Goal: Task Accomplishment & Management: Use online tool/utility

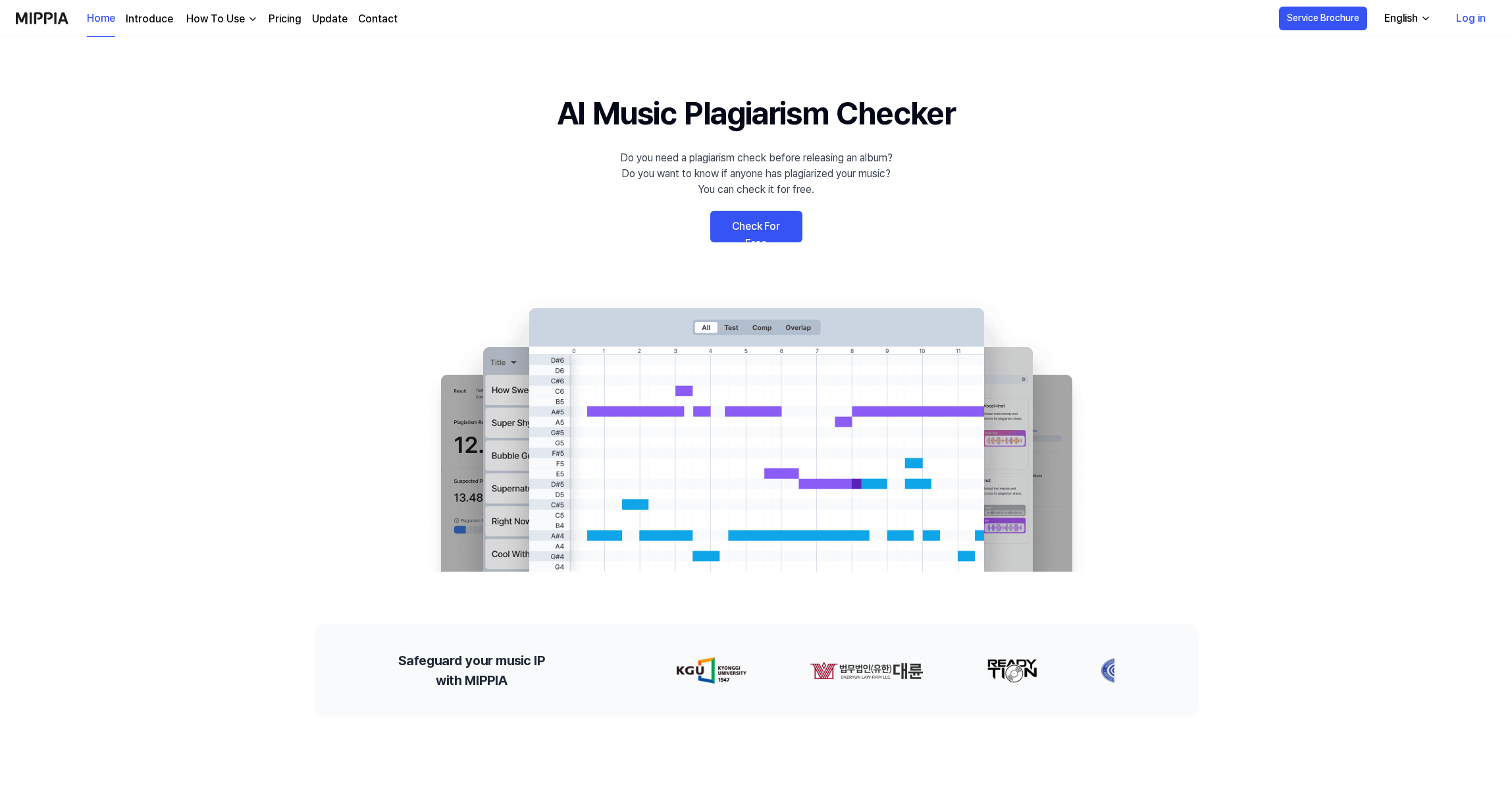
click at [771, 231] on link "Check For Free" at bounding box center [756, 227] width 92 height 31
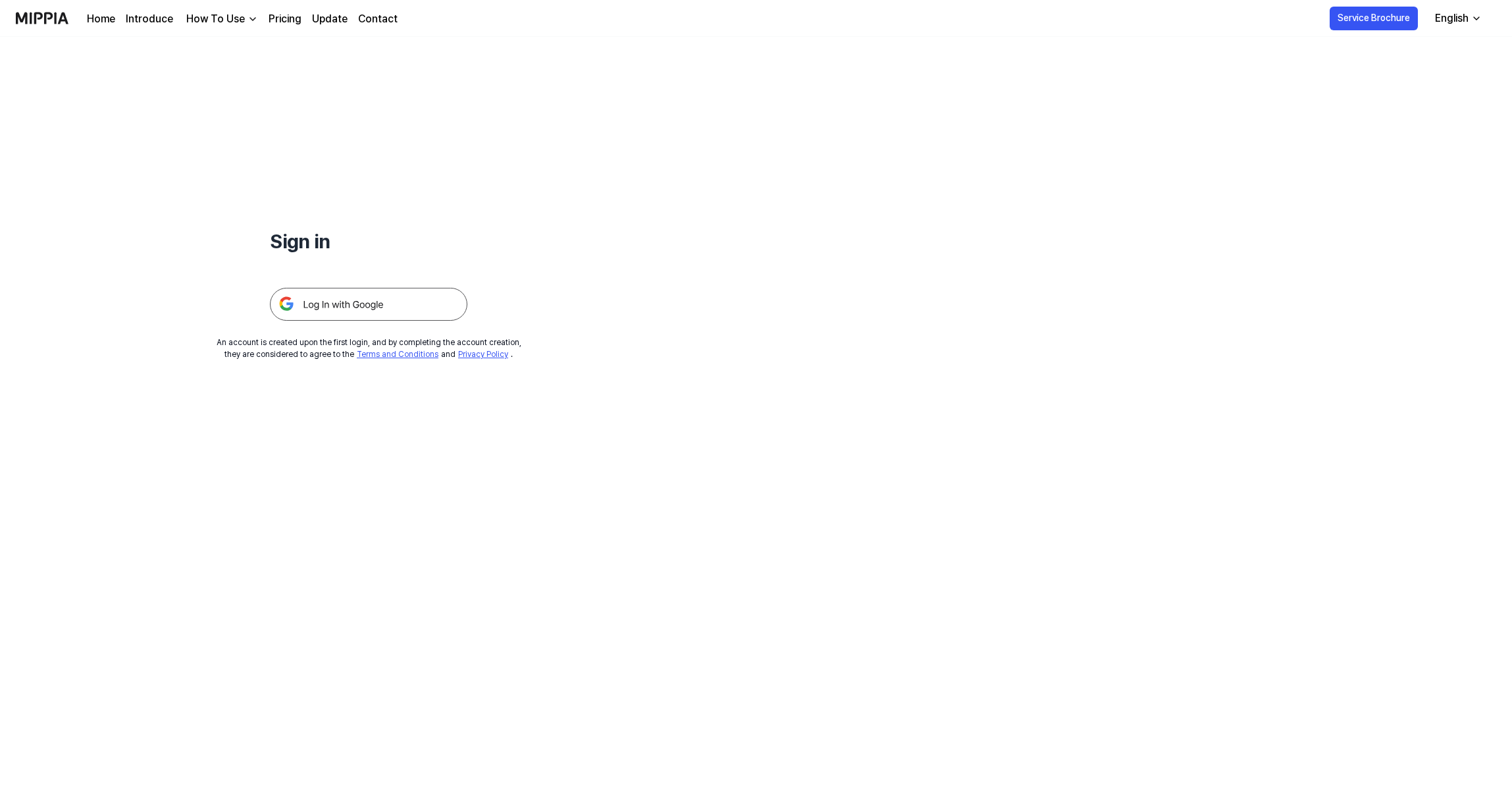
click at [360, 303] on img at bounding box center [368, 305] width 197 height 33
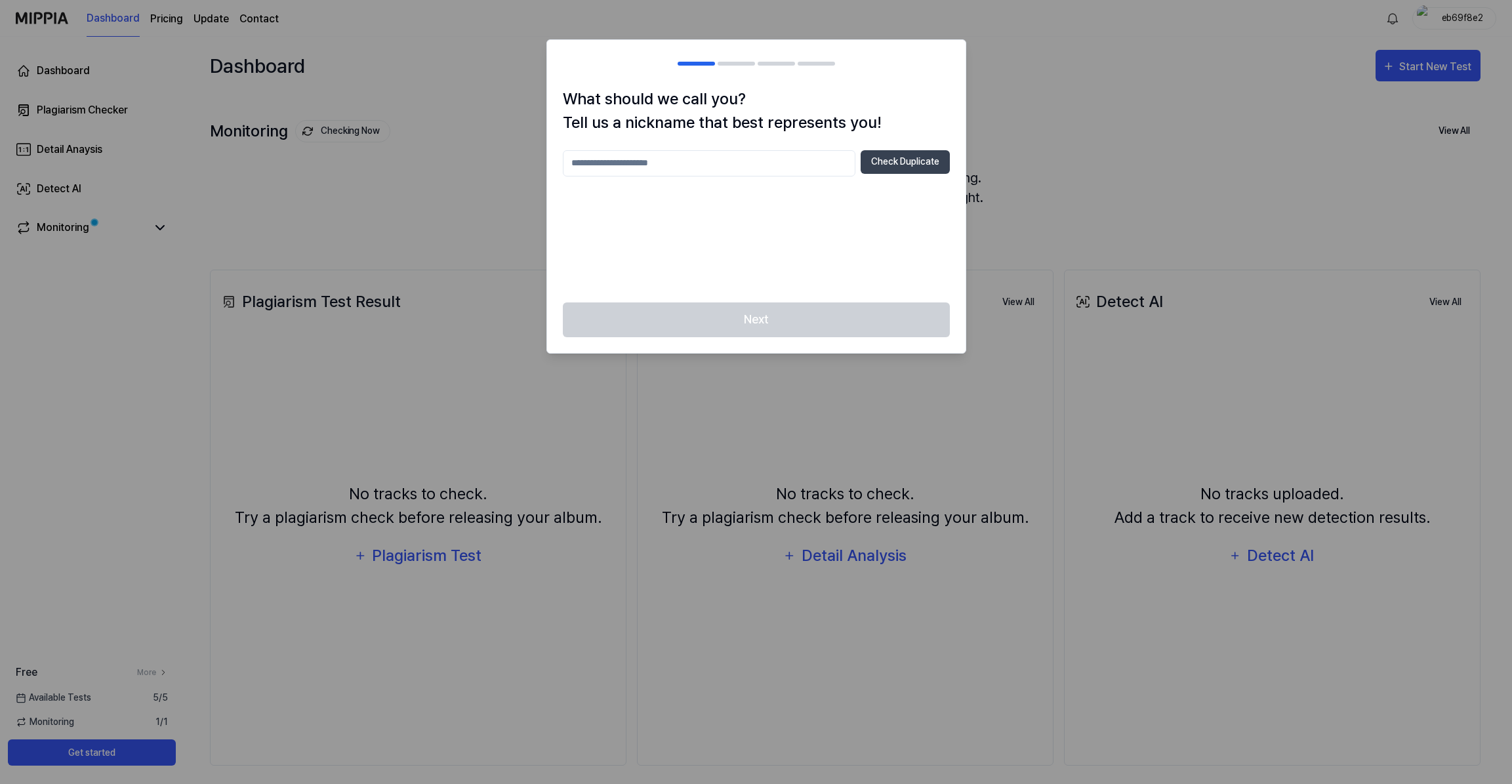
click at [707, 169] on input "text" at bounding box center [709, 163] width 293 height 26
type input "***"
click at [885, 174] on div "*** Check Duplicate" at bounding box center [757, 163] width 387 height 26
click at [895, 165] on button "Check Duplicate" at bounding box center [906, 162] width 89 height 24
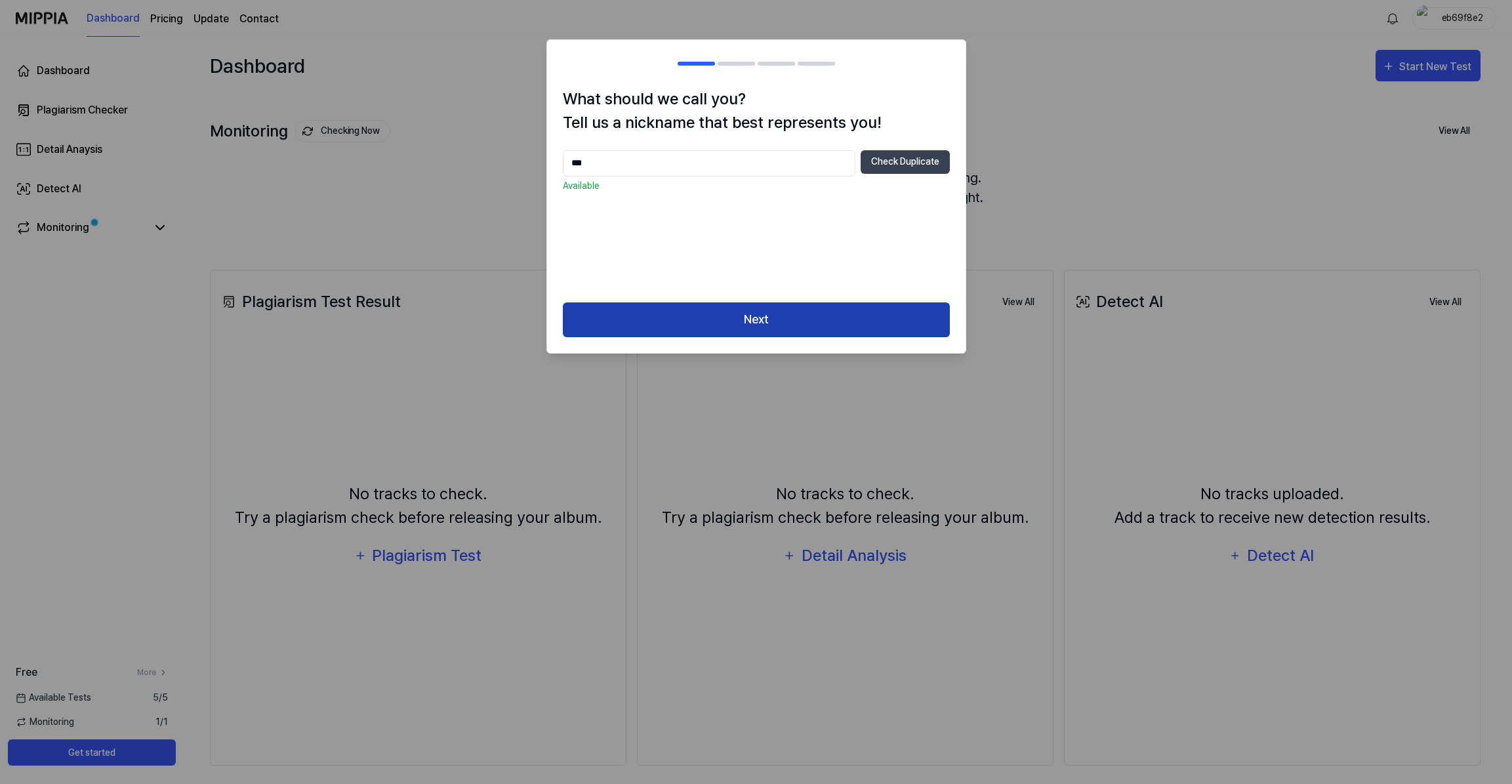
click at [737, 314] on button "Next" at bounding box center [757, 320] width 387 height 34
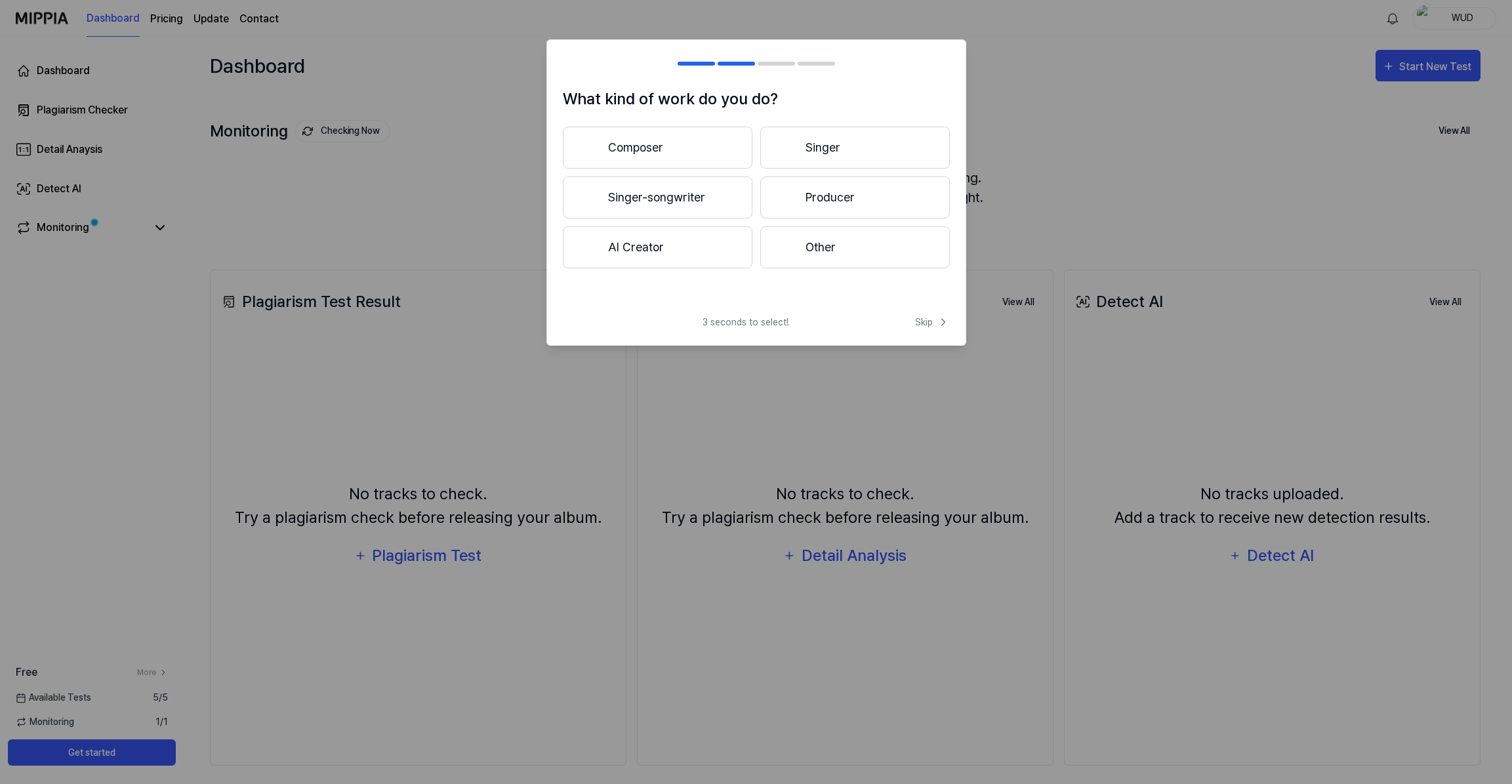
click at [814, 249] on button "Other" at bounding box center [856, 248] width 190 height 42
click at [825, 208] on button "3 years or more" at bounding box center [856, 198] width 190 height 42
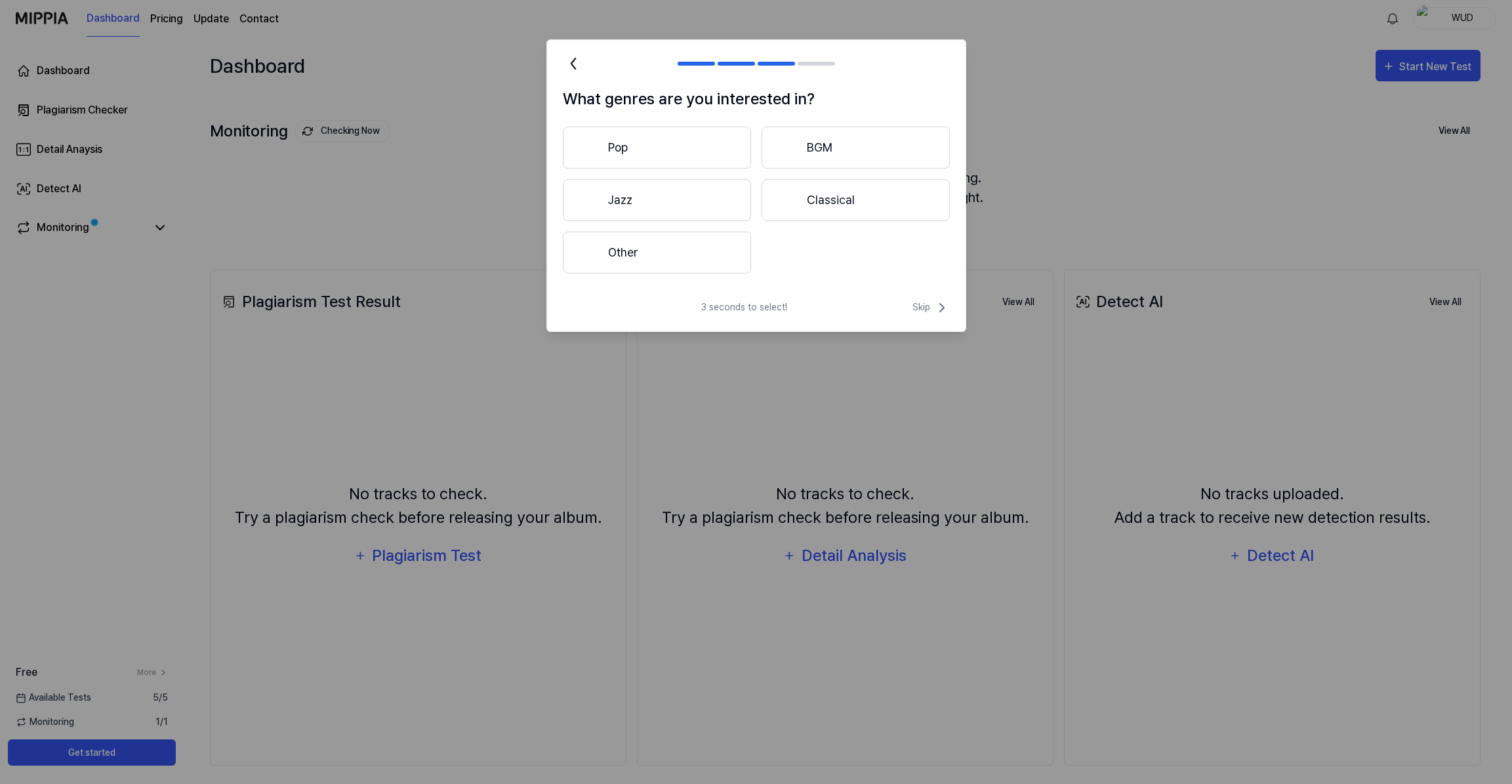
click at [660, 143] on button "Pop" at bounding box center [657, 147] width 188 height 42
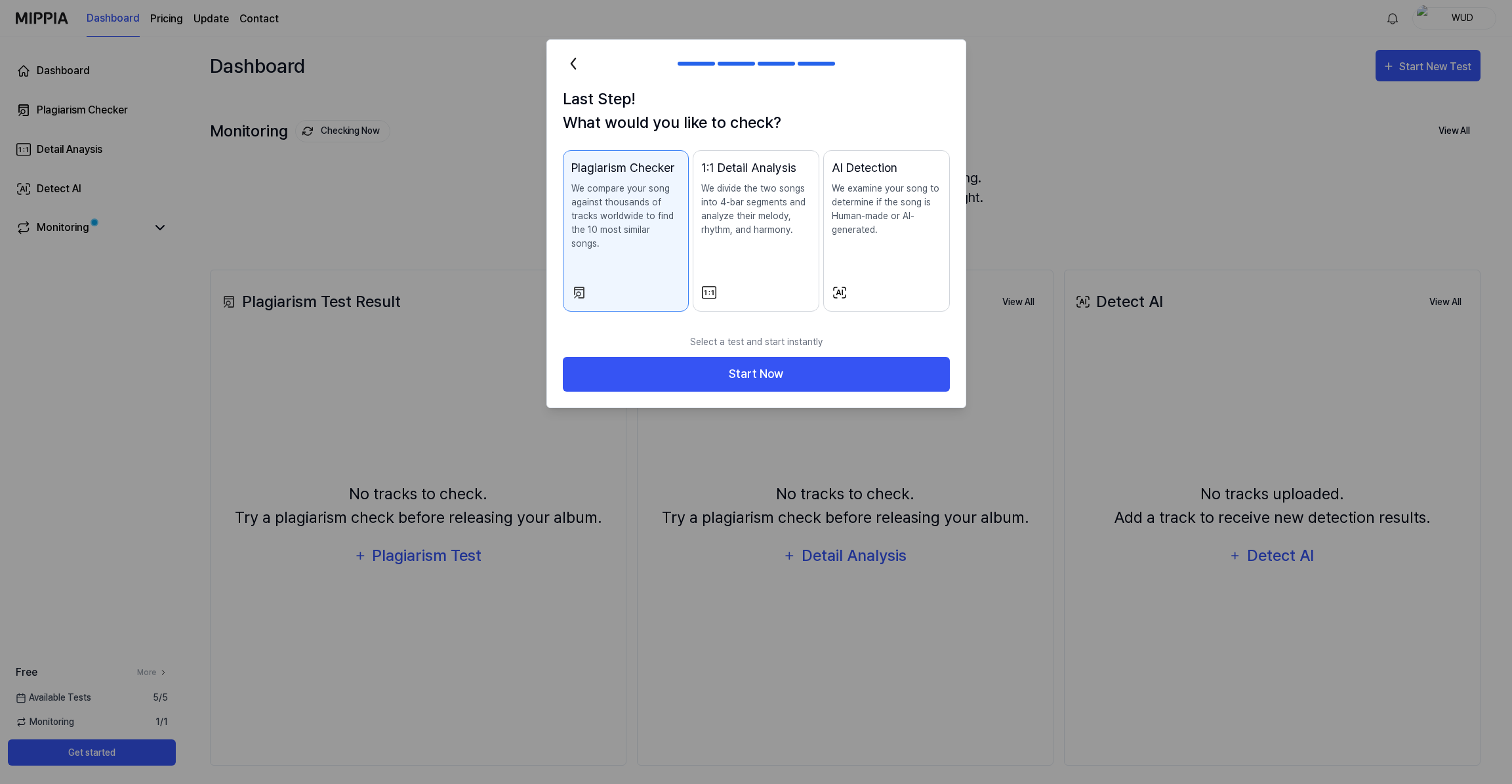
click at [793, 147] on div "Last Step! What would you like to check? Plagiarism Checker We compare your son…" at bounding box center [757, 207] width 419 height 240
click at [574, 59] on icon at bounding box center [572, 63] width 4 height 10
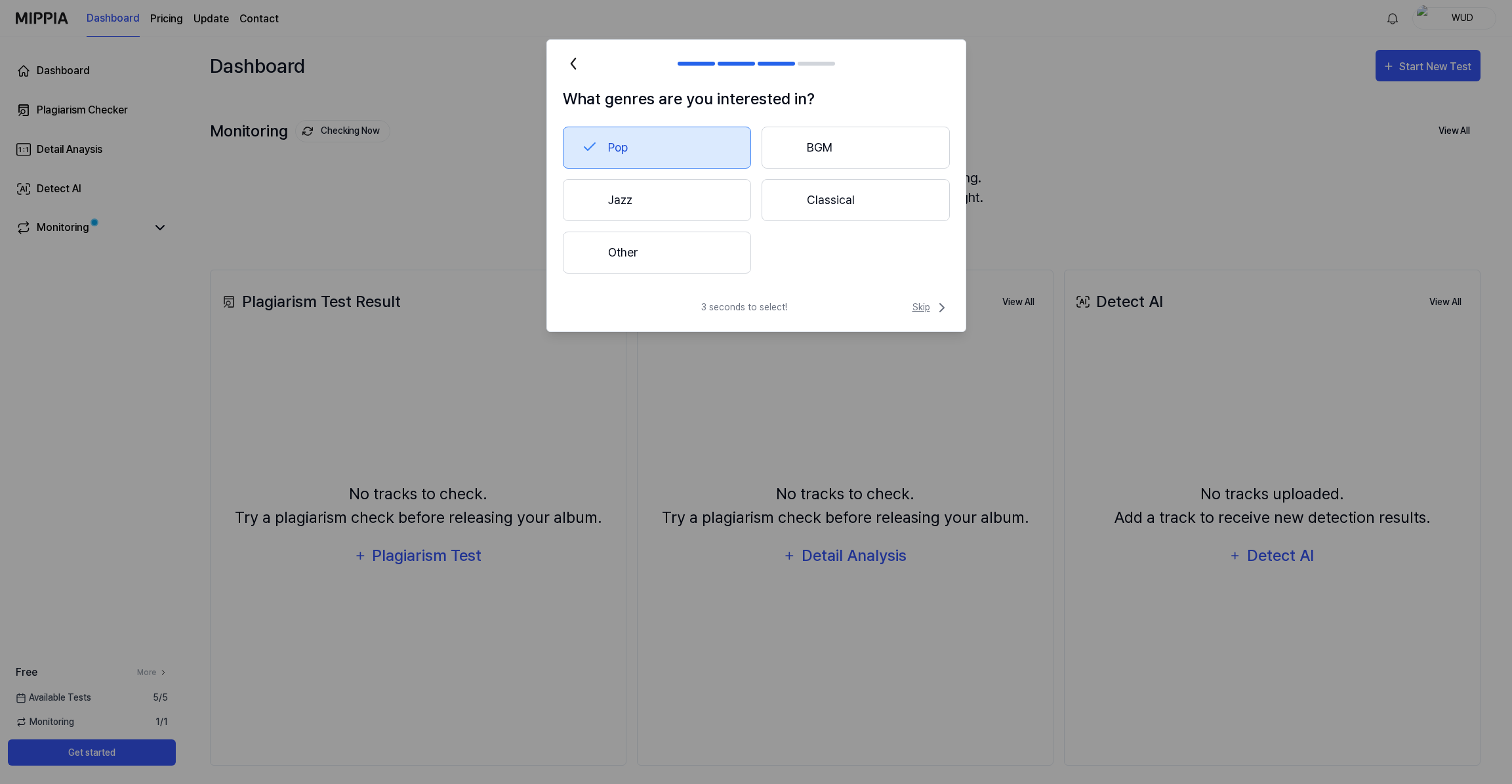
click at [932, 304] on span "Skip" at bounding box center [932, 307] width 38 height 16
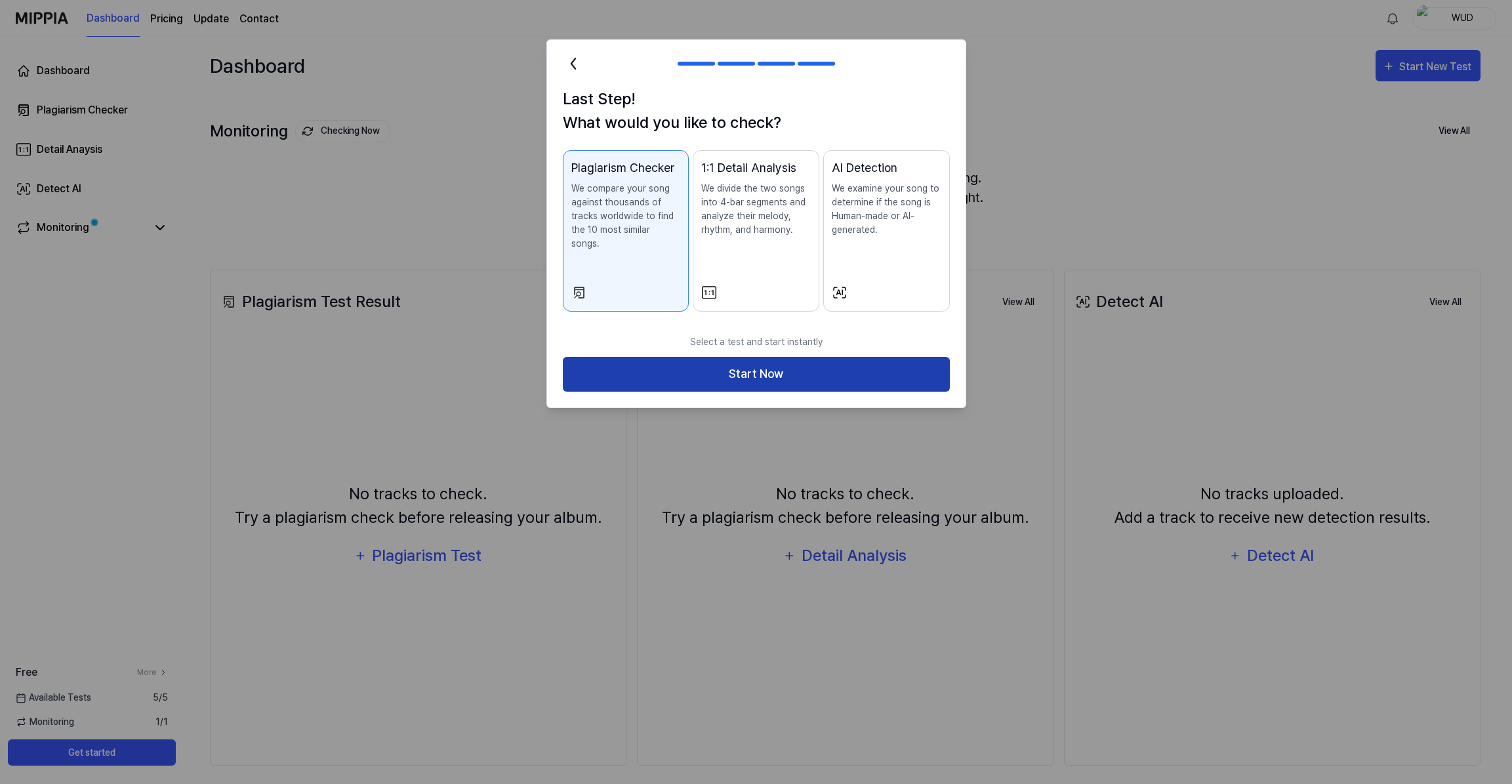
click at [723, 359] on button "Start Now" at bounding box center [757, 374] width 387 height 34
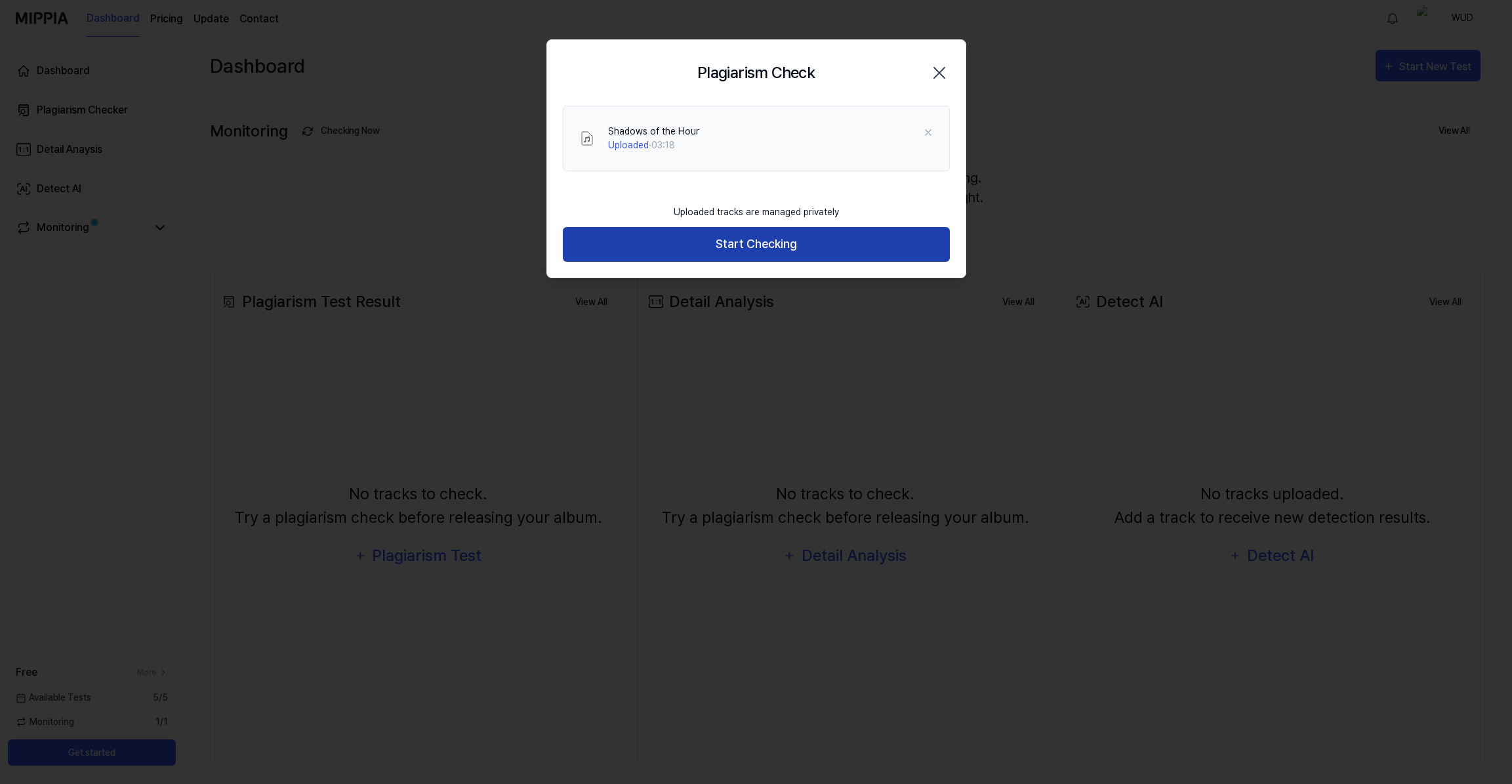
click at [788, 249] on button "Start Checking" at bounding box center [757, 244] width 387 height 34
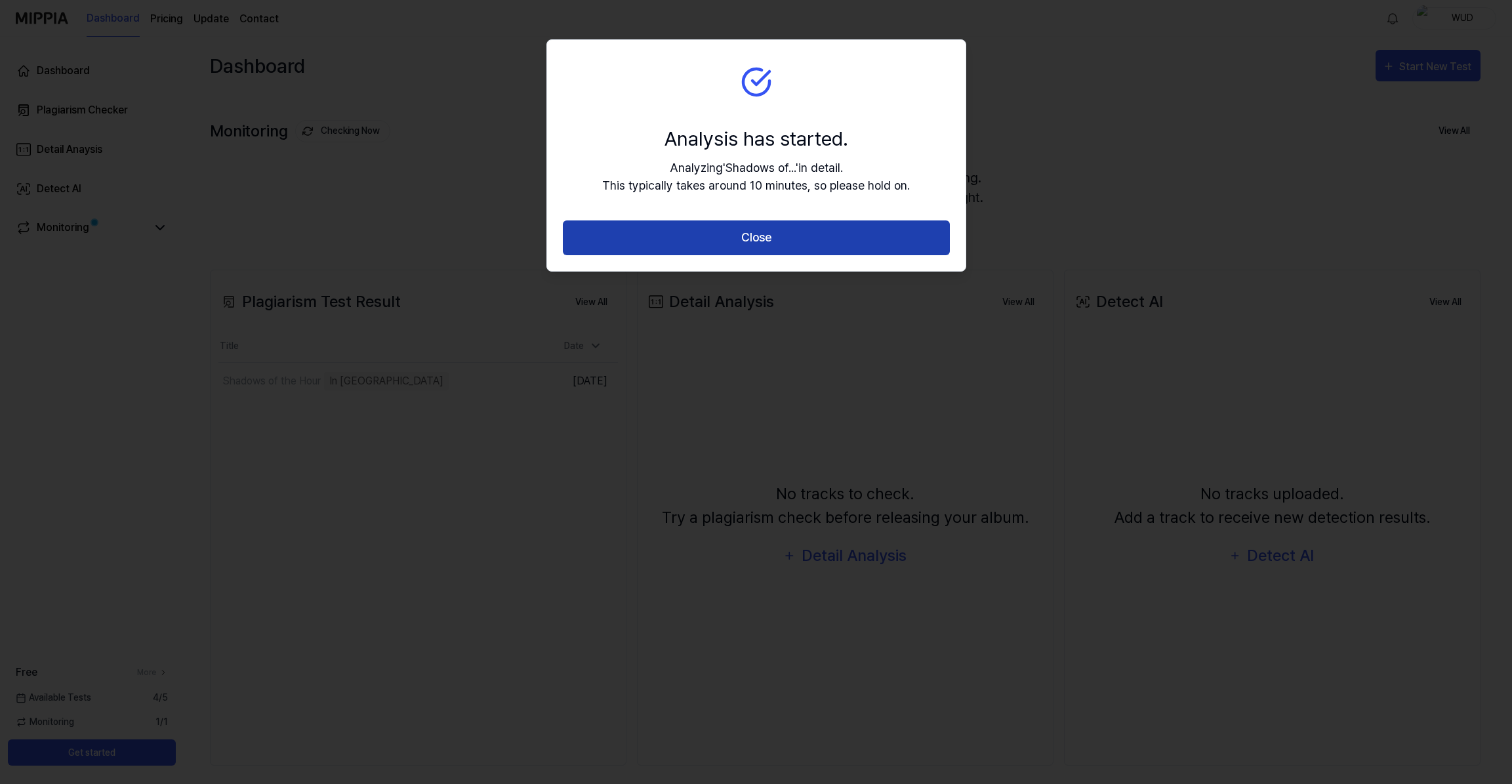
click at [733, 241] on button "Close" at bounding box center [757, 238] width 387 height 34
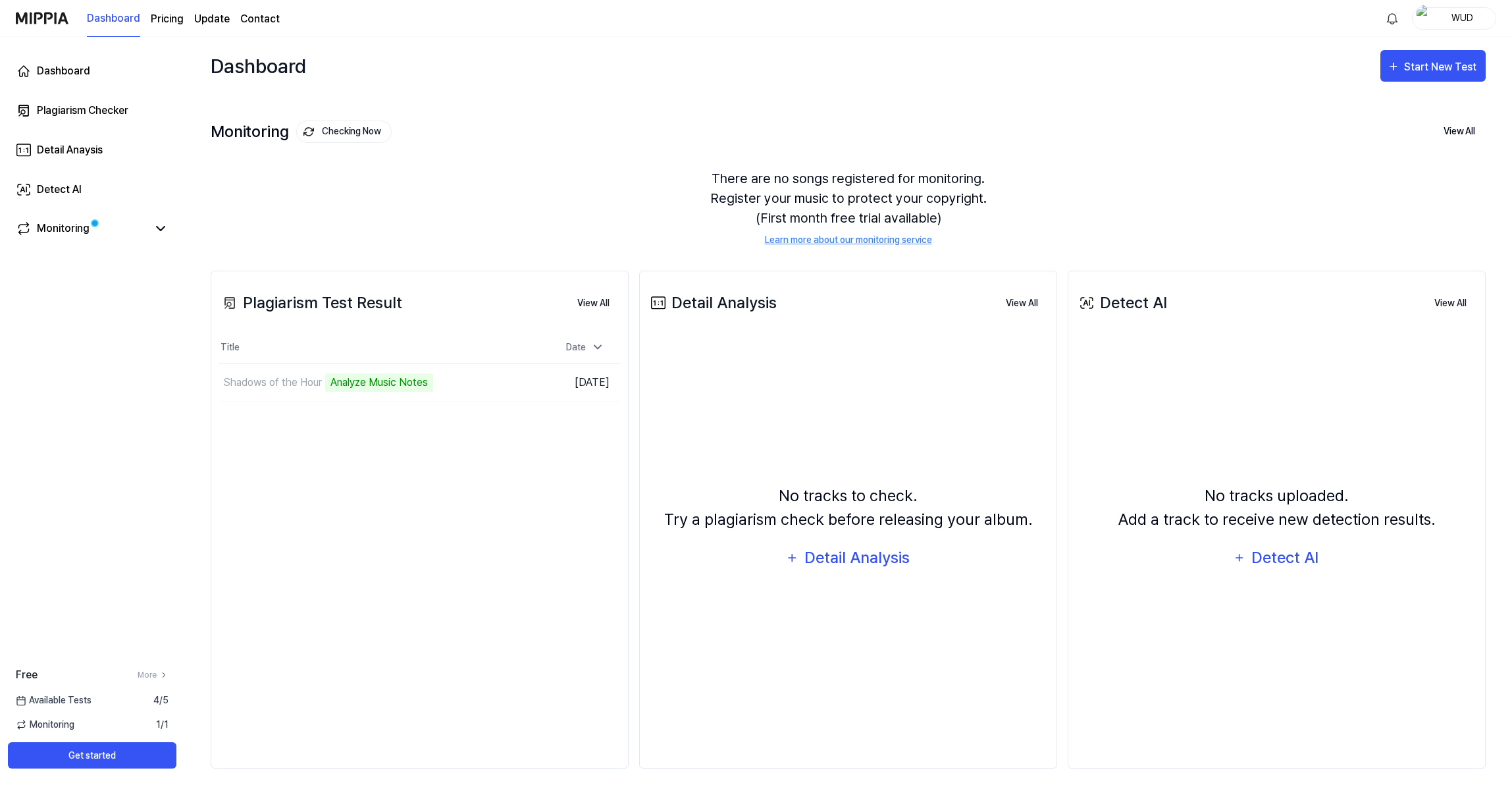
scroll to position [8, 0]
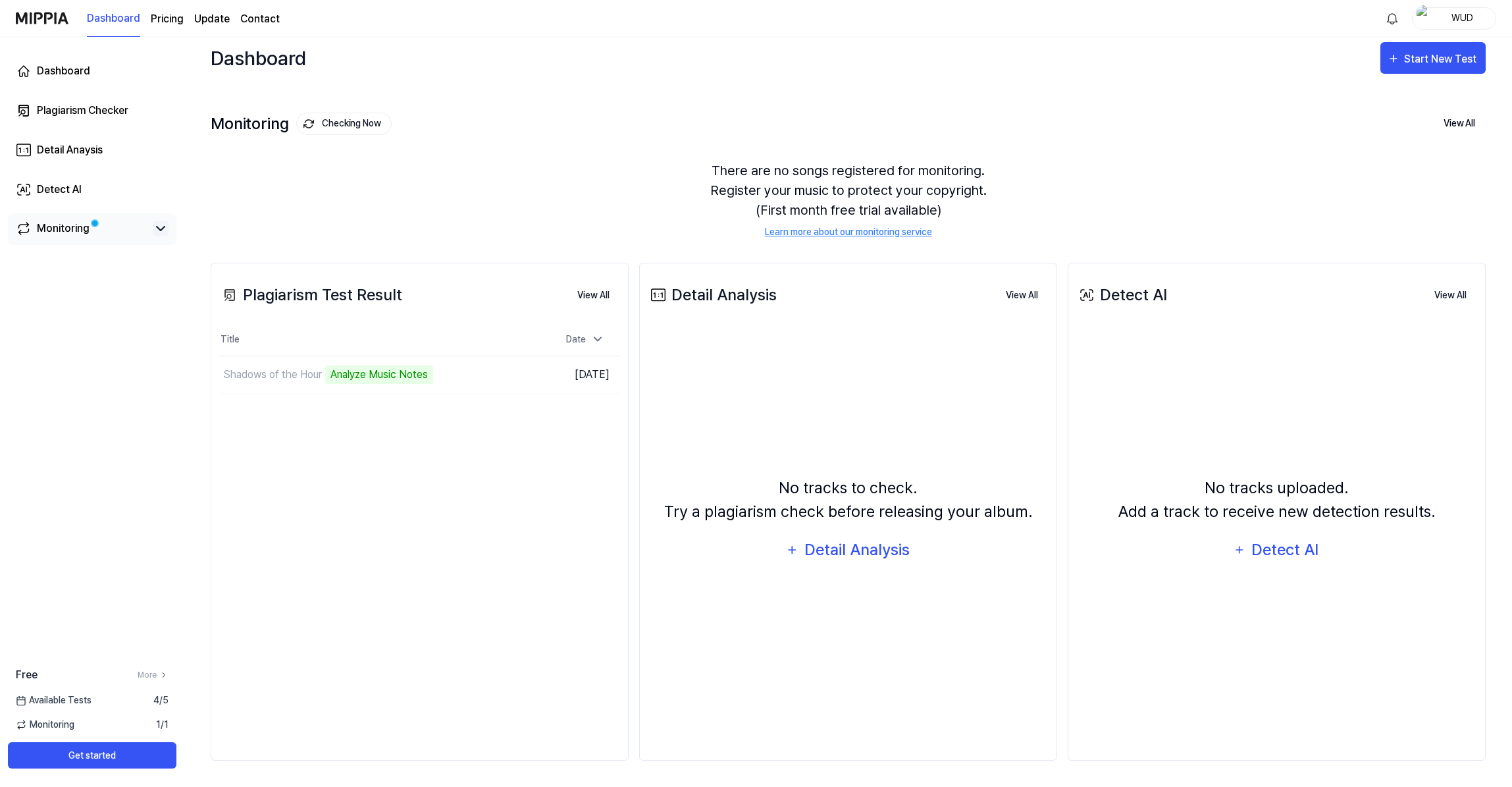
click at [164, 224] on icon at bounding box center [160, 228] width 16 height 16
click at [86, 233] on div "Monitoring" at bounding box center [63, 228] width 53 height 16
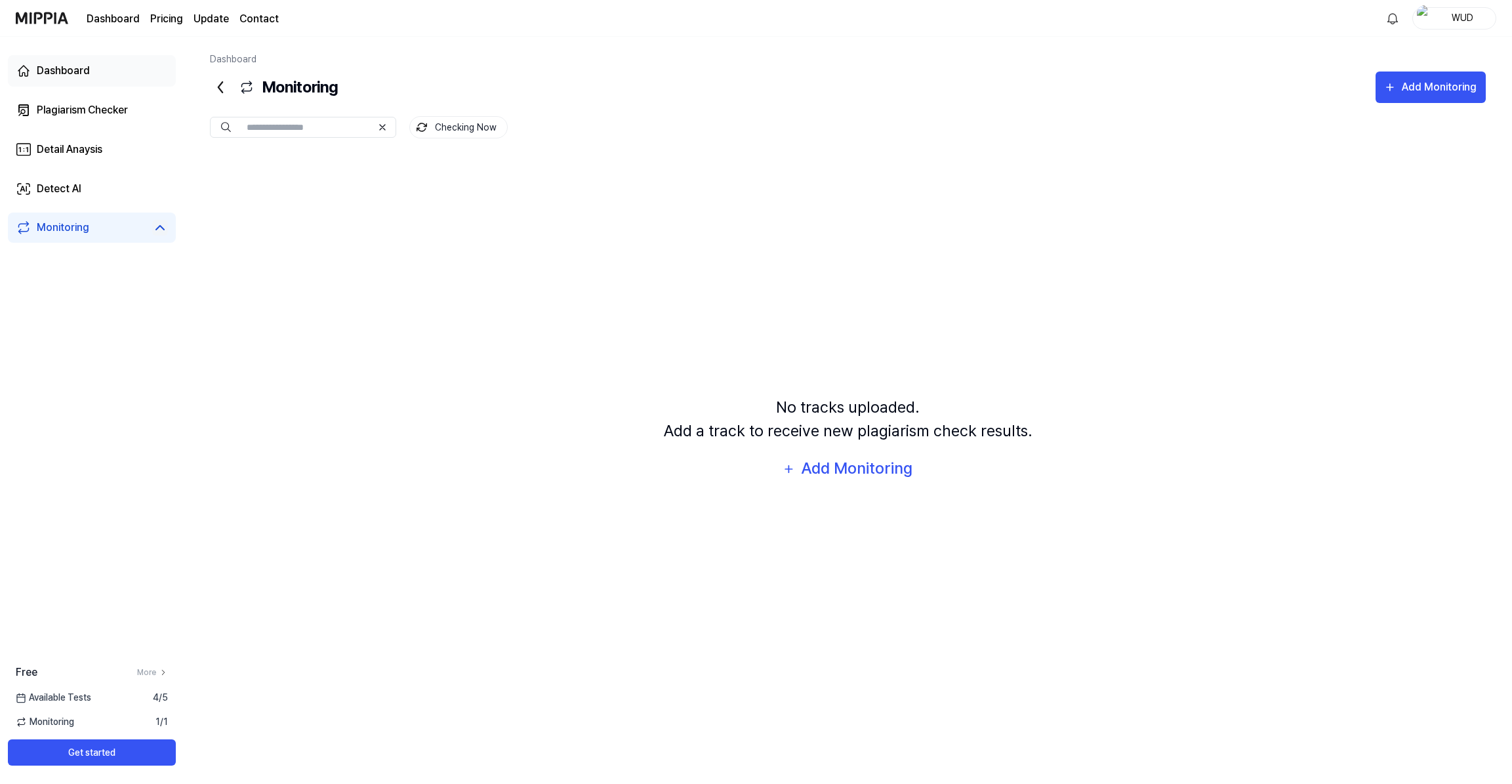
click at [71, 70] on div "Dashboard" at bounding box center [64, 71] width 53 height 16
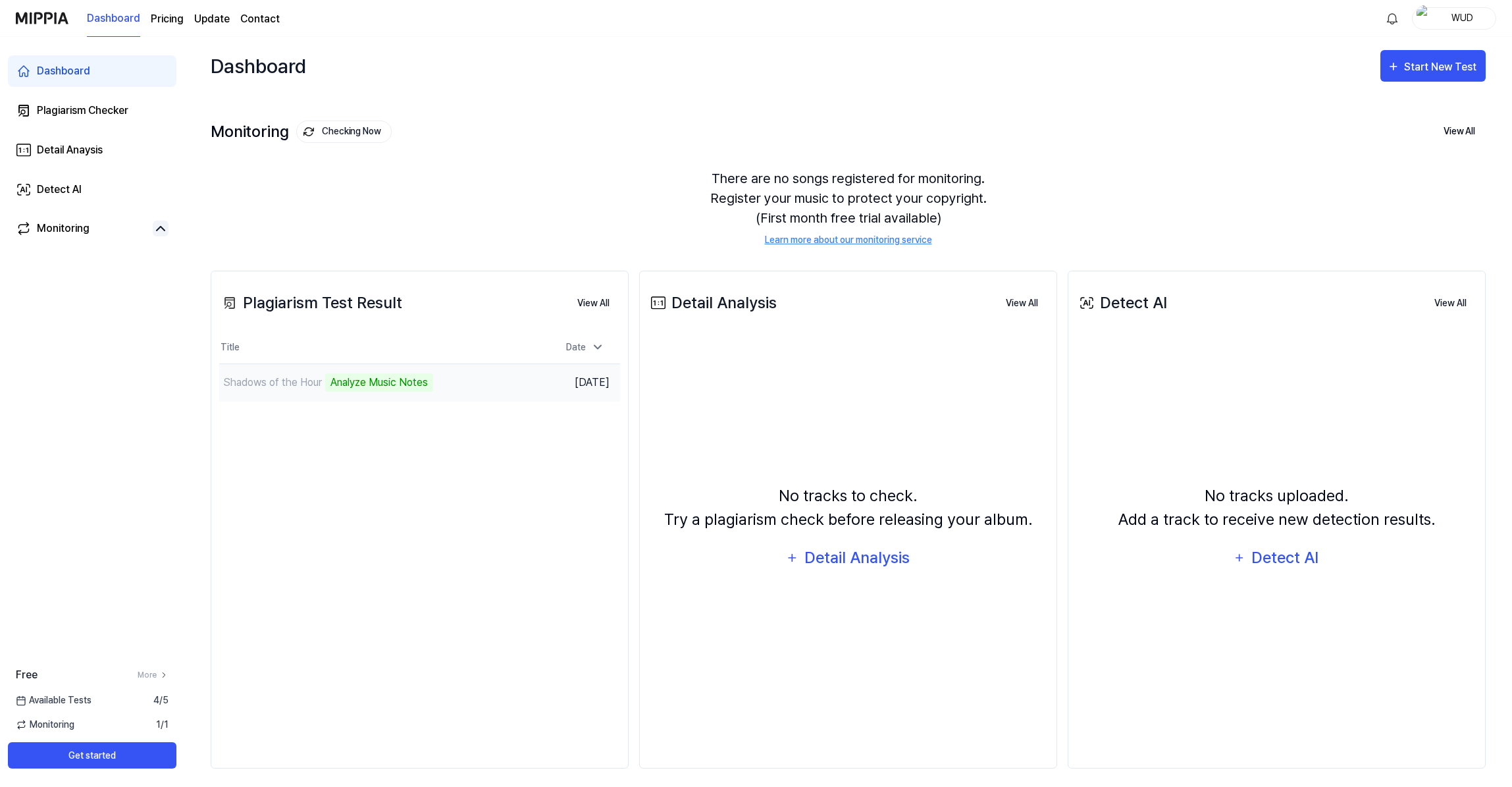
click at [301, 386] on div "Shadows of the Hour" at bounding box center [272, 382] width 98 height 16
click at [603, 302] on button "View All" at bounding box center [593, 303] width 53 height 26
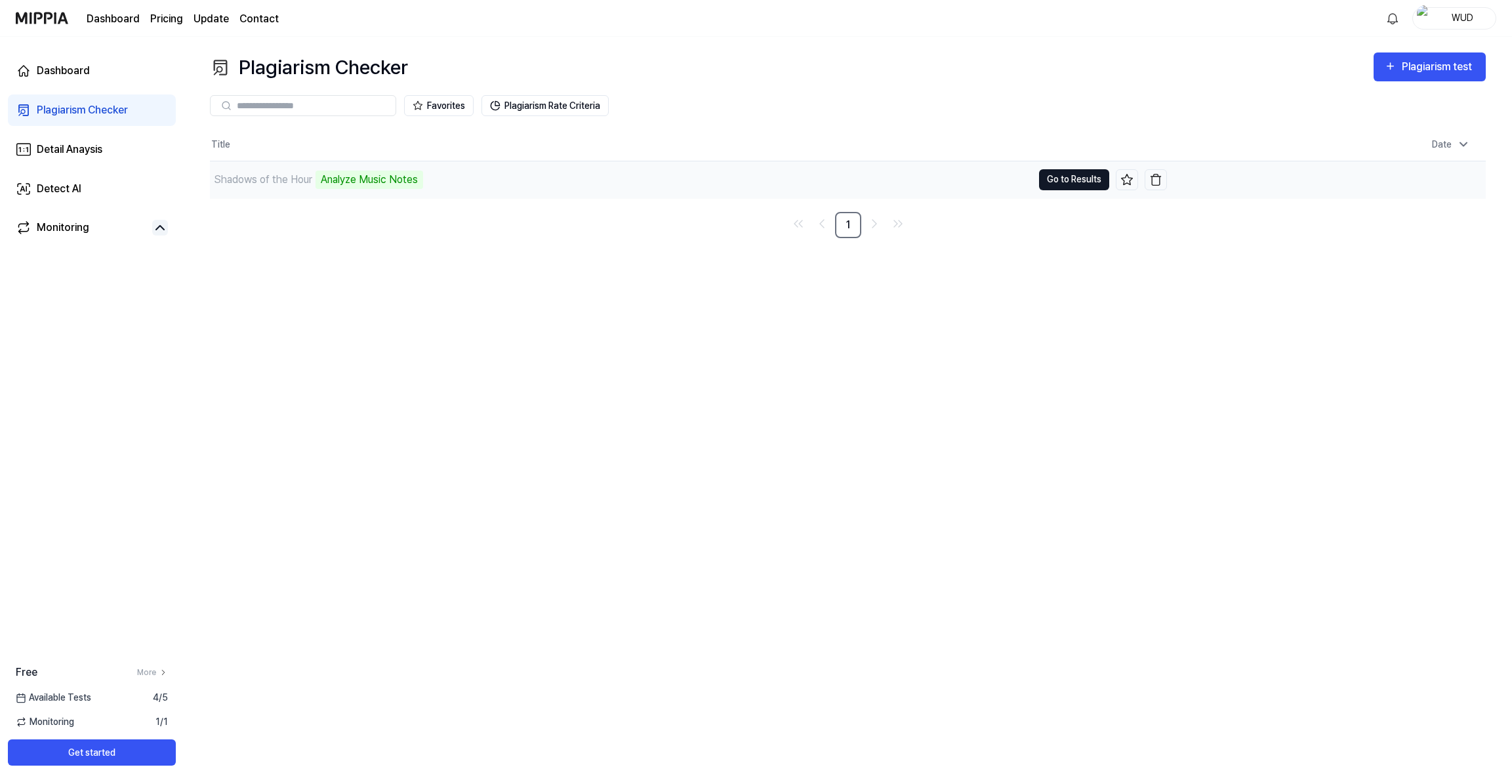
click at [1059, 181] on button "Go to Results" at bounding box center [1074, 180] width 71 height 21
click at [73, 76] on div "Dashboard" at bounding box center [64, 71] width 53 height 16
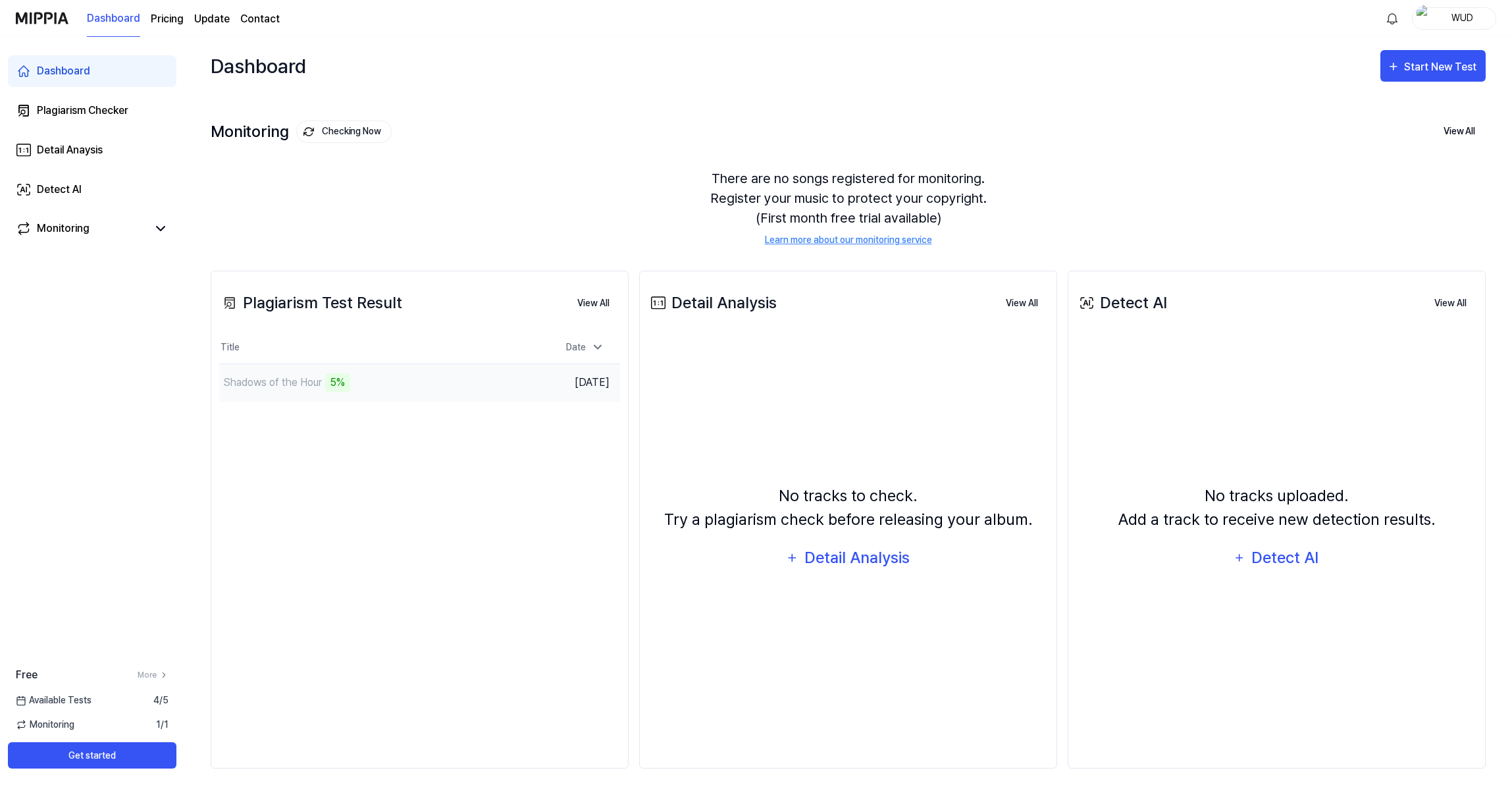
scroll to position [8, 0]
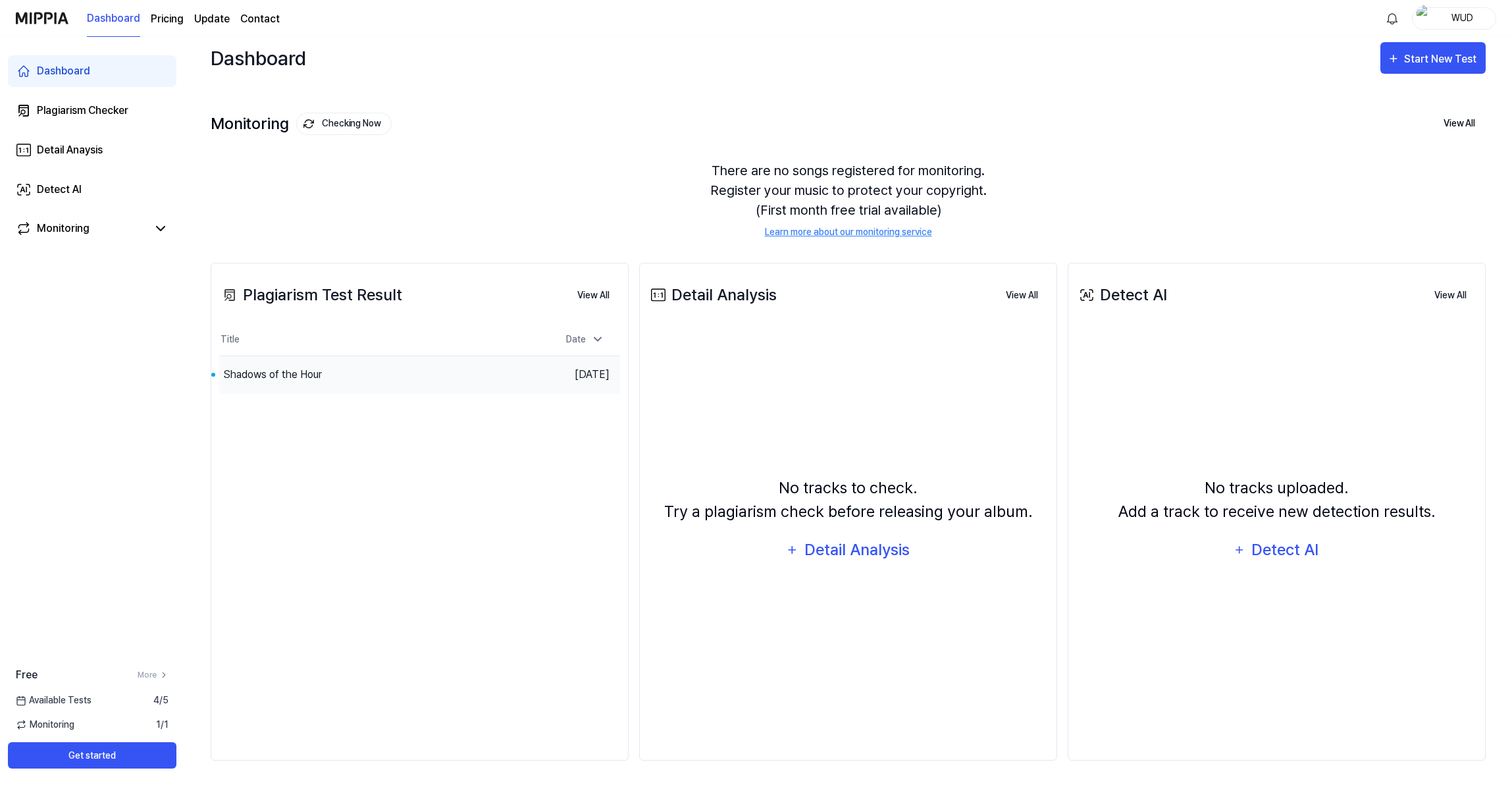
click at [324, 382] on div "Shadows of the Hour" at bounding box center [370, 375] width 301 height 37
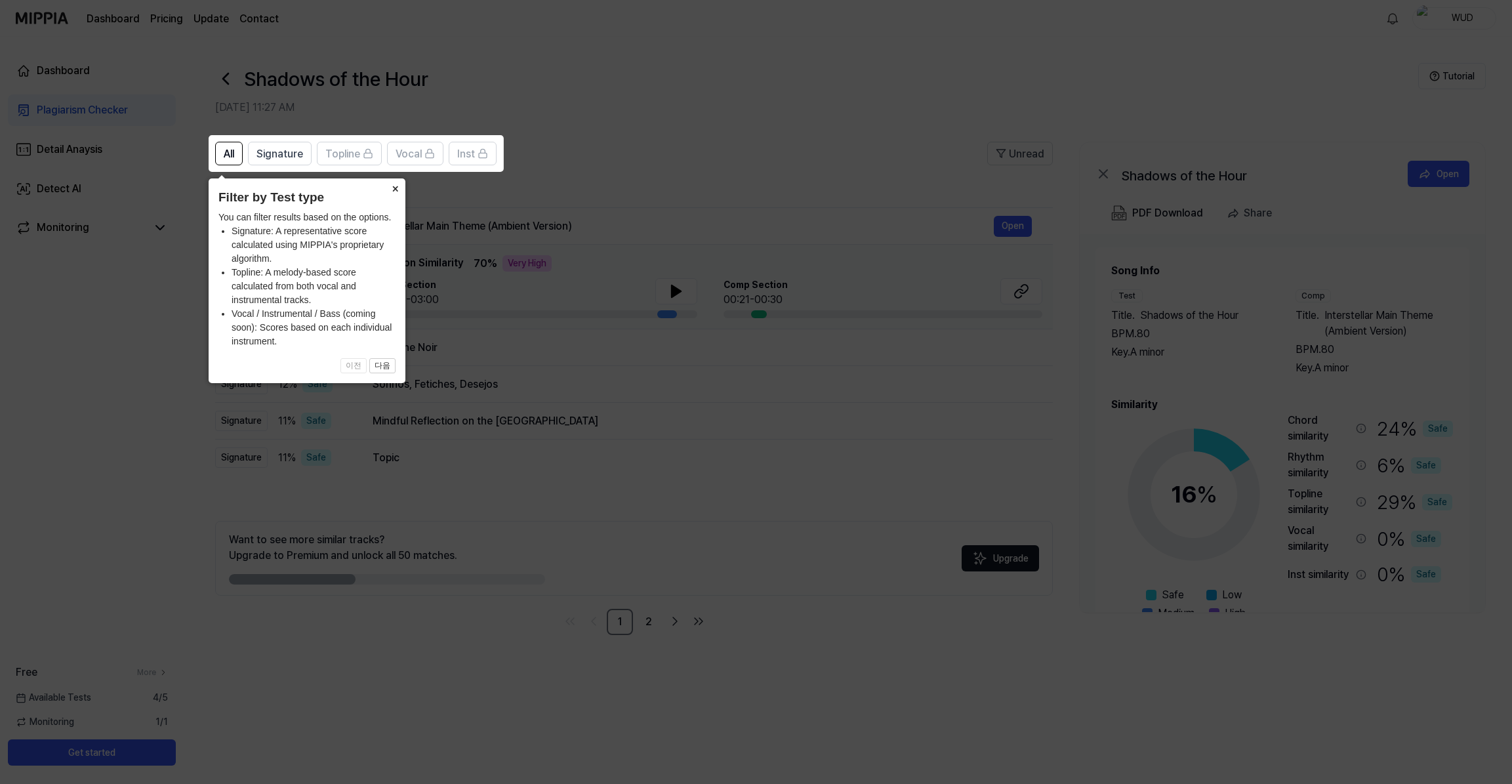
click at [392, 187] on button "×" at bounding box center [394, 187] width 21 height 18
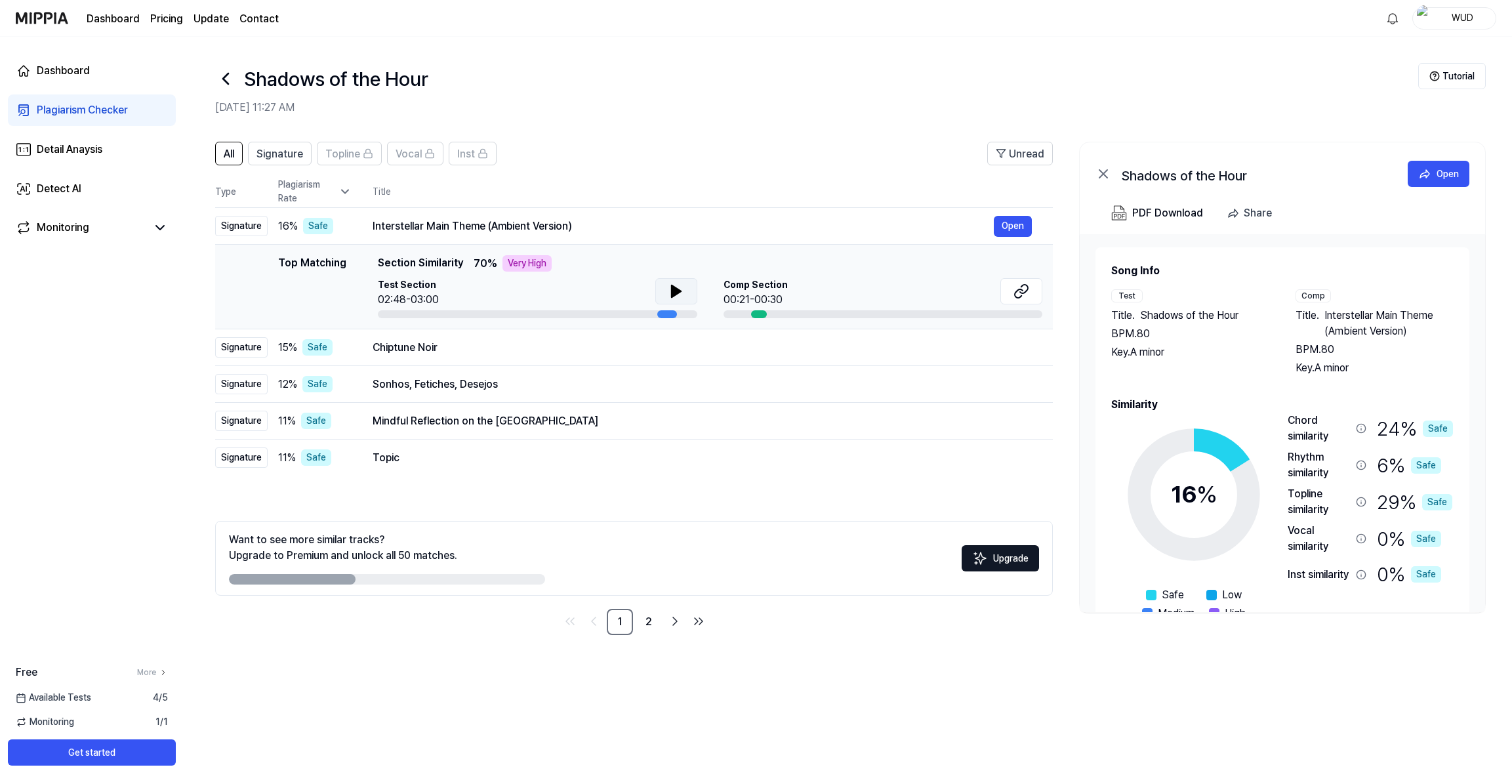
click at [666, 295] on button at bounding box center [677, 291] width 42 height 26
click at [562, 353] on div "Chiptune Noir" at bounding box center [683, 347] width 621 height 16
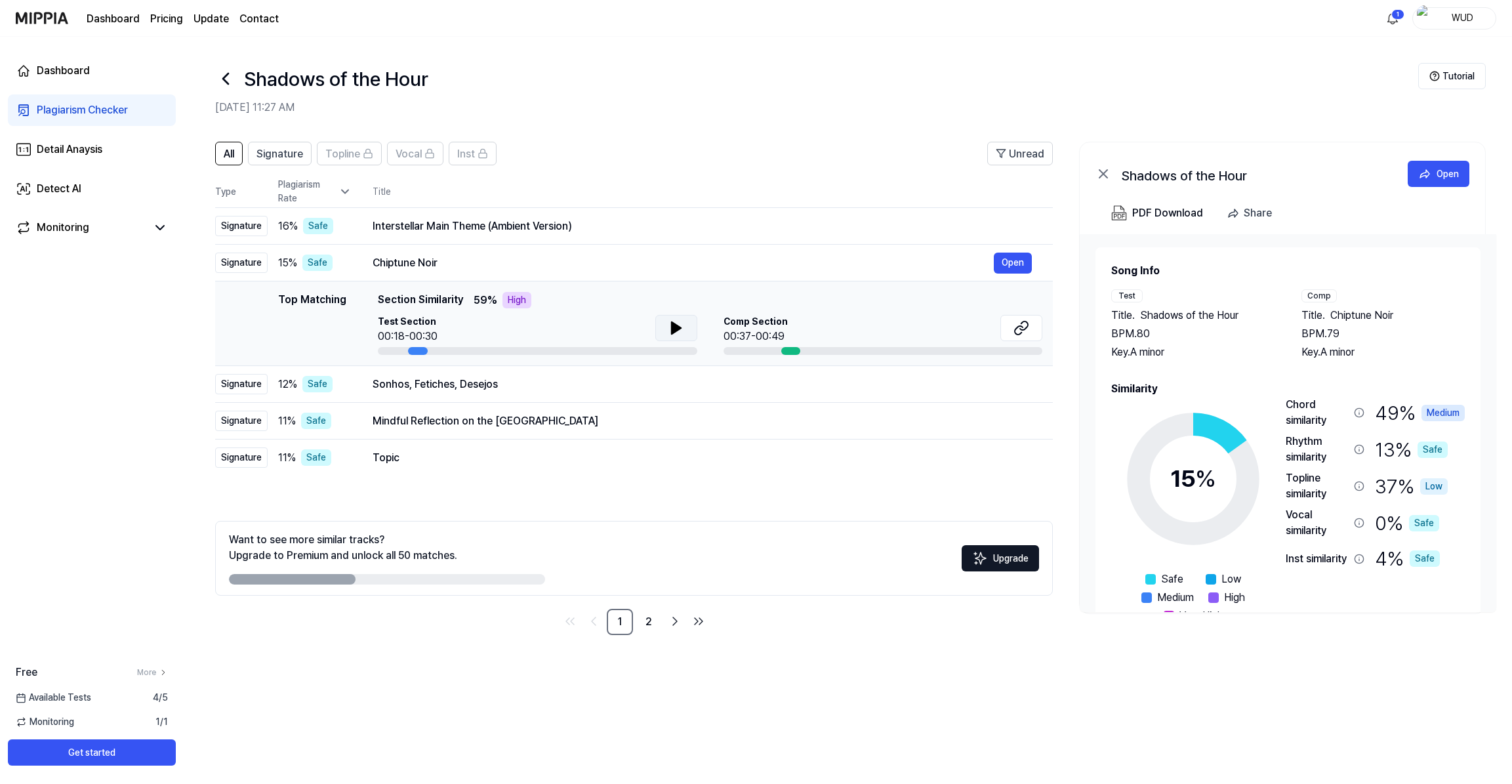
click at [673, 329] on icon at bounding box center [676, 328] width 9 height 12
click at [673, 331] on icon at bounding box center [673, 328] width 2 height 10
click at [645, 368] on td "Sonhos, Fetiches, Desejos Open" at bounding box center [702, 384] width 701 height 37
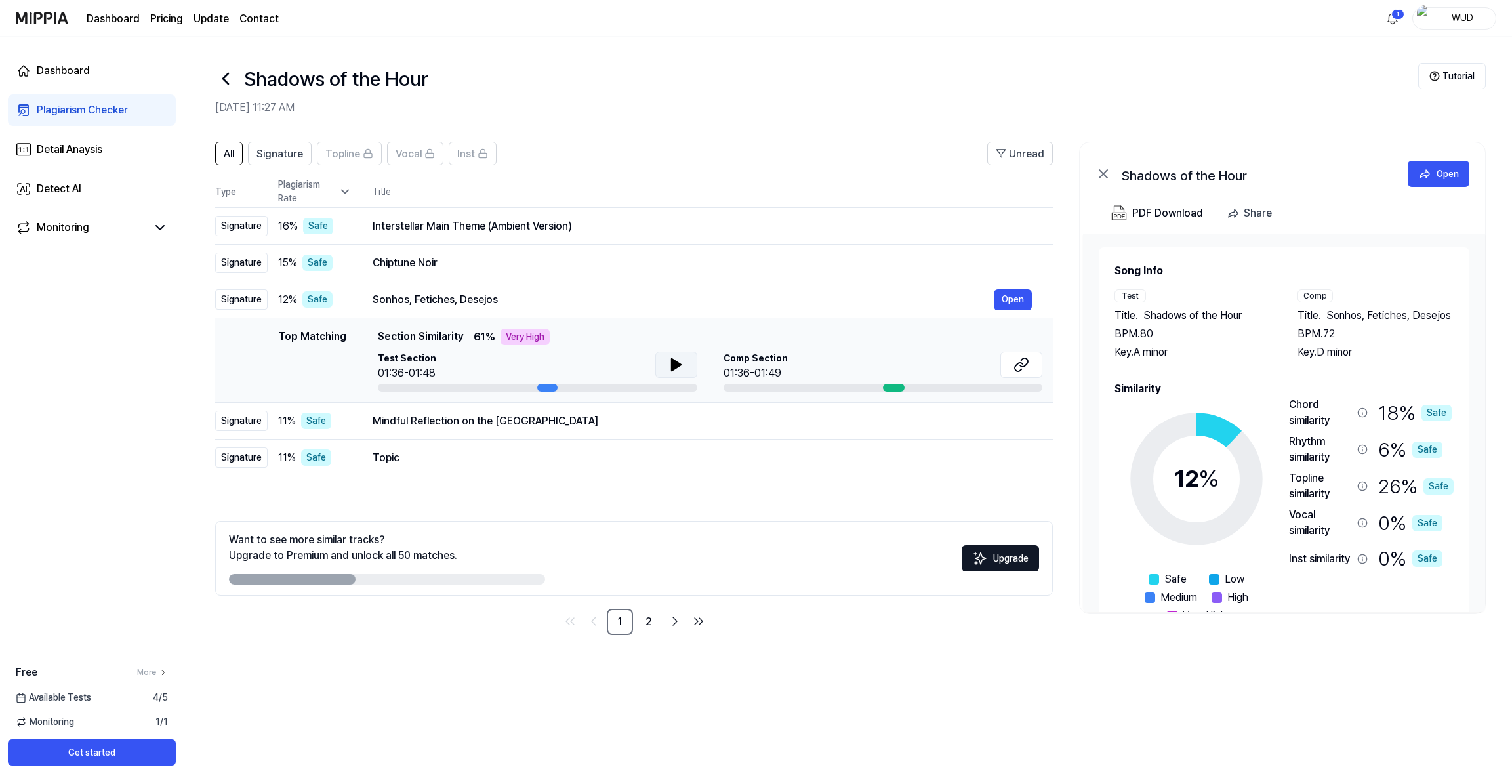
click at [685, 360] on button at bounding box center [677, 364] width 42 height 26
click at [678, 368] on icon at bounding box center [678, 364] width 2 height 10
click at [599, 431] on td "Mindful Reflection on the Flowery Meadow Open" at bounding box center [702, 421] width 701 height 37
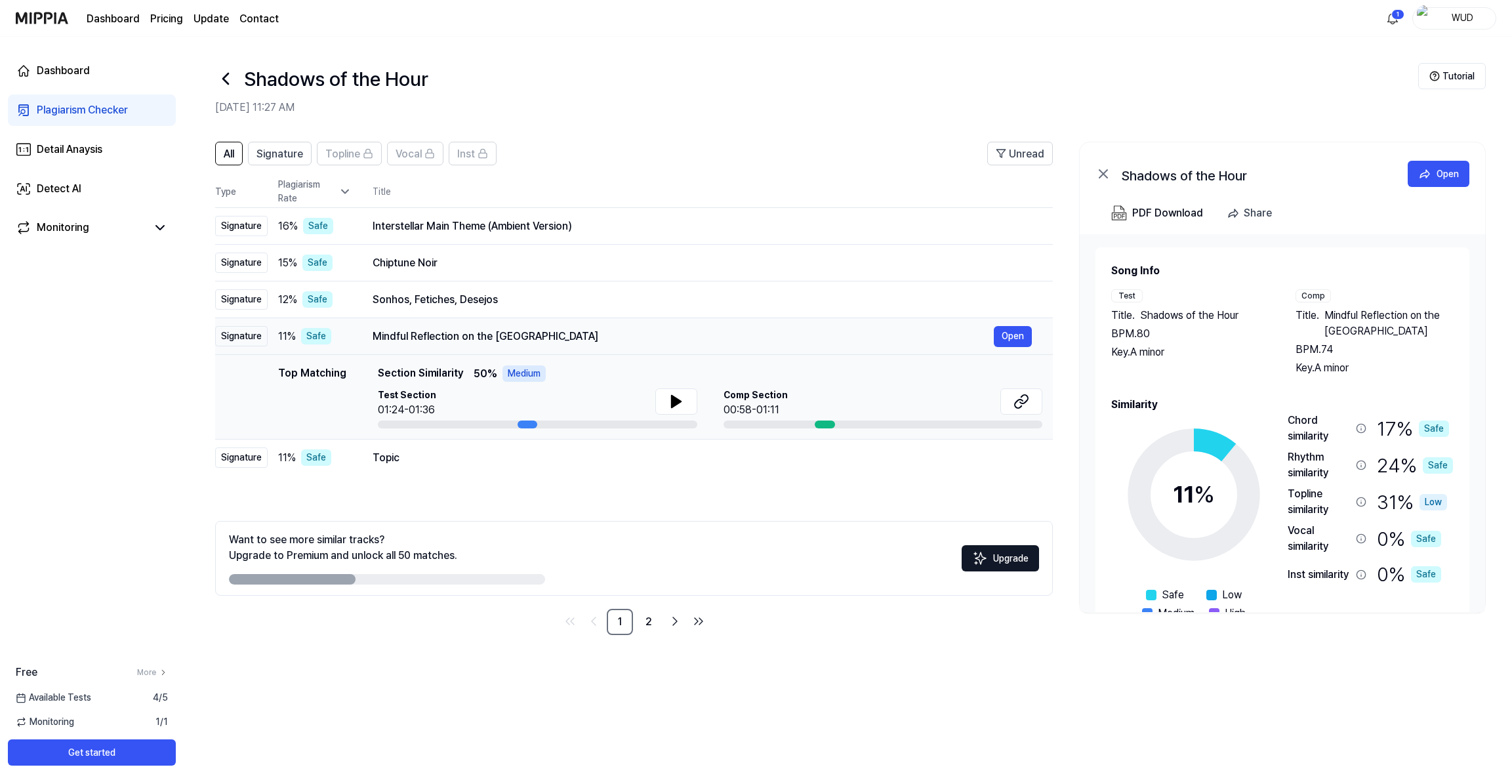
click at [345, 335] on div "11 % Safe" at bounding box center [315, 336] width 74 height 16
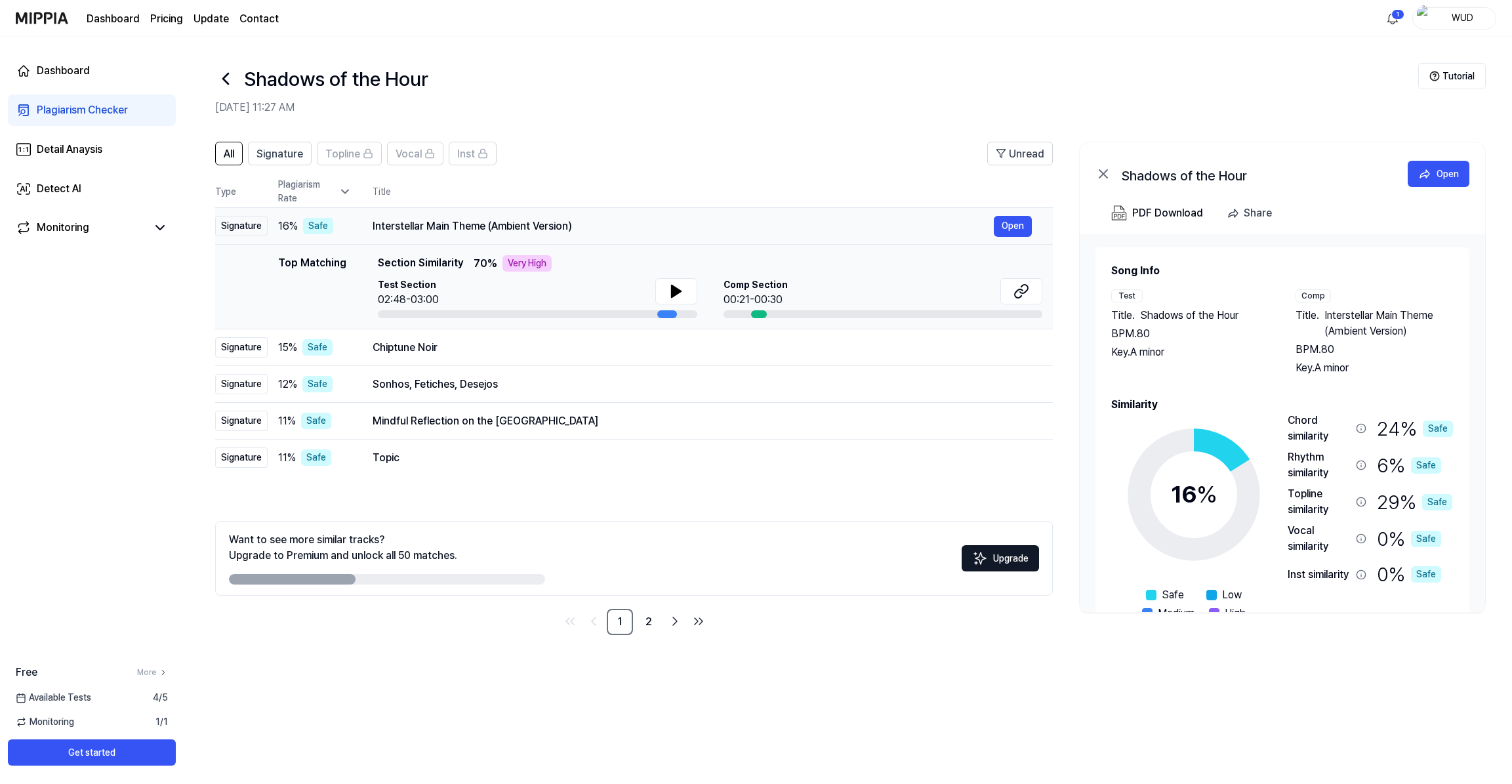
click at [386, 227] on div "Interstellar Main Theme (Ambient Version)" at bounding box center [683, 227] width 621 height 16
click at [423, 226] on div "Interstellar Main Theme (Ambient Version)" at bounding box center [683, 227] width 621 height 16
click at [442, 349] on div "Chiptune Noir" at bounding box center [683, 347] width 621 height 16
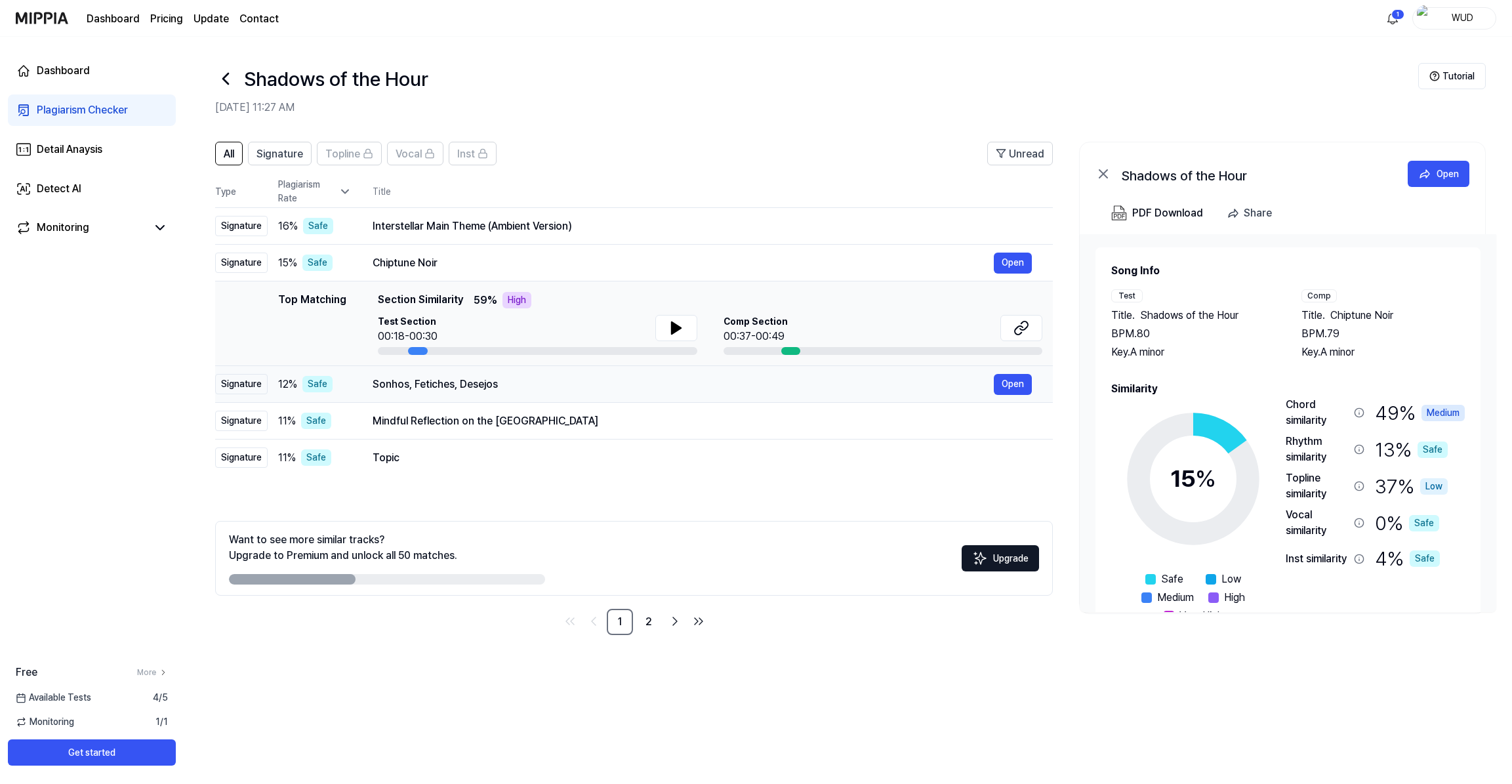
click at [439, 388] on div "Sonhos, Fetiches, Desejos" at bounding box center [683, 384] width 621 height 16
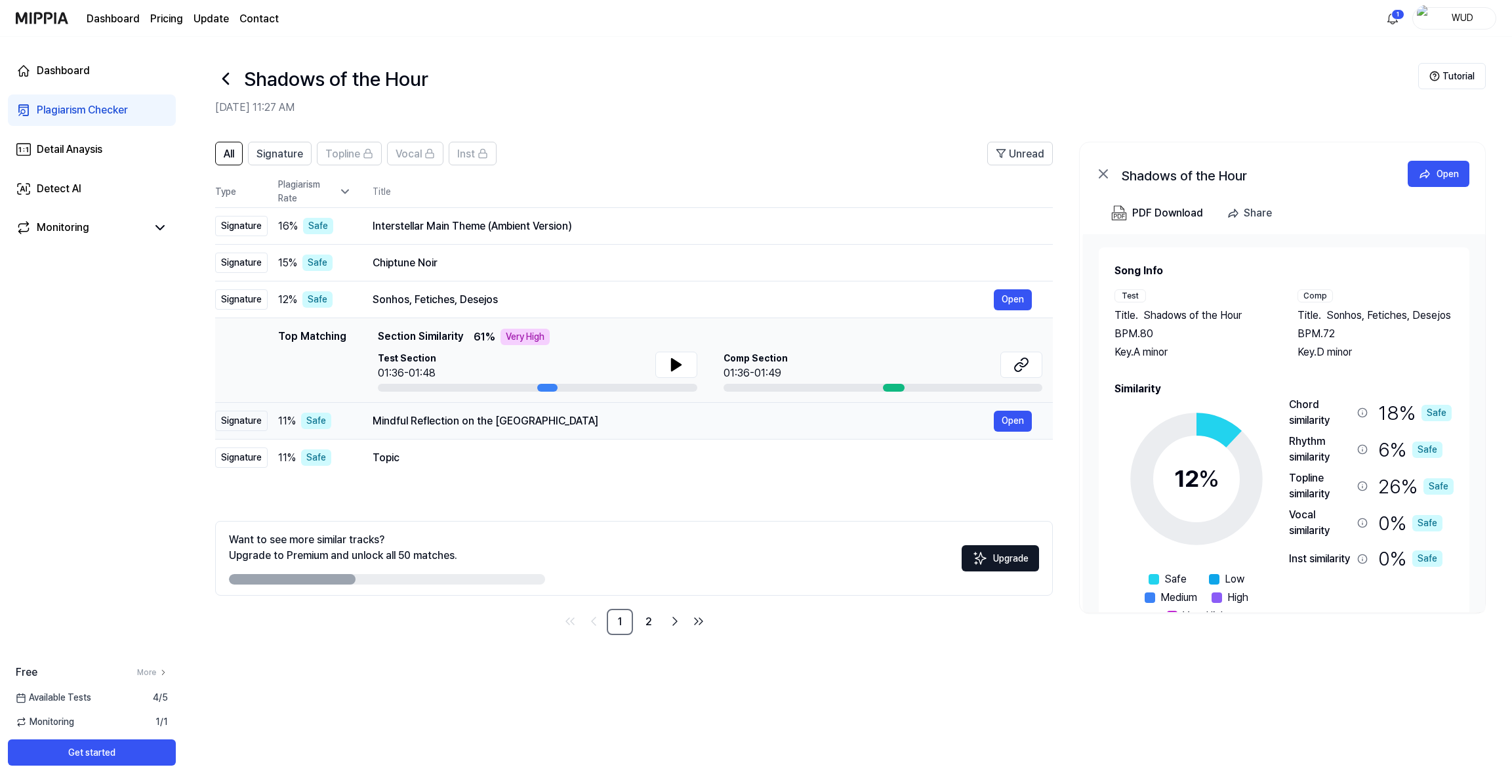
click at [440, 408] on td "Mindful Reflection on the Flowery Meadow Open" at bounding box center [702, 421] width 701 height 37
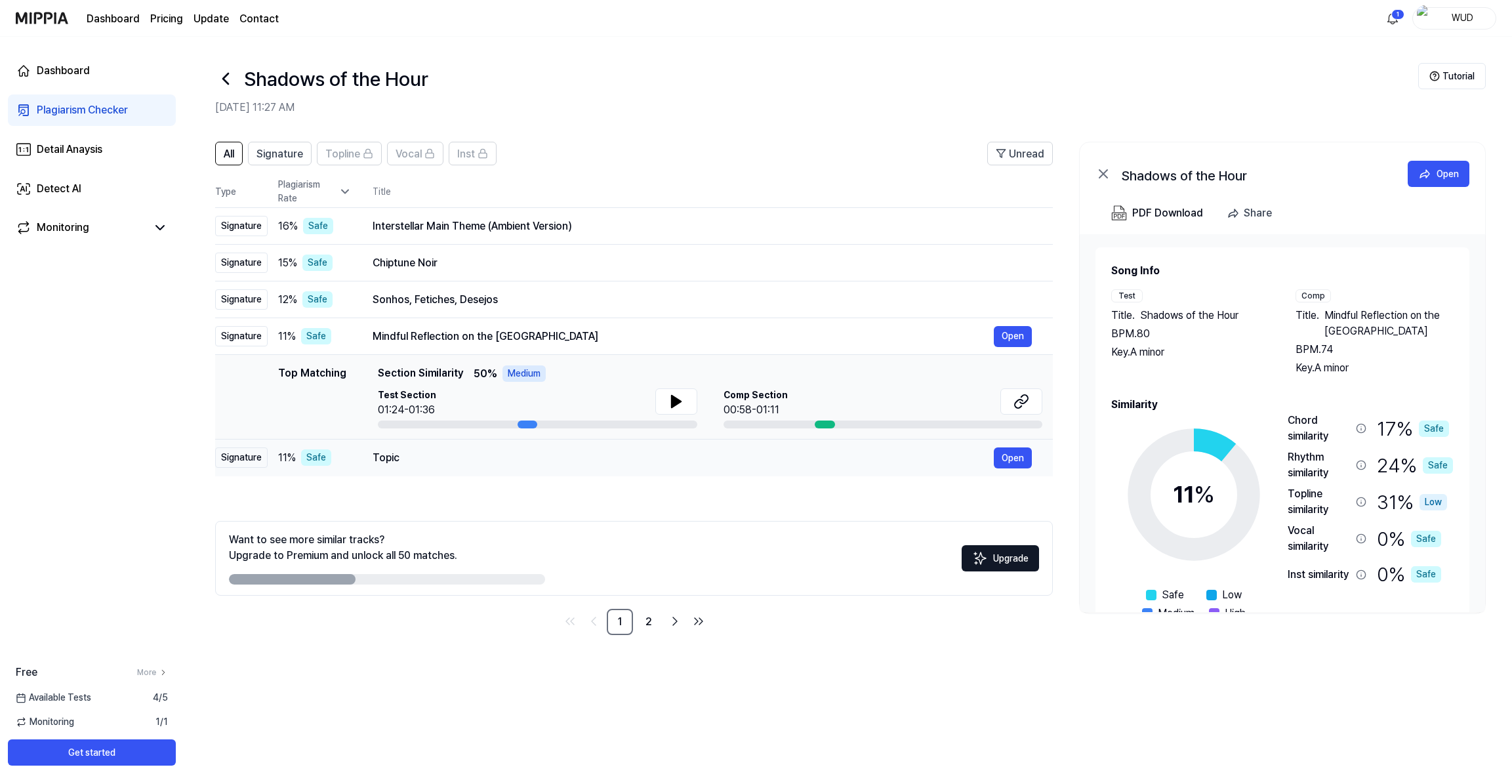
click at [434, 459] on div "Topic" at bounding box center [683, 458] width 621 height 16
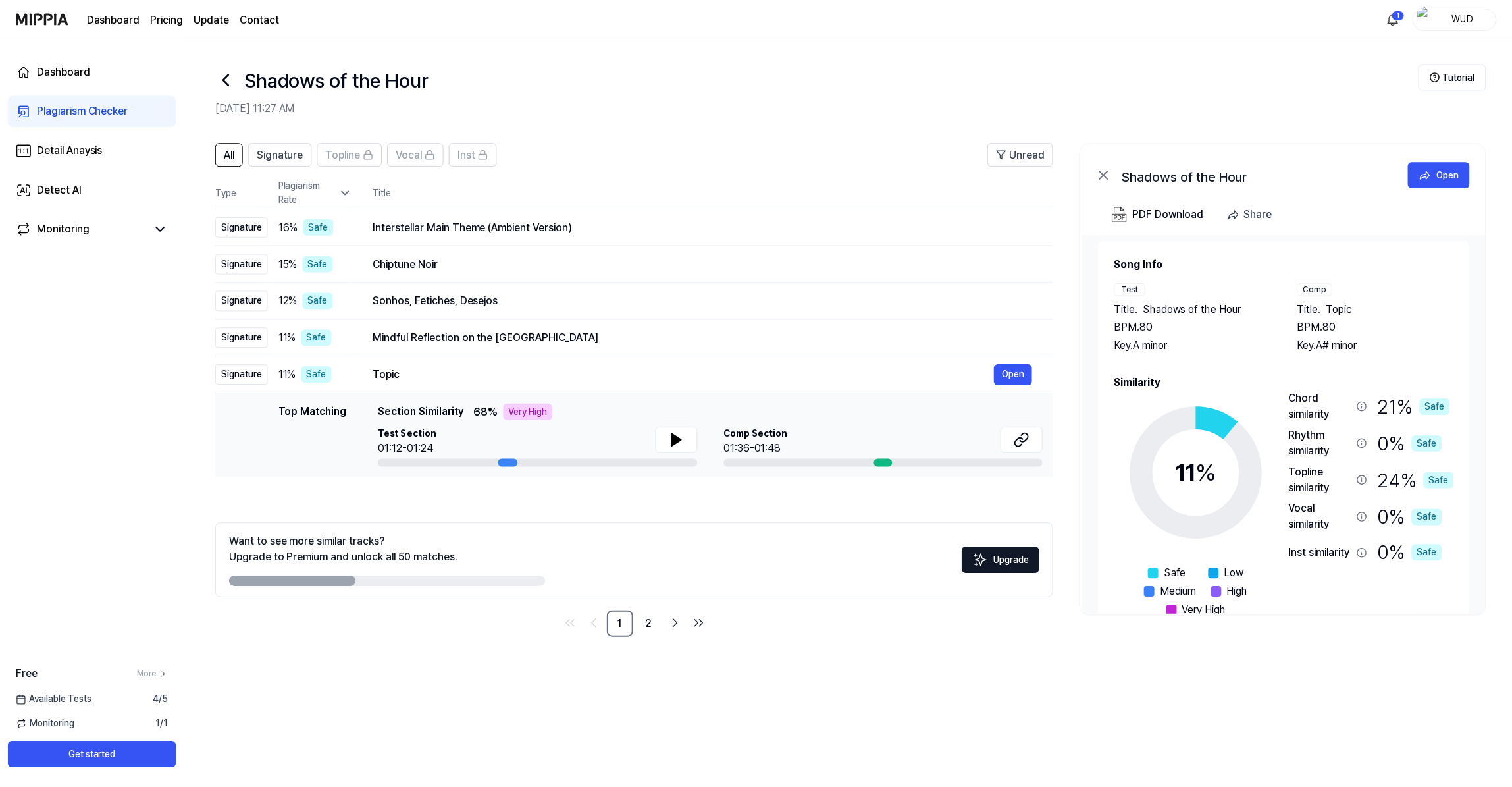
scroll to position [41, 0]
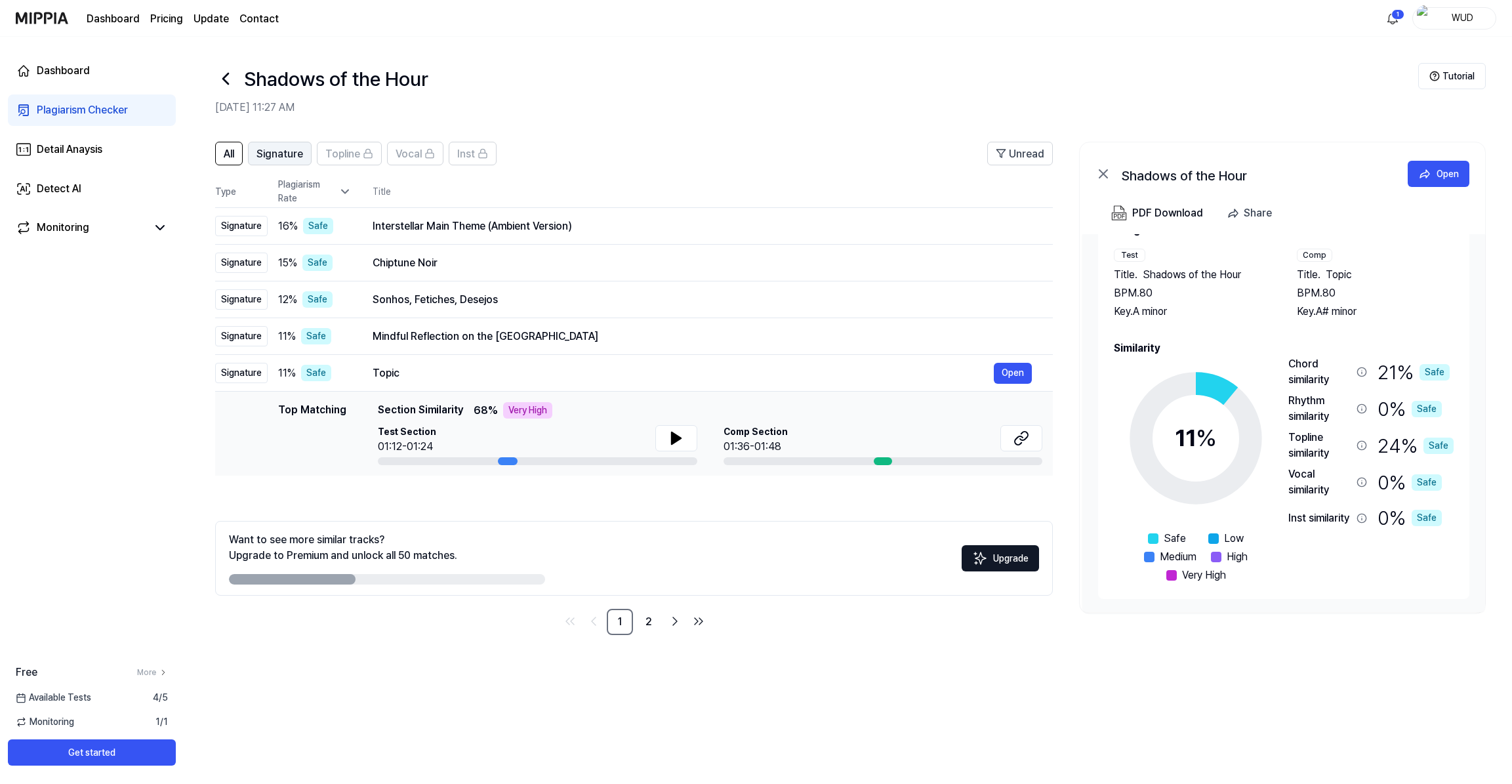
click at [279, 154] on span "Signature" at bounding box center [279, 154] width 46 height 16
click at [224, 154] on span "All" at bounding box center [228, 154] width 10 height 16
click at [227, 78] on icon at bounding box center [225, 78] width 21 height 21
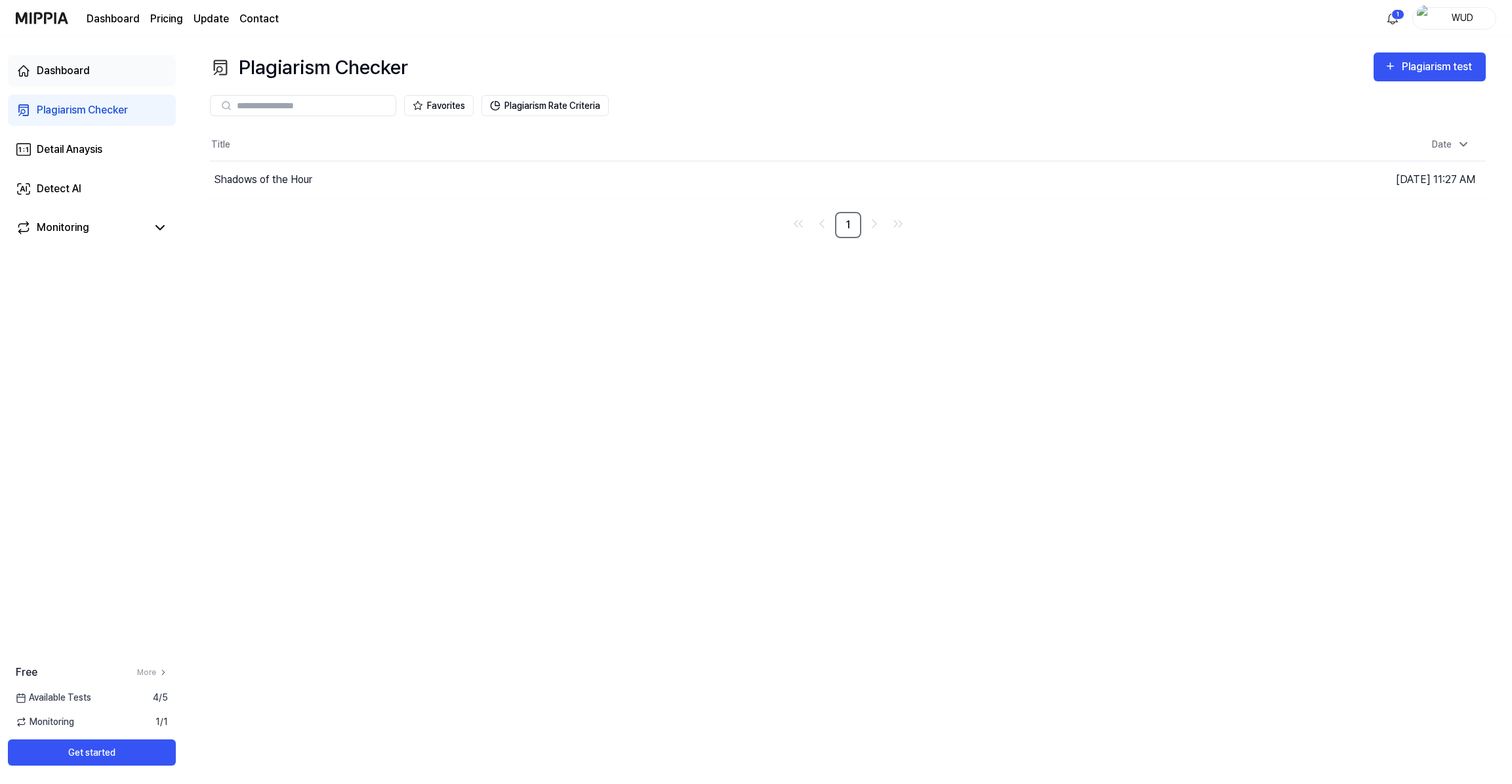
click at [61, 74] on div "Dashboard" at bounding box center [64, 71] width 53 height 16
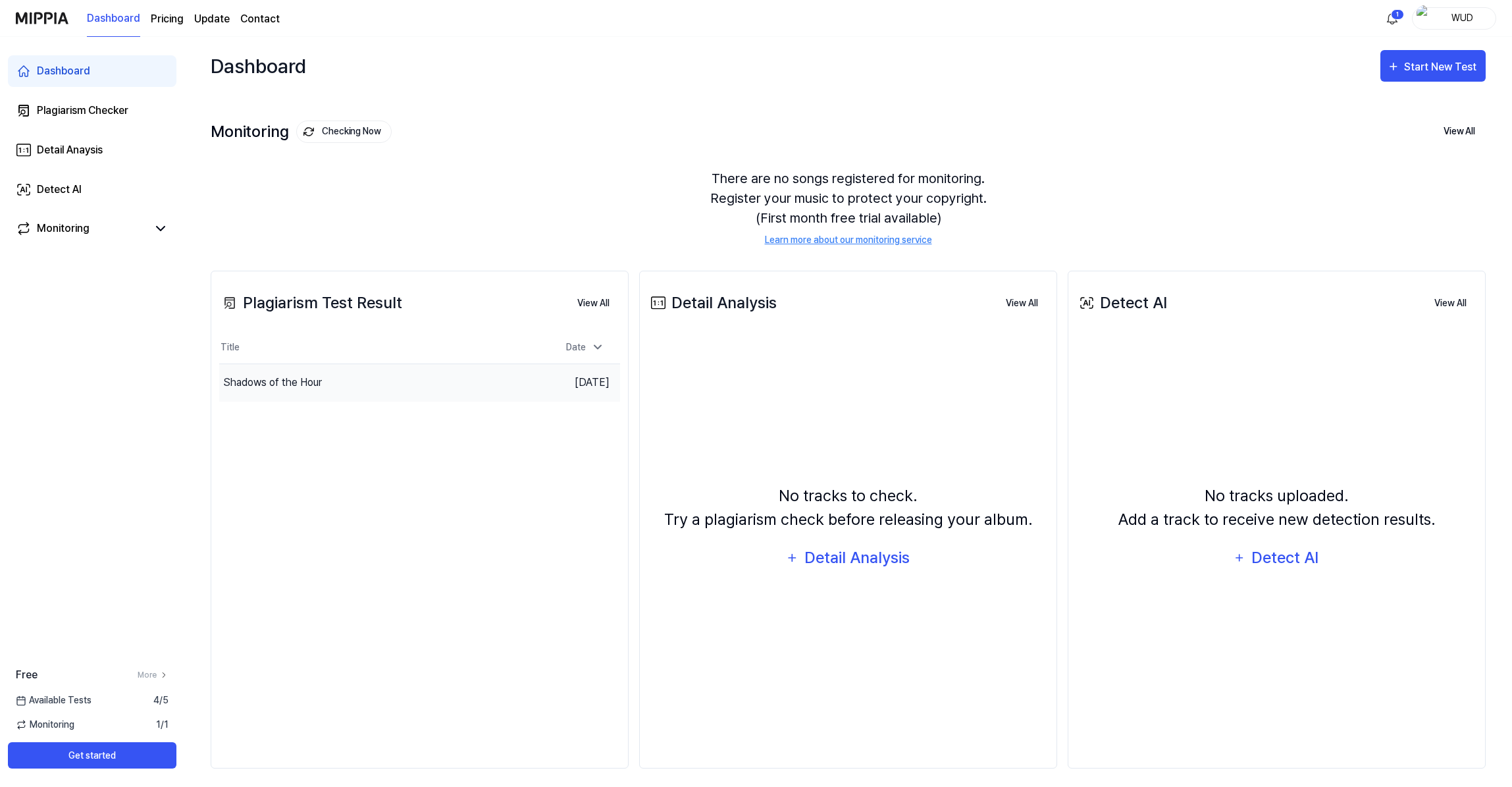
click at [401, 384] on div "Shadows of the Hour" at bounding box center [370, 382] width 301 height 37
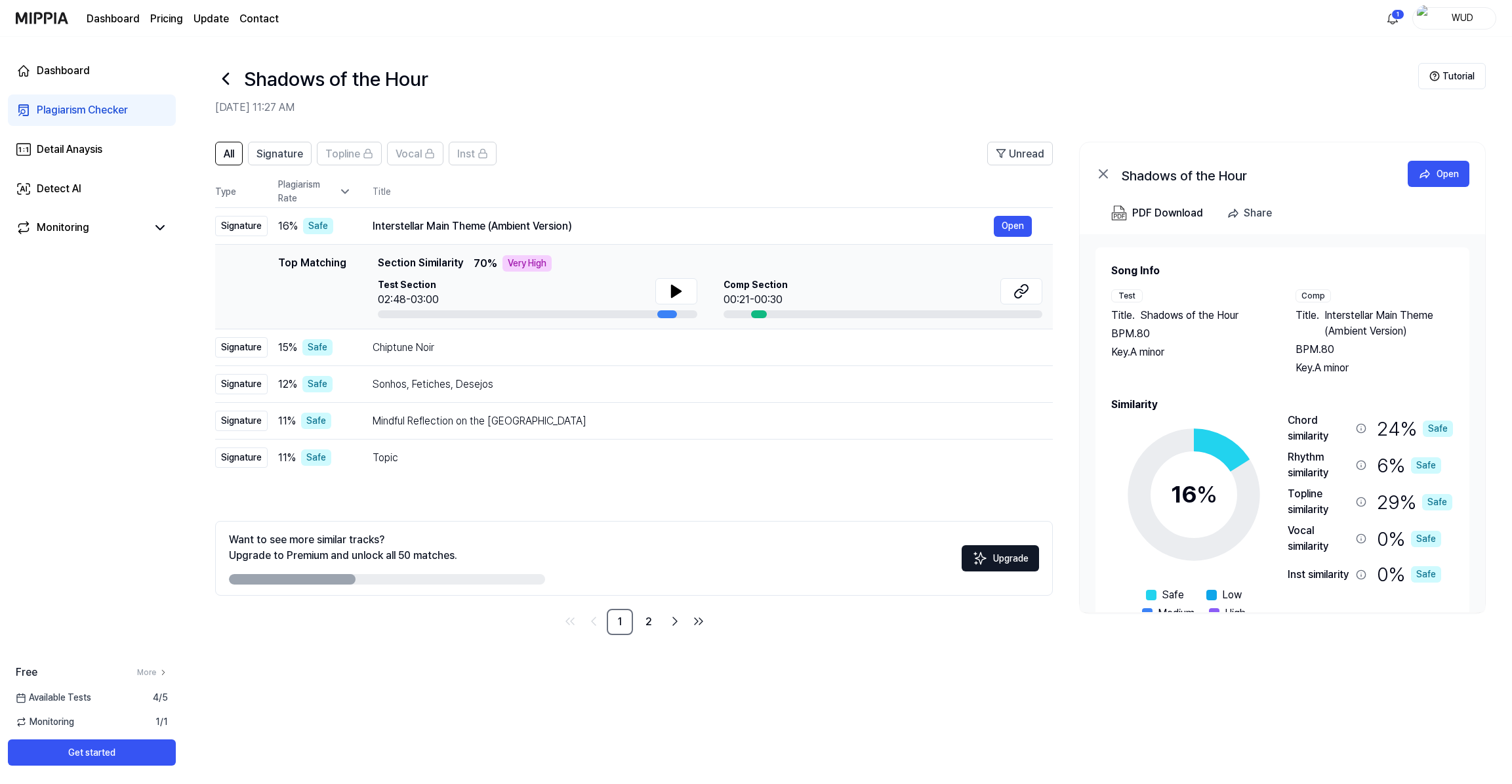
click at [295, 185] on div "Plagiarism Rate" at bounding box center [315, 191] width 74 height 27
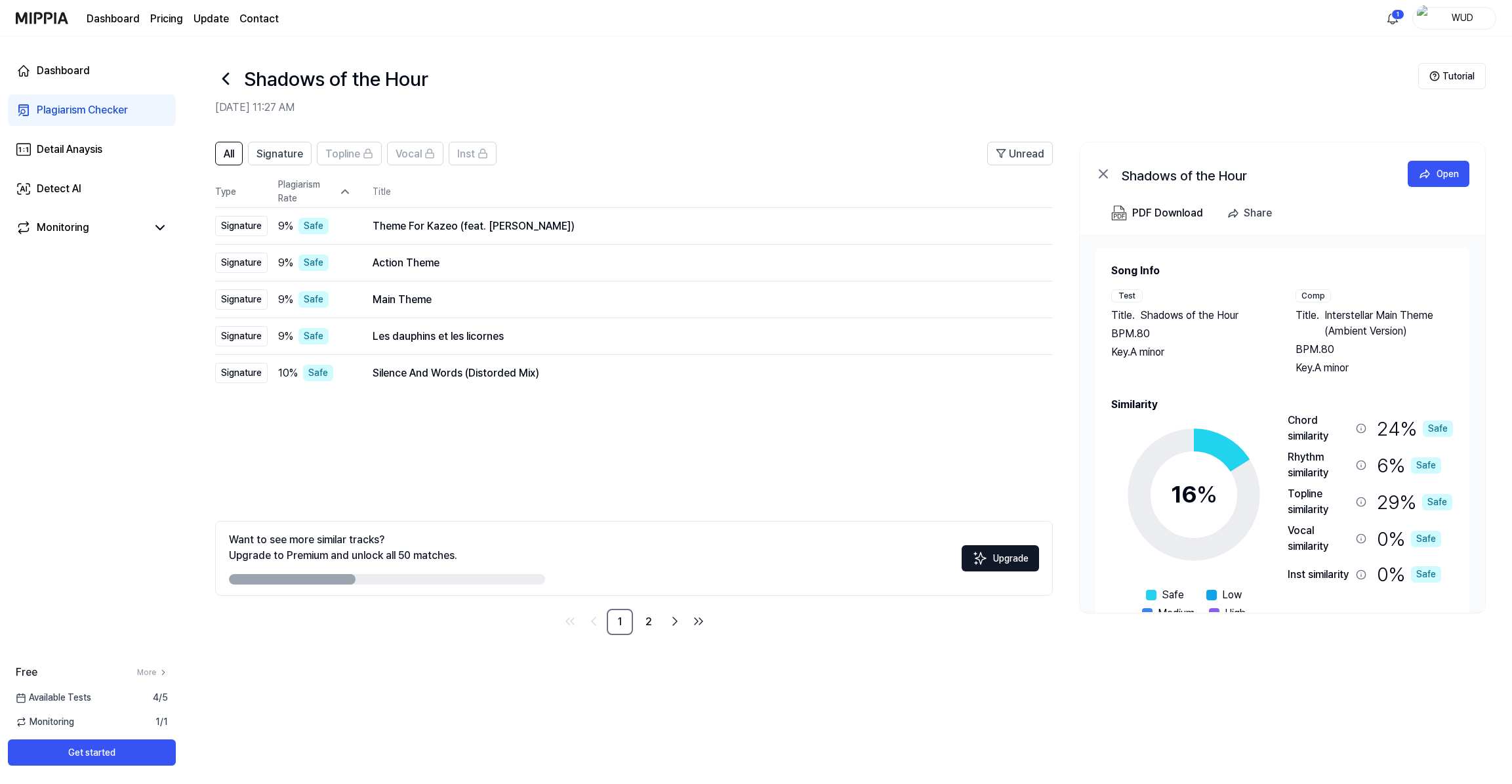
click at [295, 185] on div "Plagiarism Rate" at bounding box center [315, 191] width 74 height 27
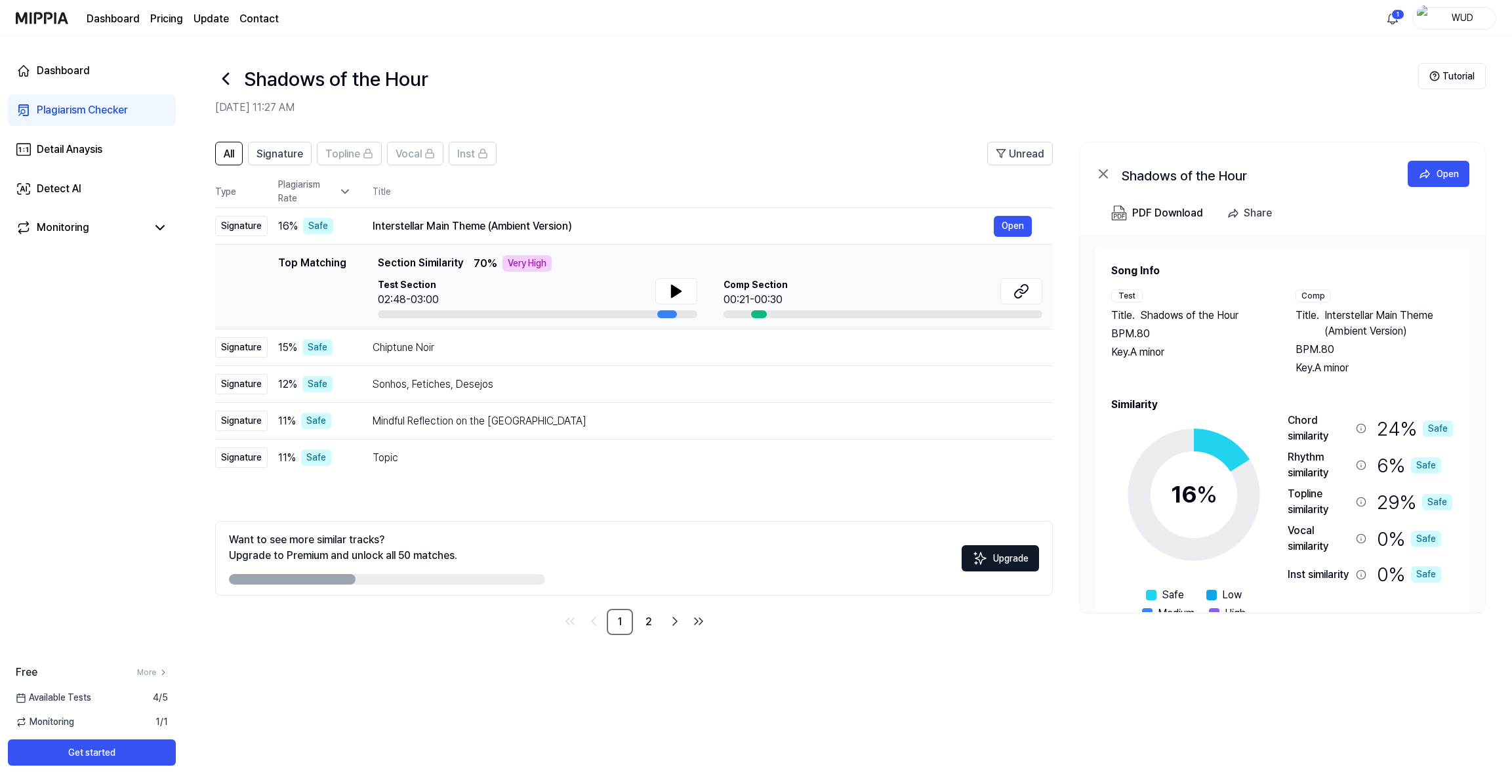
click at [295, 185] on div "Plagiarism Rate" at bounding box center [315, 191] width 74 height 27
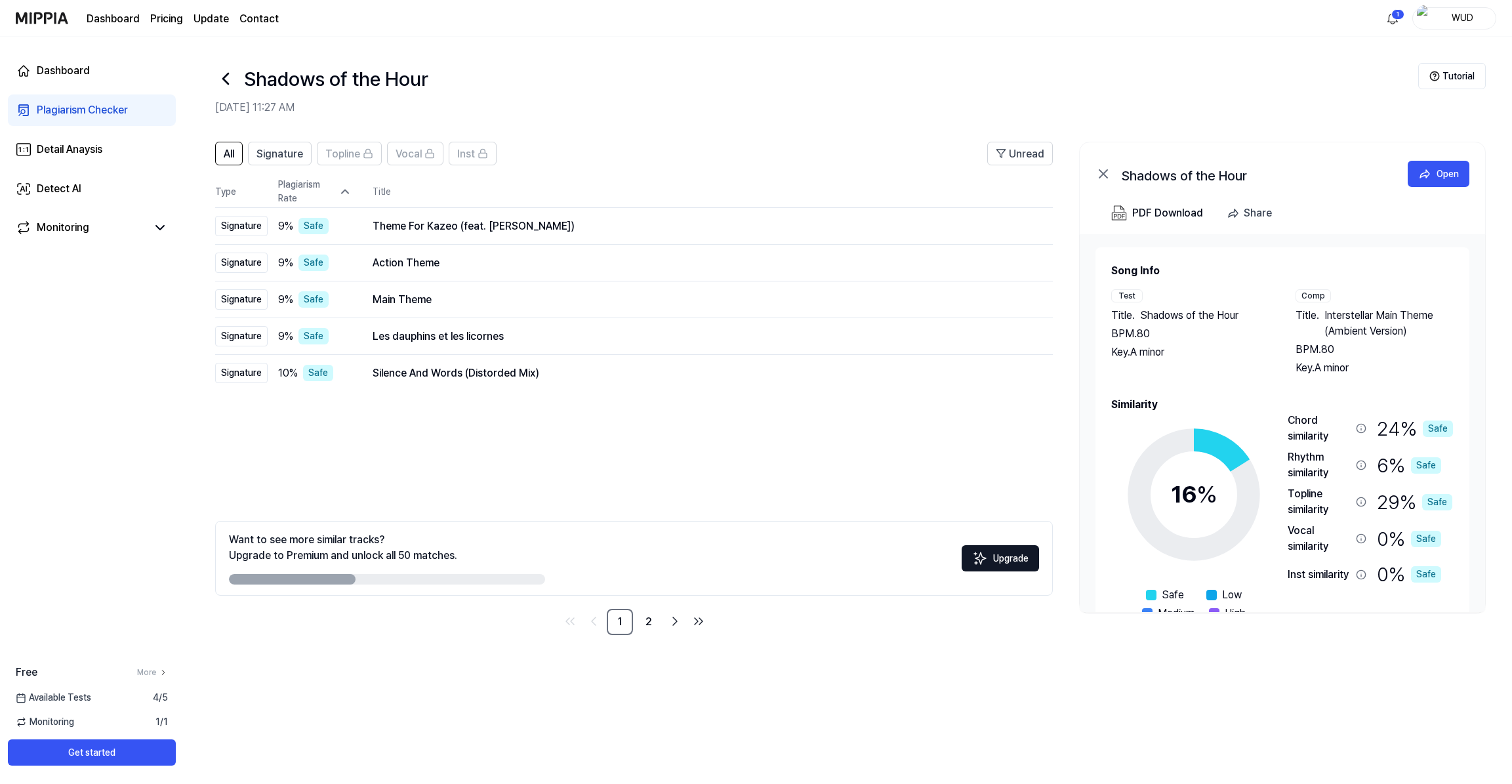
click at [315, 189] on div "Plagiarism Rate" at bounding box center [315, 191] width 74 height 27
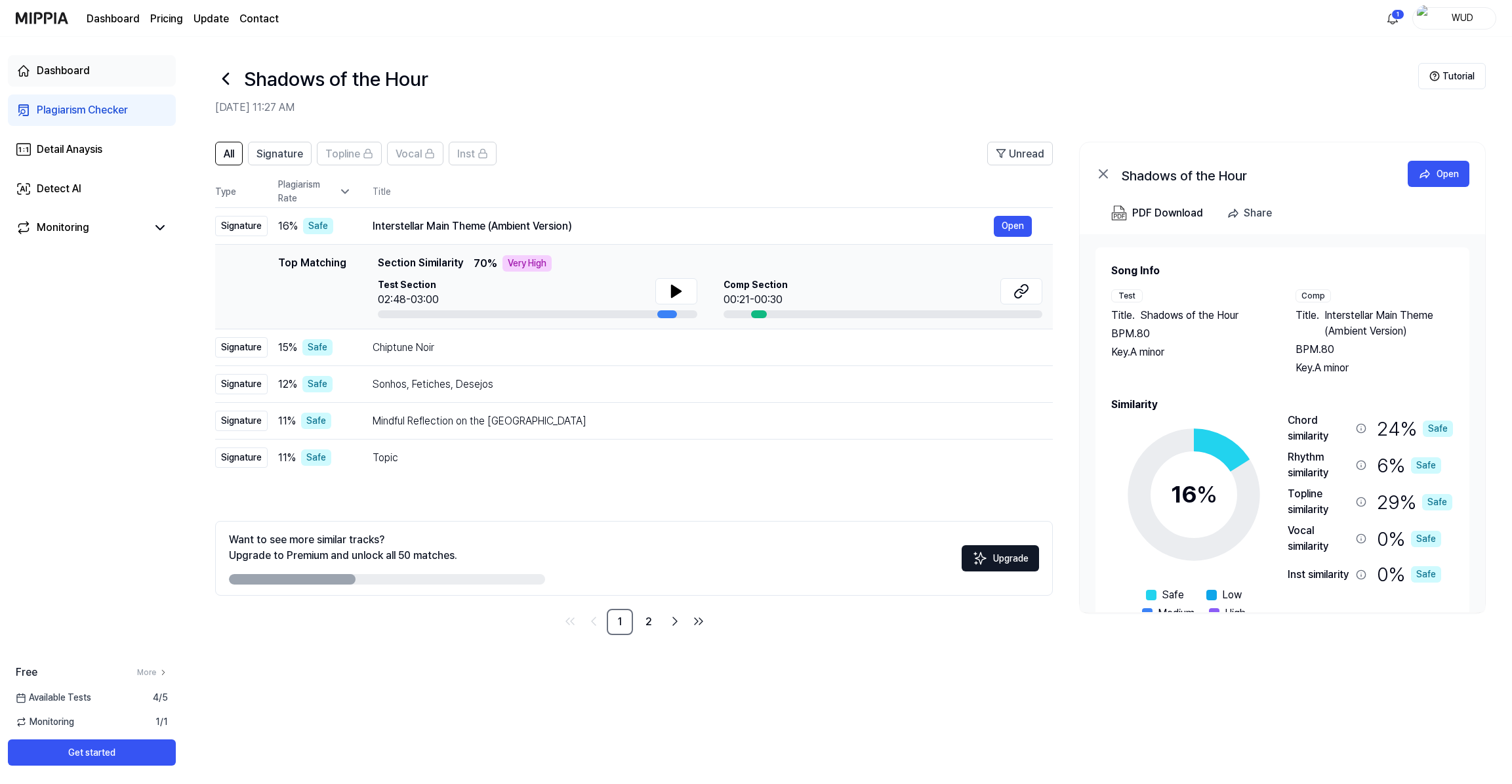
click at [85, 71] on div "Dashboard" at bounding box center [64, 71] width 53 height 16
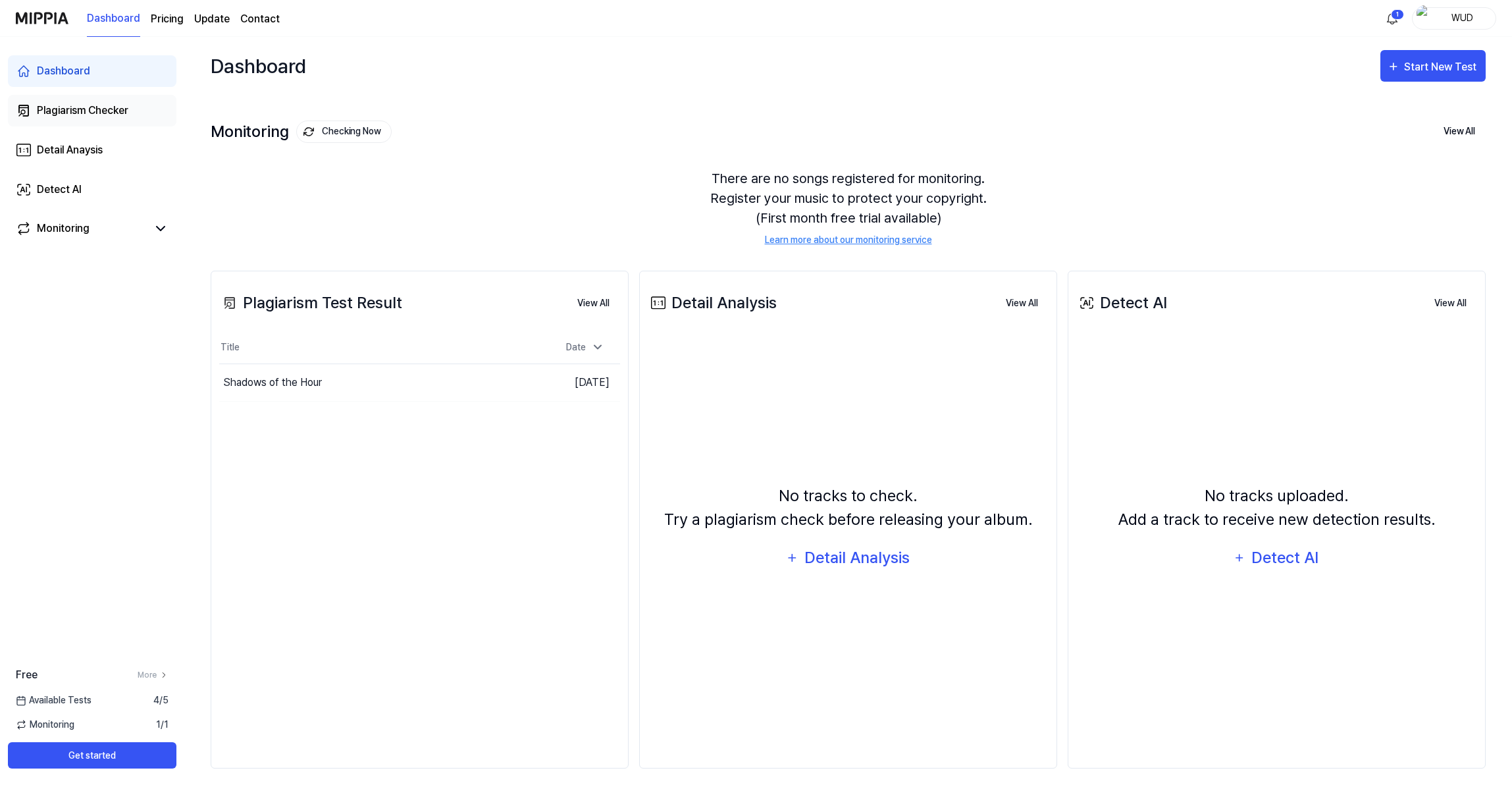
click at [85, 107] on div "Plagiarism Checker" at bounding box center [83, 111] width 91 height 16
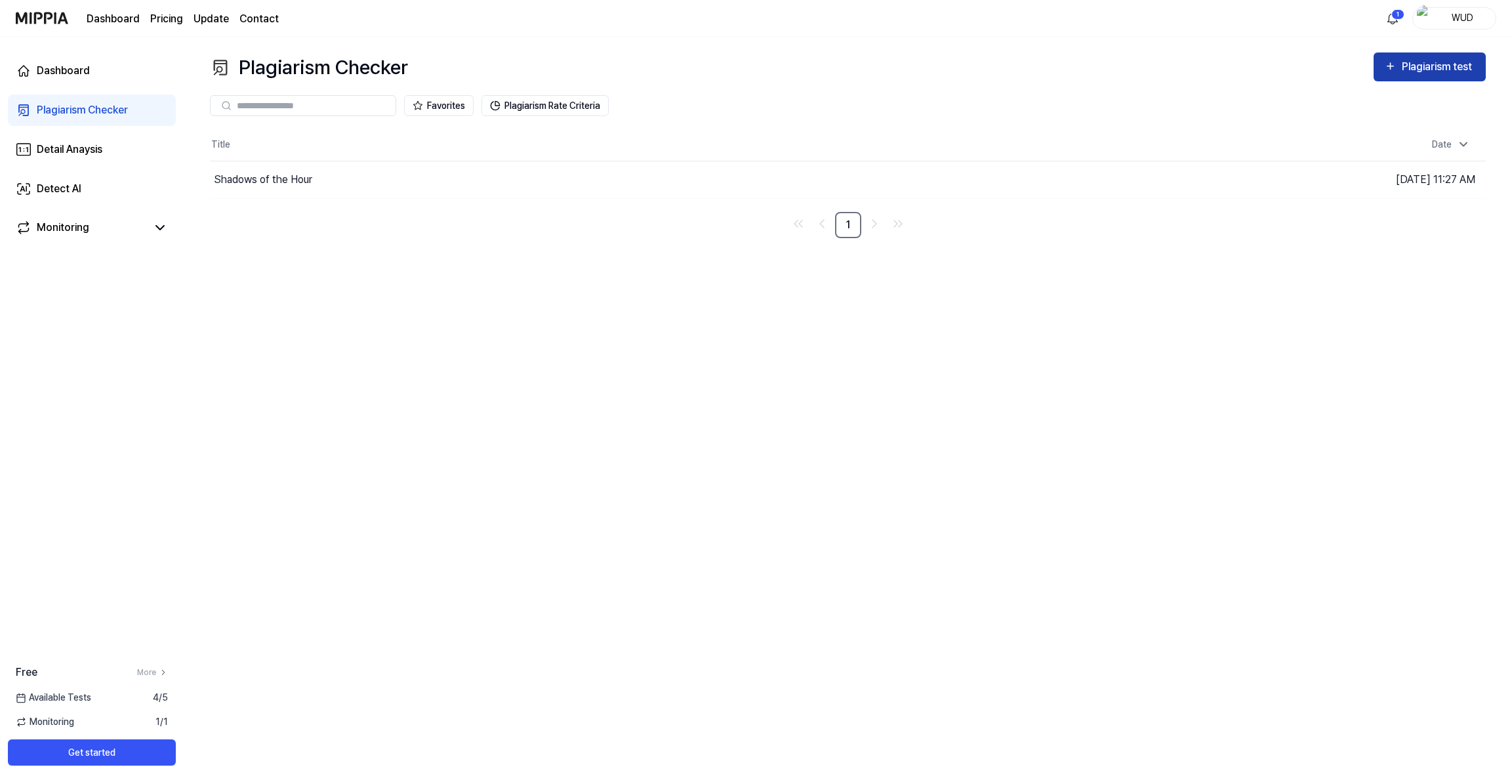
click at [1412, 68] on div "Plagiarism test" at bounding box center [1439, 67] width 74 height 17
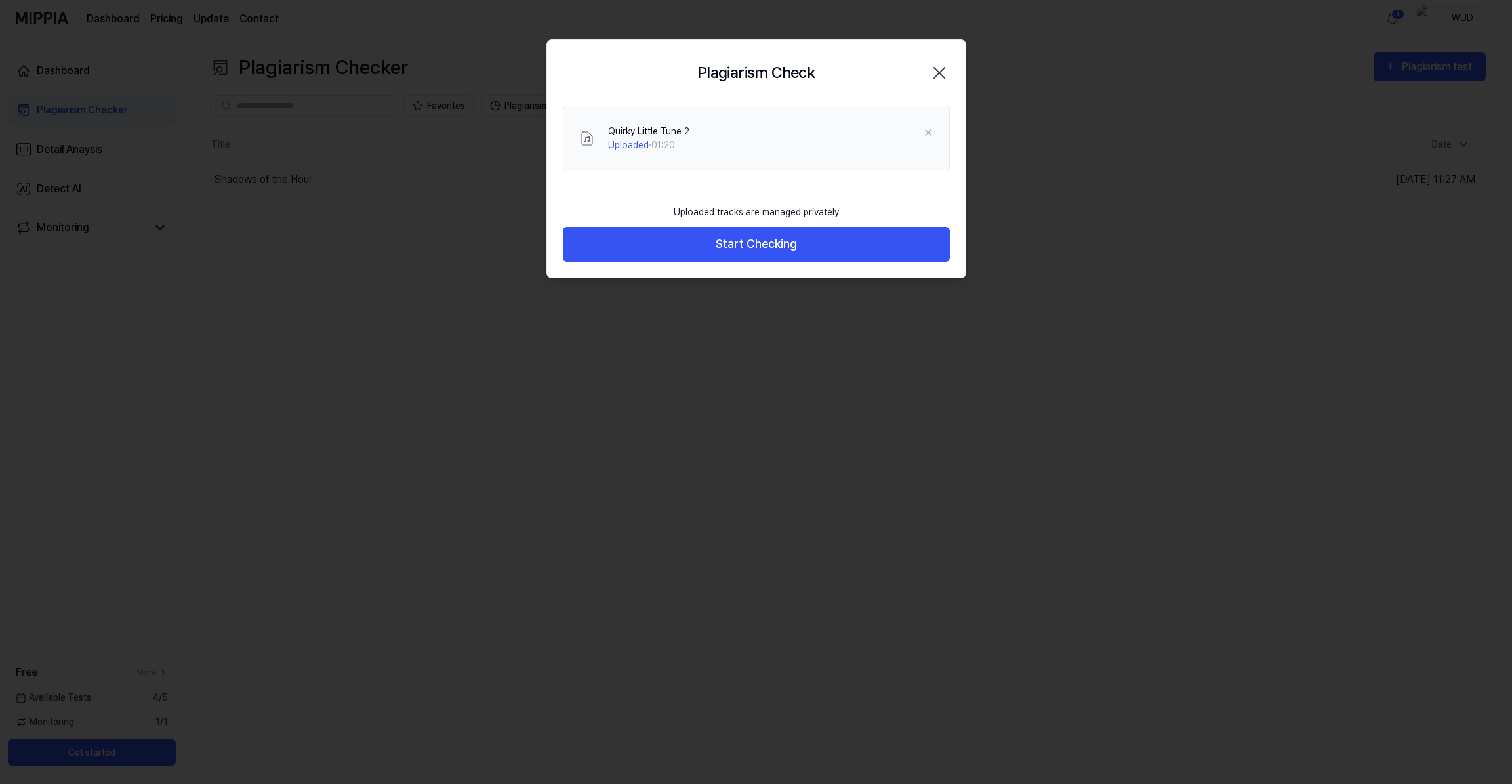
click at [761, 264] on div "Uploaded tracks are managed privately Start Checking" at bounding box center [757, 238] width 419 height 80
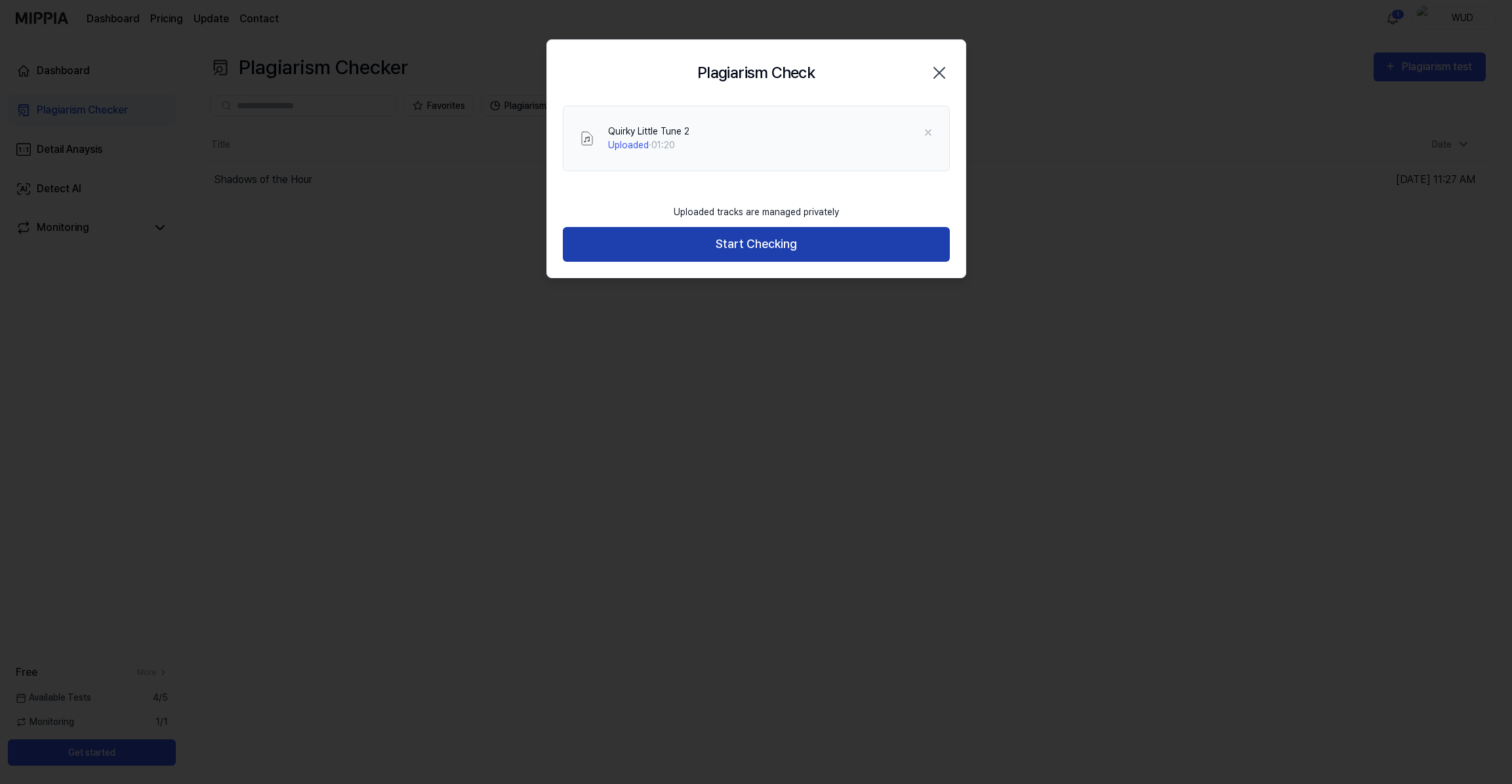
click at [772, 247] on button "Start Checking" at bounding box center [757, 244] width 387 height 34
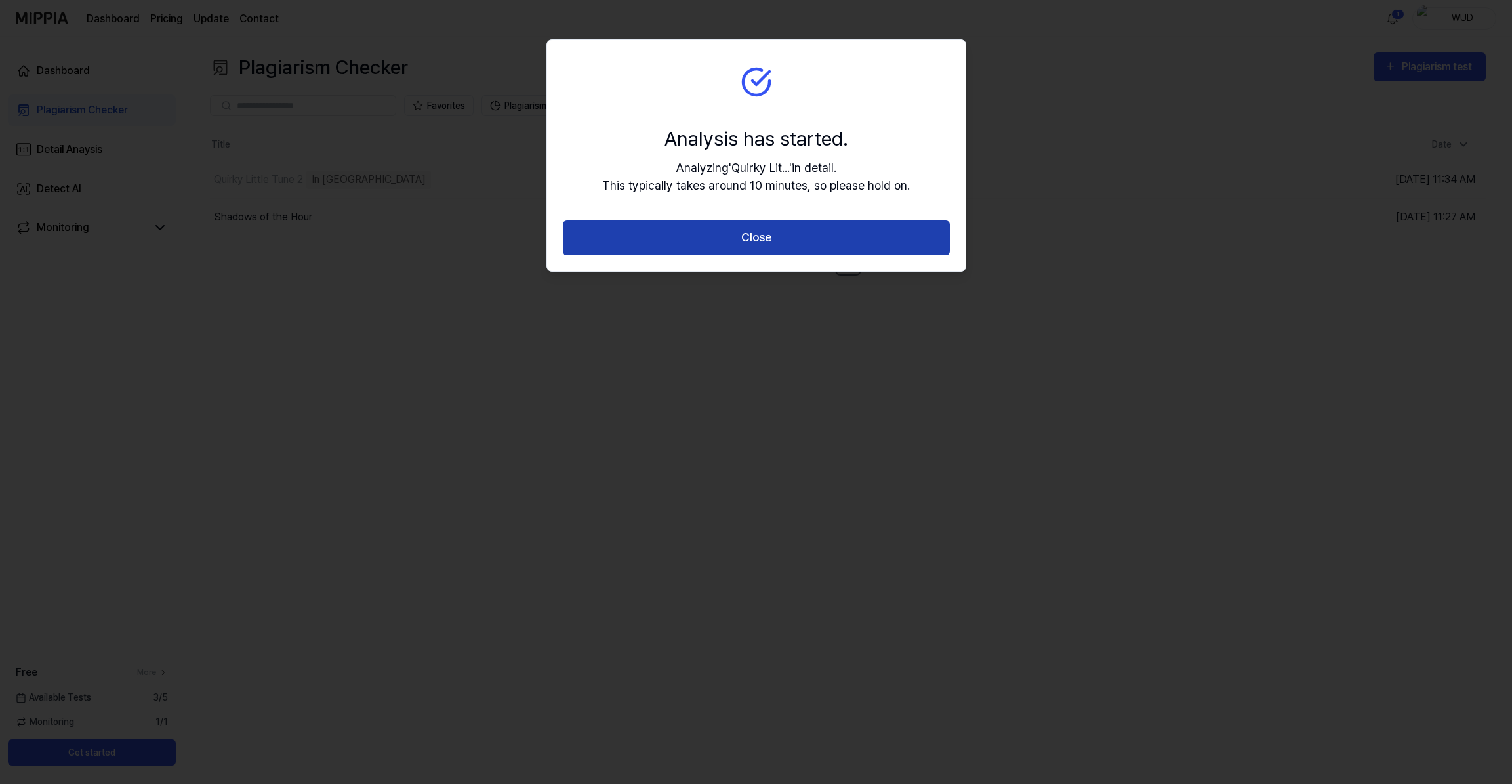
click at [756, 241] on button "Close" at bounding box center [757, 238] width 387 height 34
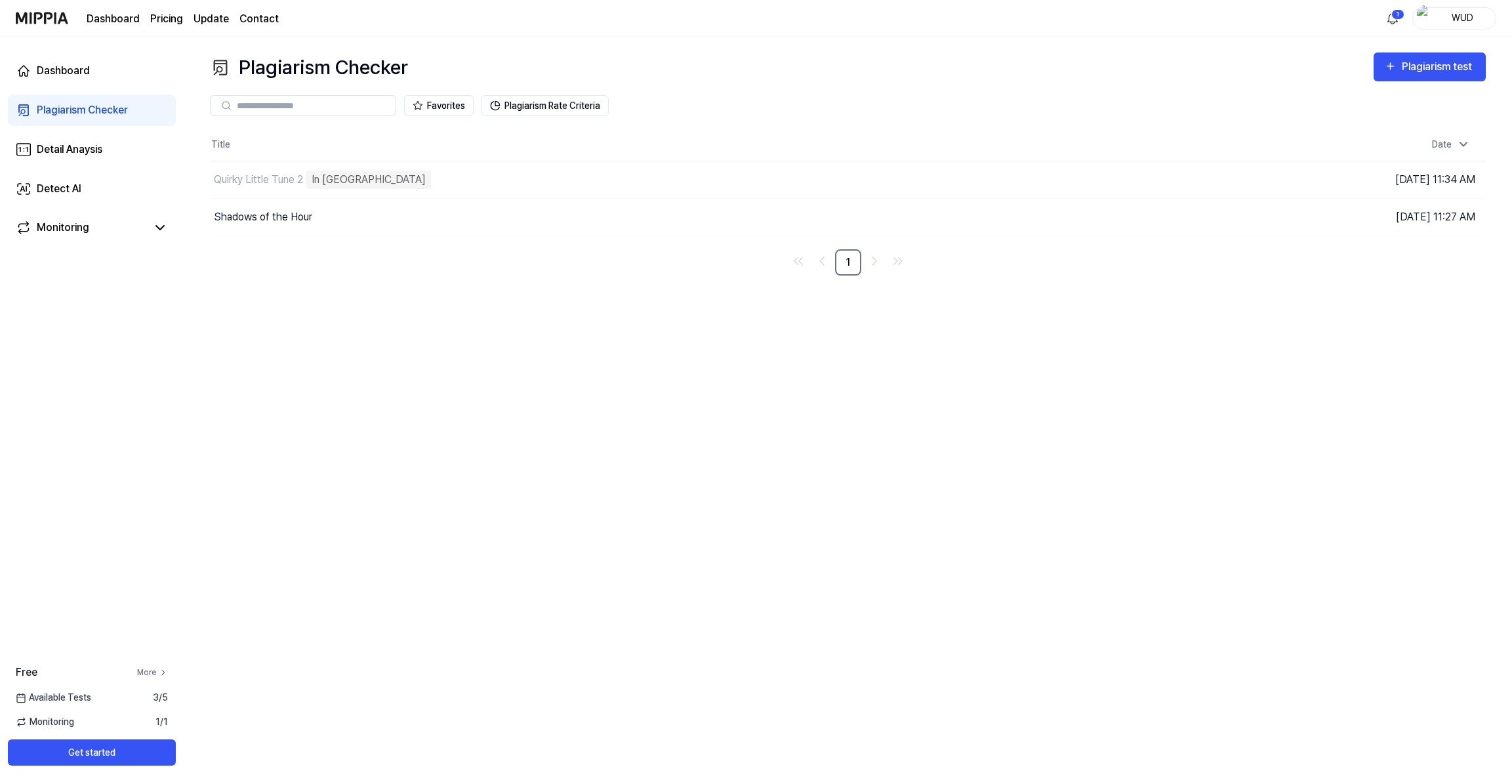
click at [151, 670] on link "More" at bounding box center [152, 672] width 31 height 12
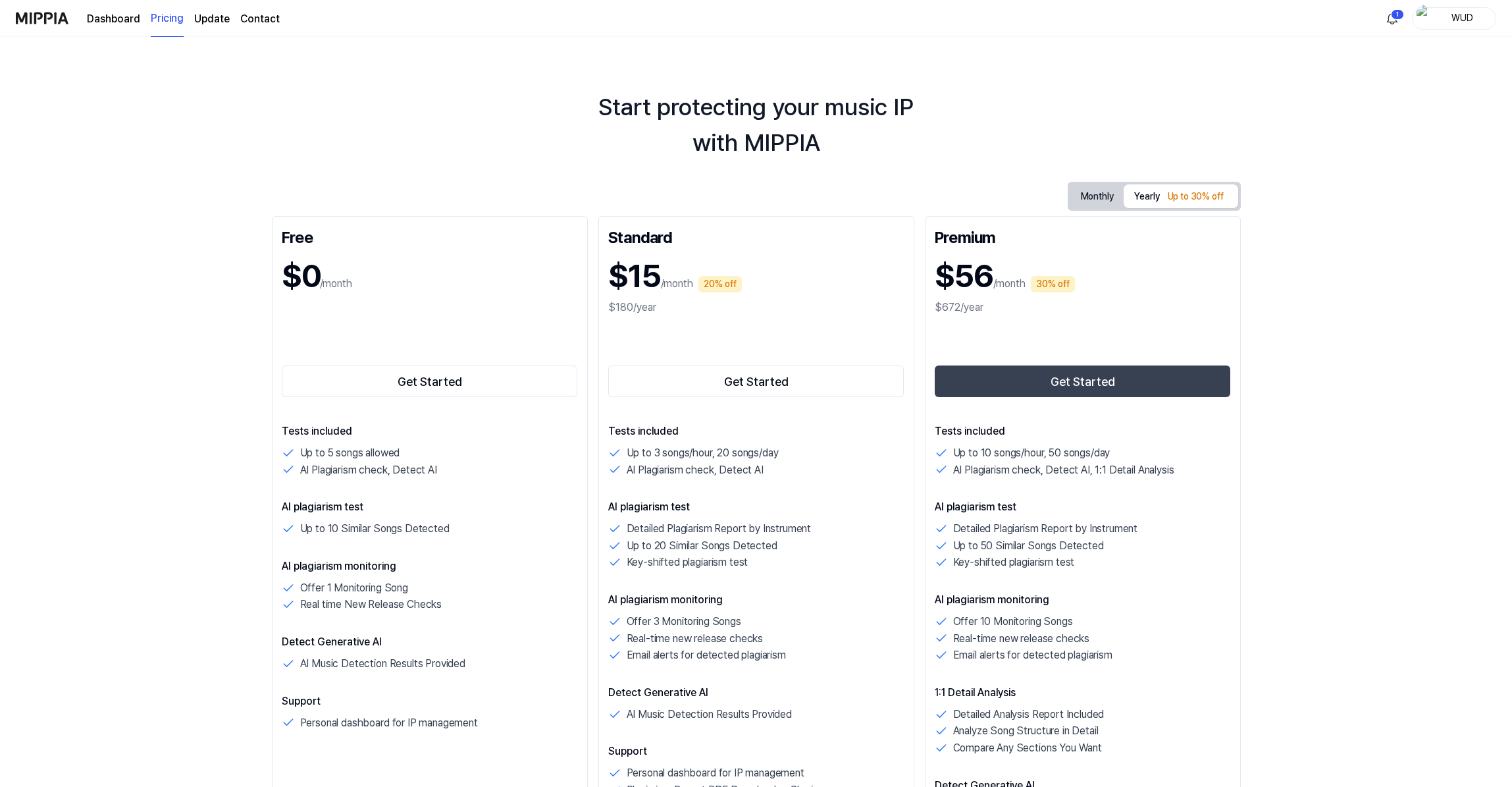
click at [122, 18] on link "Dashboard" at bounding box center [113, 19] width 53 height 16
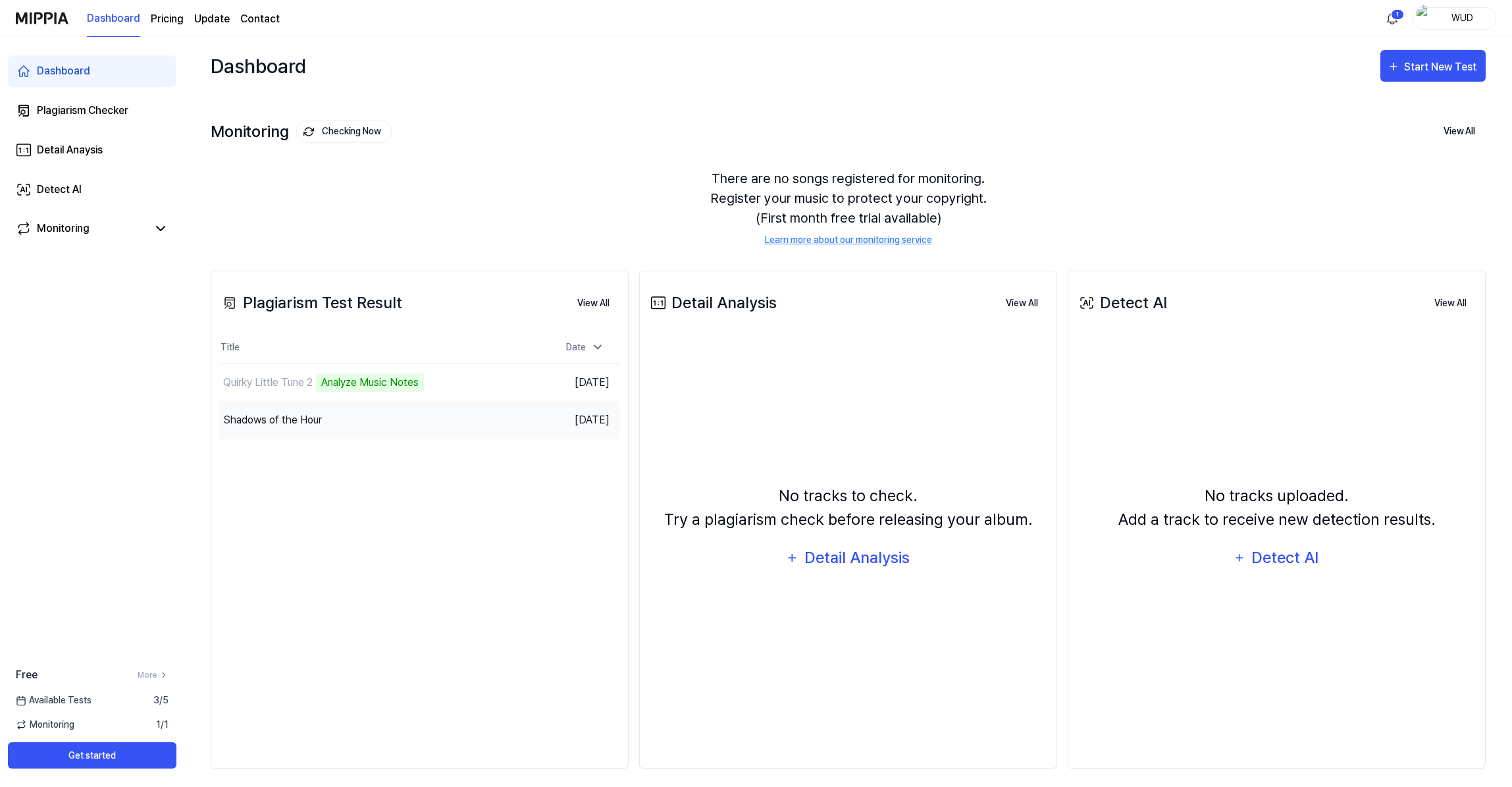
click at [336, 428] on div "Shadows of the Hour" at bounding box center [370, 419] width 301 height 37
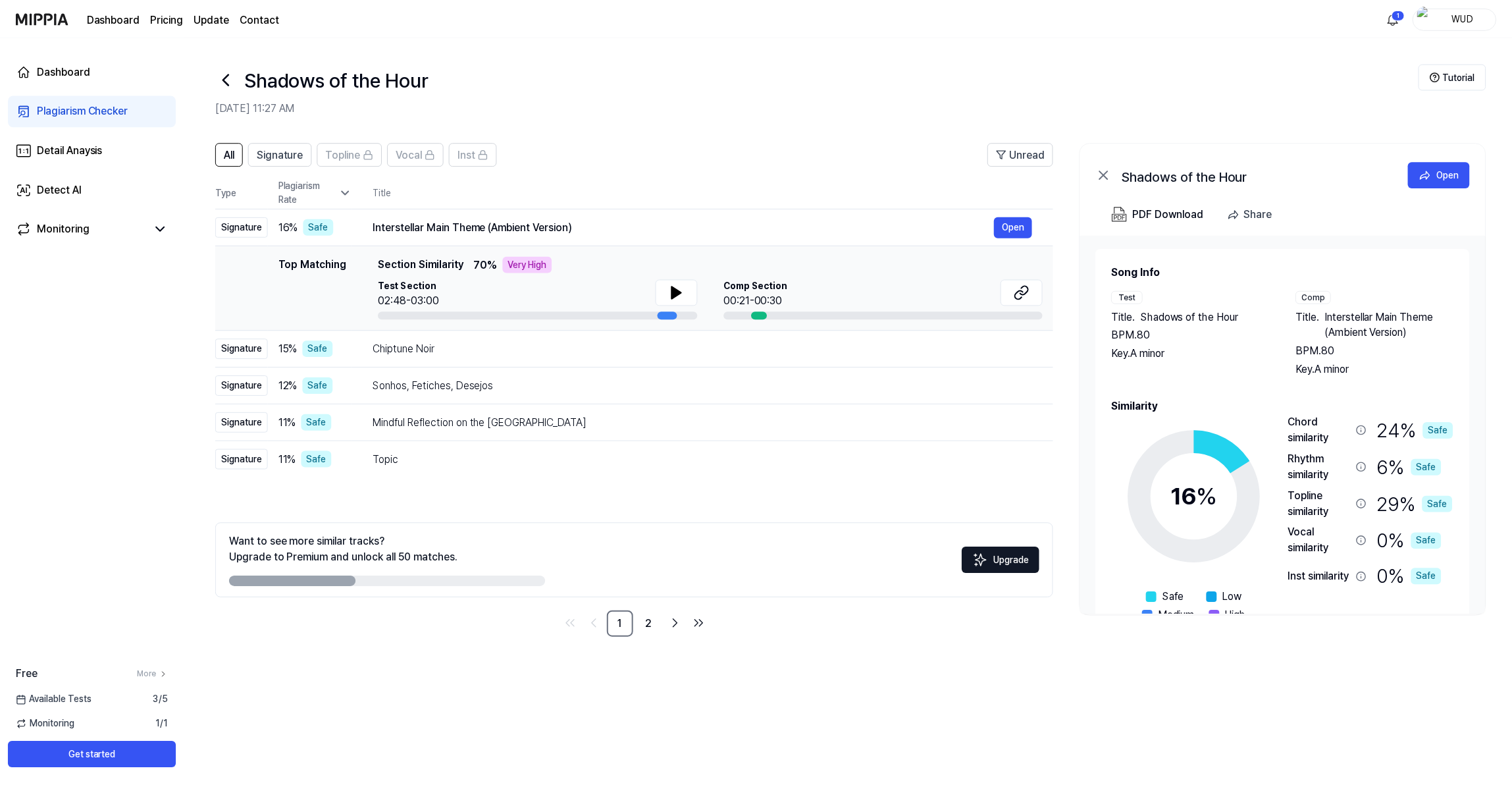
scroll to position [57, 0]
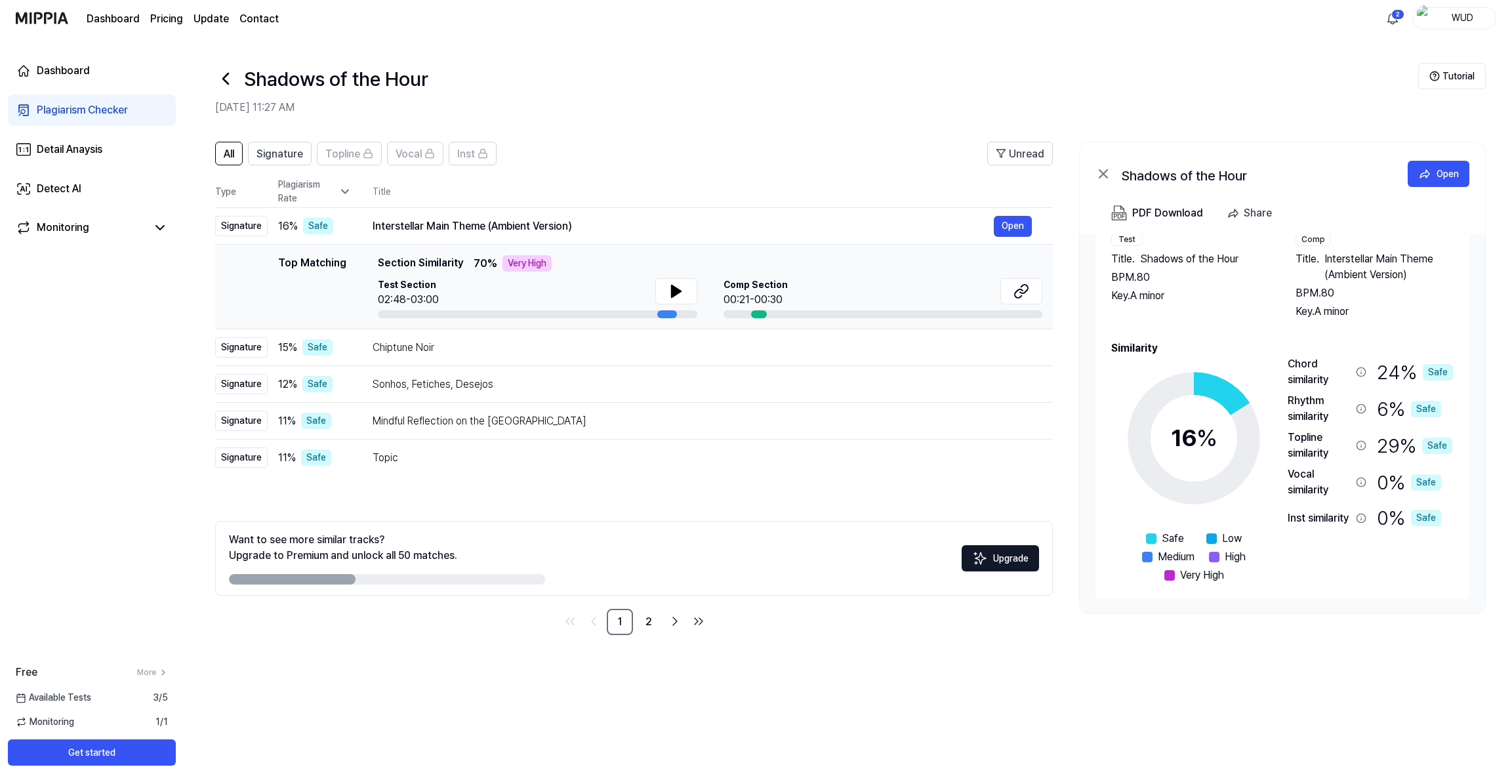
click at [224, 79] on icon at bounding box center [225, 78] width 5 height 10
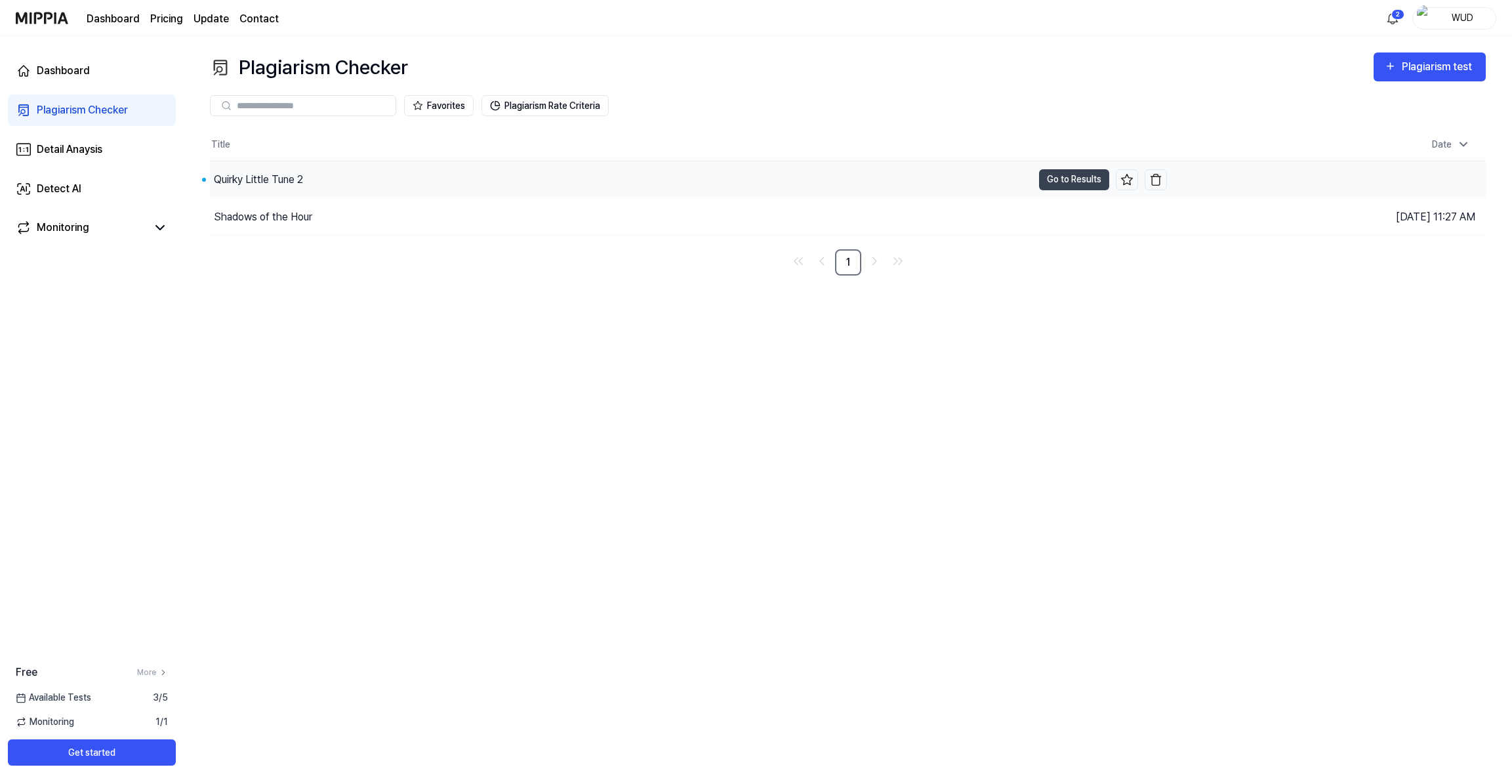
click at [338, 180] on div "Quirky Little Tune 2" at bounding box center [621, 180] width 823 height 37
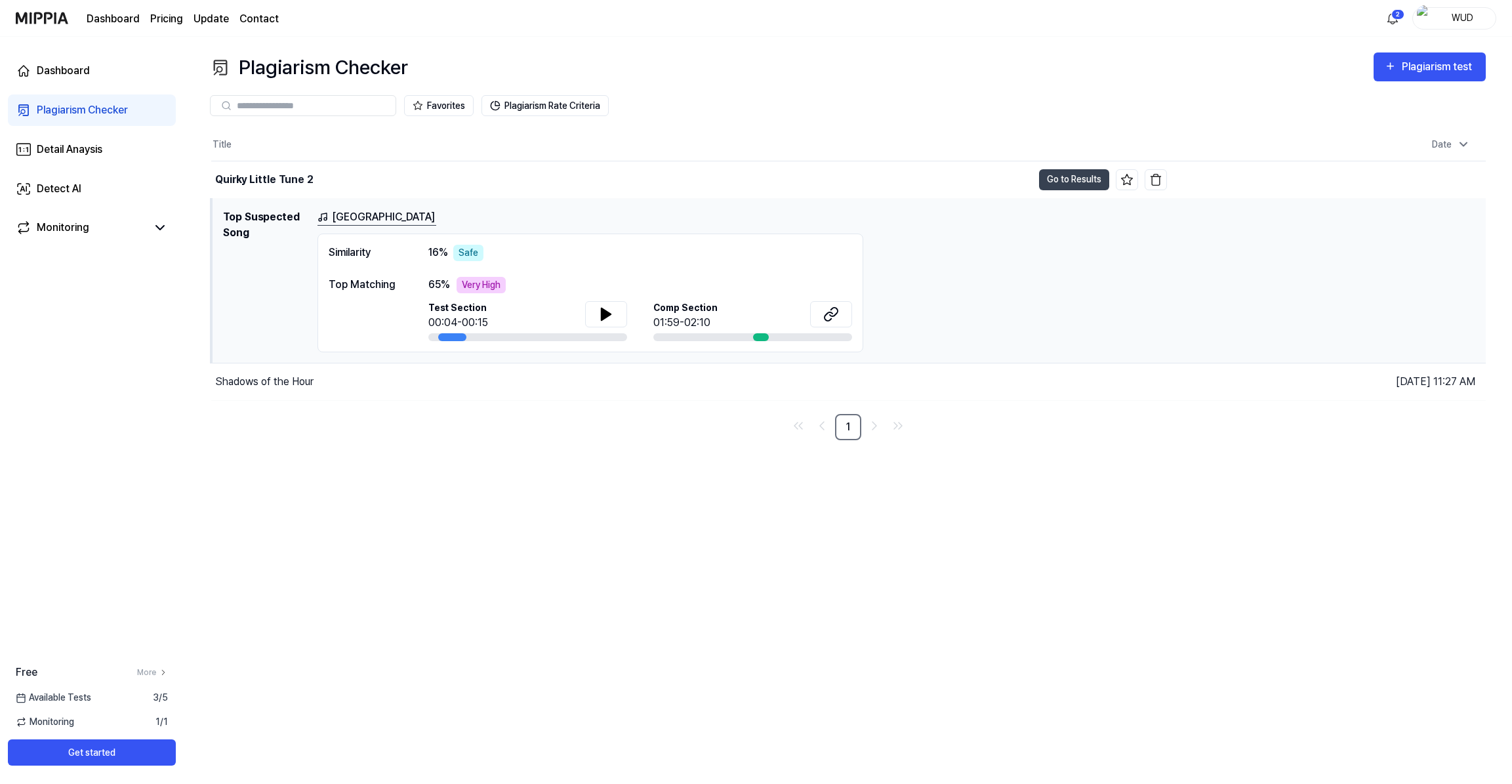
click at [489, 283] on div "Very High" at bounding box center [481, 285] width 49 height 16
click at [614, 319] on button at bounding box center [606, 314] width 42 height 26
click at [359, 216] on link "Rain Street" at bounding box center [376, 217] width 118 height 16
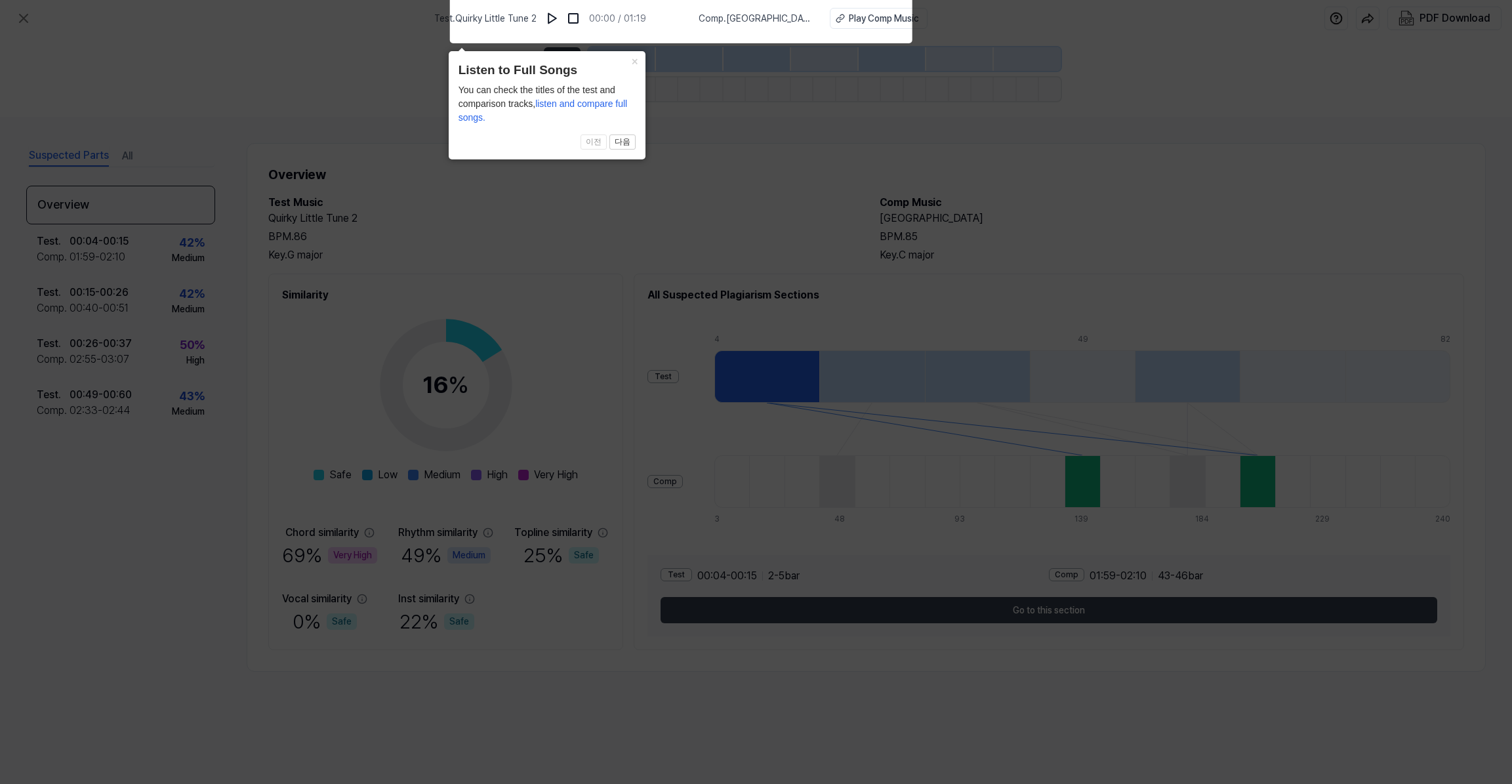
click at [633, 64] on button "×" at bounding box center [634, 60] width 21 height 18
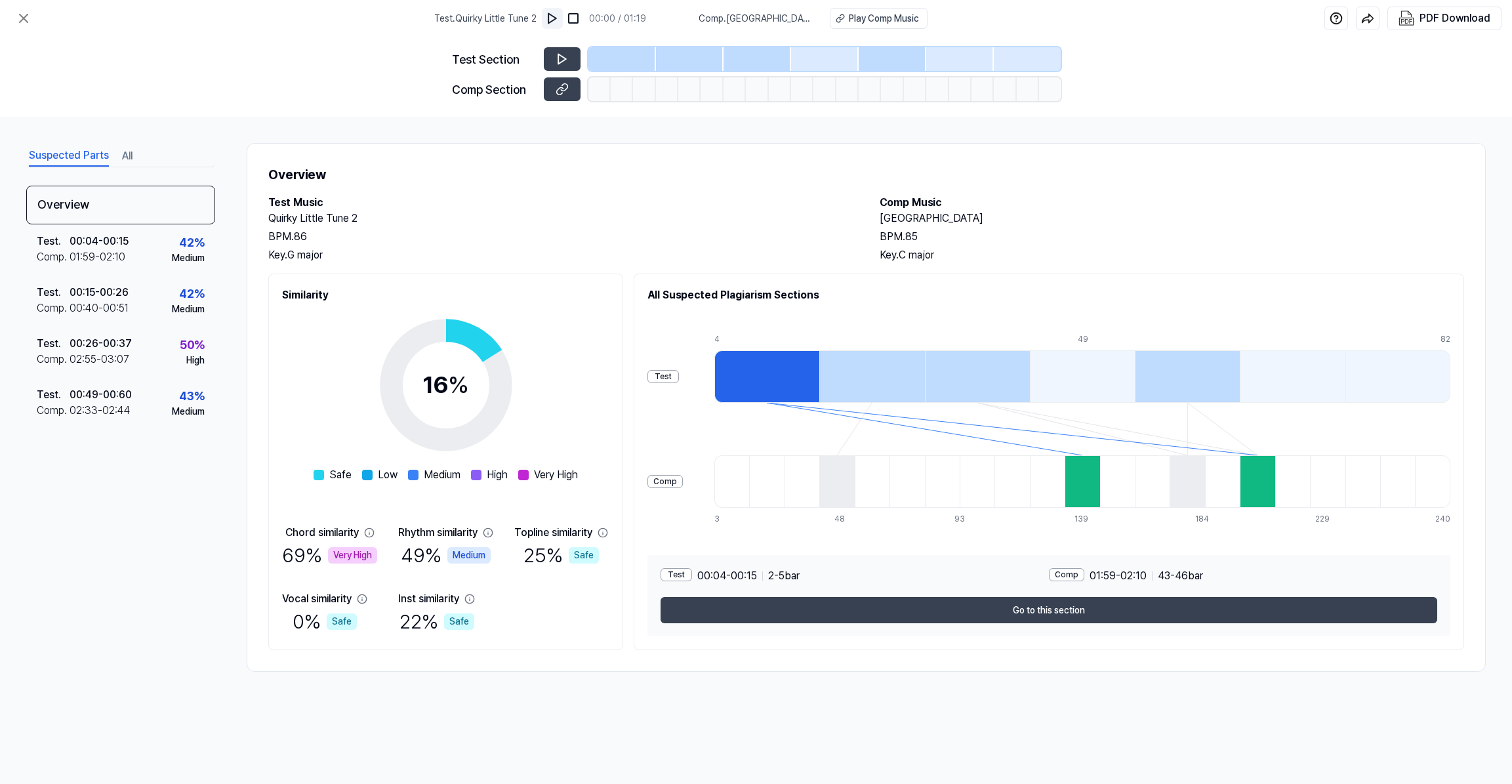
click at [559, 20] on img at bounding box center [552, 18] width 13 height 13
click at [564, 91] on icon at bounding box center [562, 89] width 13 height 13
click at [558, 47] on button at bounding box center [562, 59] width 37 height 24
click at [991, 250] on div "Key. C major" at bounding box center [1172, 255] width 585 height 16
click at [532, 358] on div "16 % Safe Low Medium High Very High" at bounding box center [445, 392] width 264 height 180
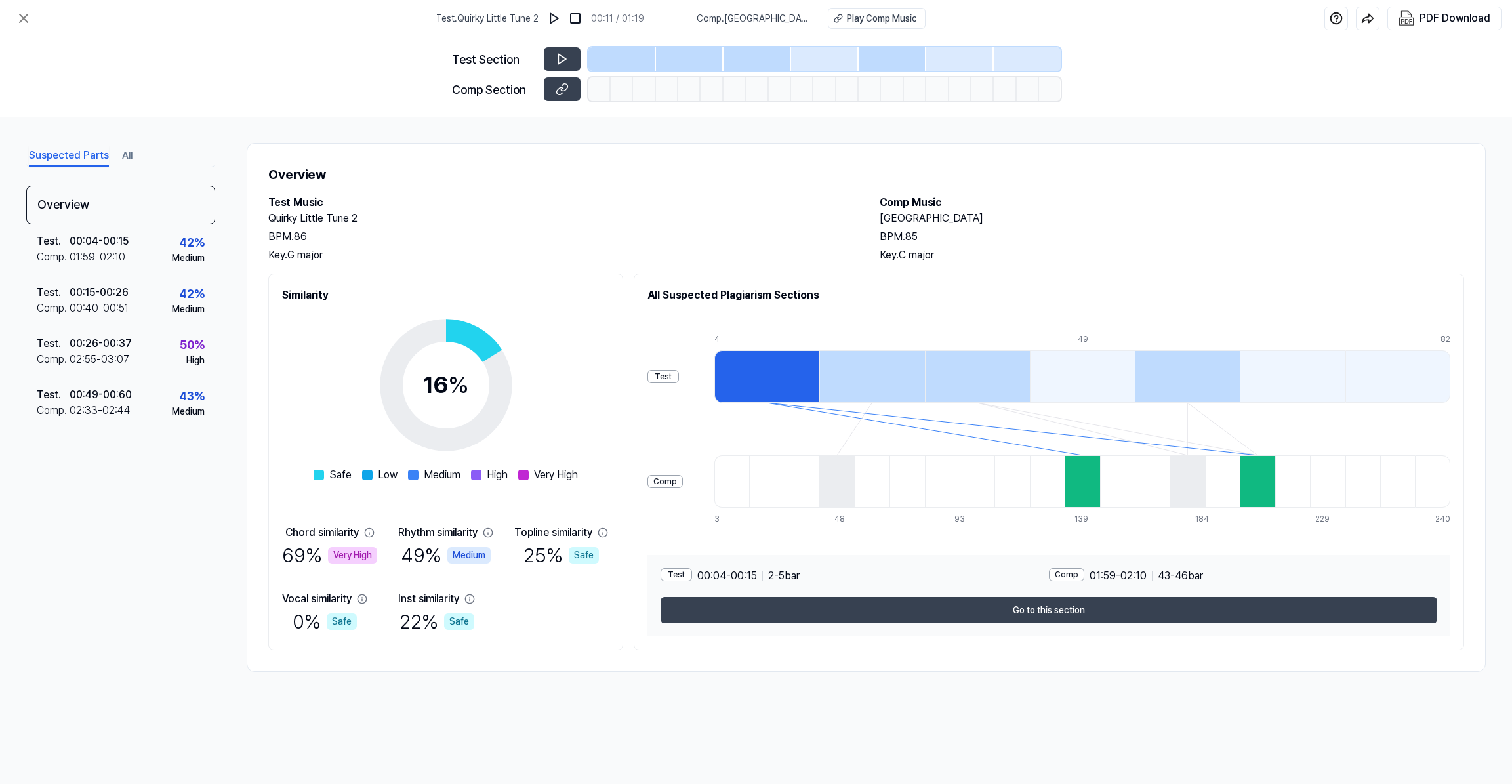
click at [697, 414] on div "Test Comp 4 15 26 37 49 60 71 82 3 14 26 37 48 60 71 82 93 105 116 127 139 150 …" at bounding box center [1049, 429] width 803 height 210
drag, startPoint x: 780, startPoint y: 299, endPoint x: 840, endPoint y: 303, distance: 60.1
click at [840, 303] on h2 "All Suspected Plagiarism Sections" at bounding box center [1049, 295] width 803 height 16
click at [793, 376] on div at bounding box center [767, 376] width 105 height 53
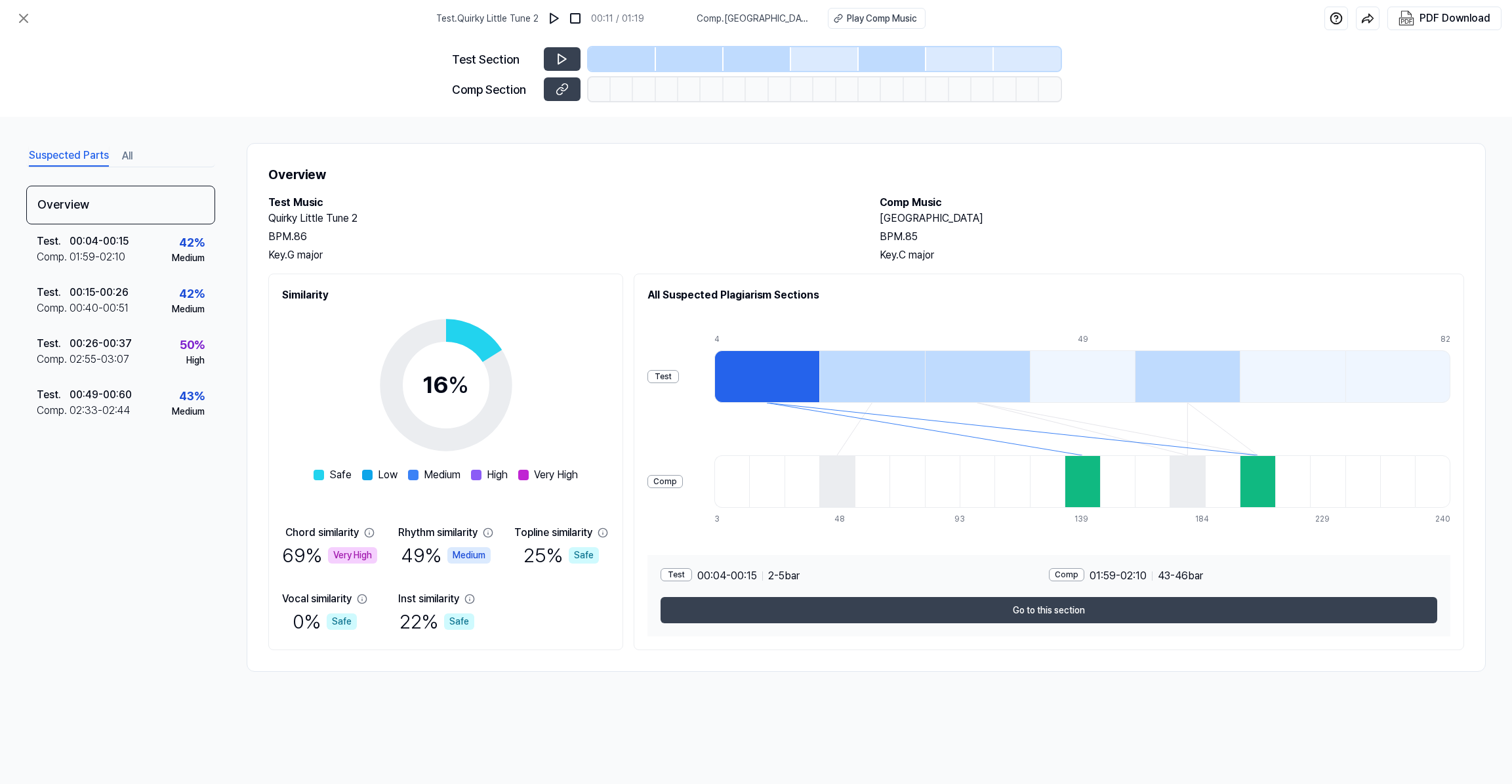
click at [1087, 474] on div at bounding box center [1082, 481] width 35 height 53
click at [140, 351] on div "Test . 00:26 - 00:37 Comp . 02:55 - 03:07 50 % High" at bounding box center [120, 352] width 189 height 51
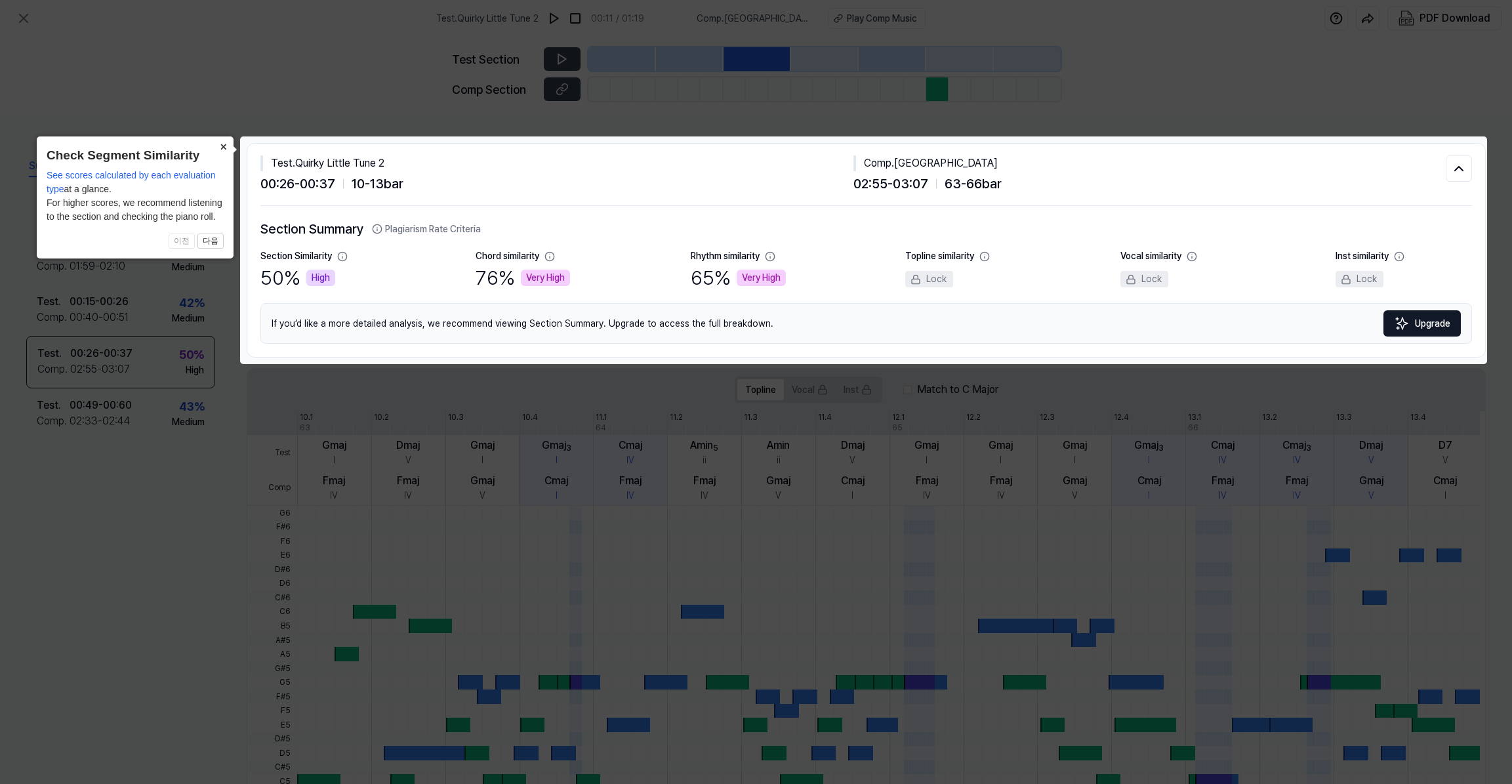
click at [220, 150] on button "×" at bounding box center [223, 145] width 21 height 18
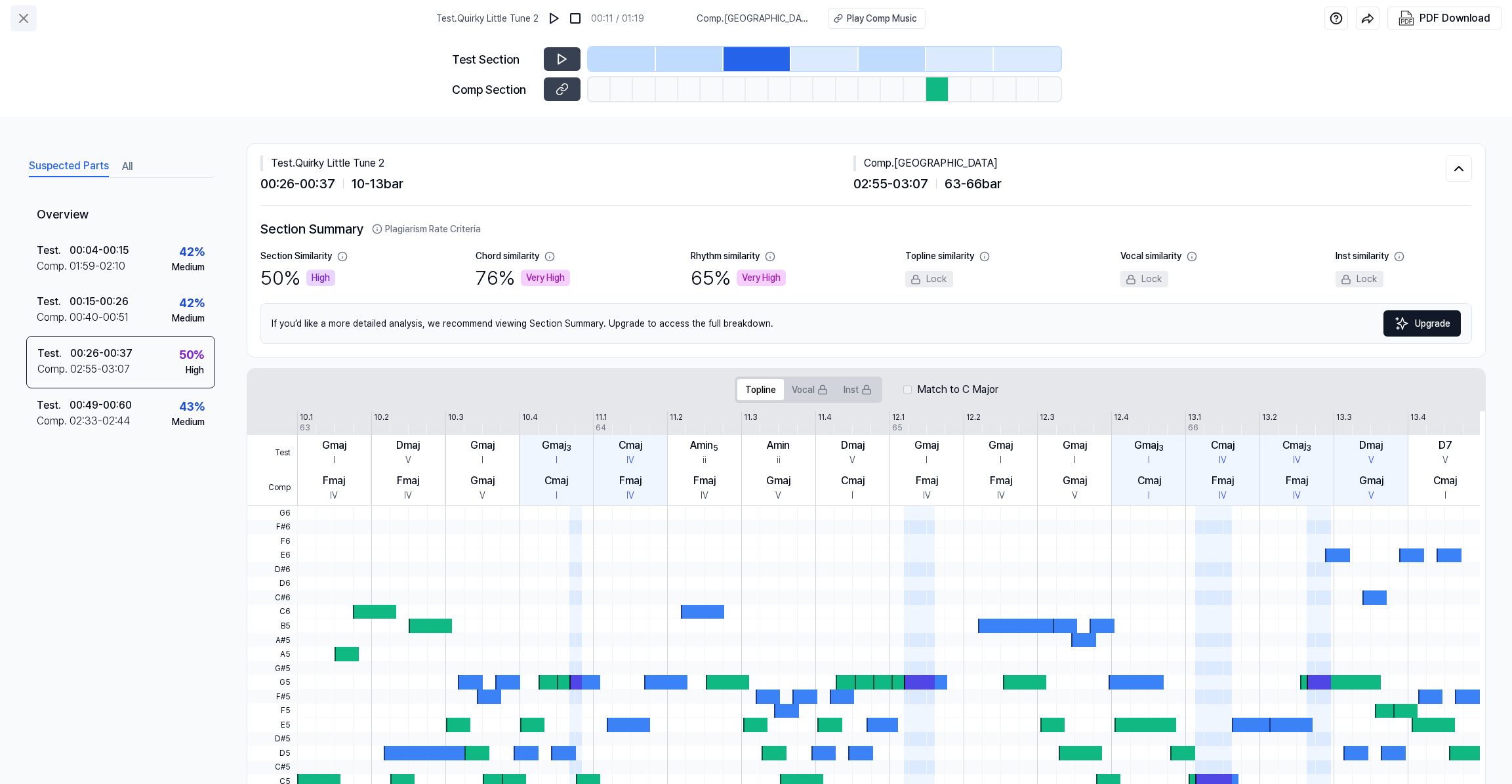
click at [27, 22] on icon at bounding box center [24, 18] width 8 height 8
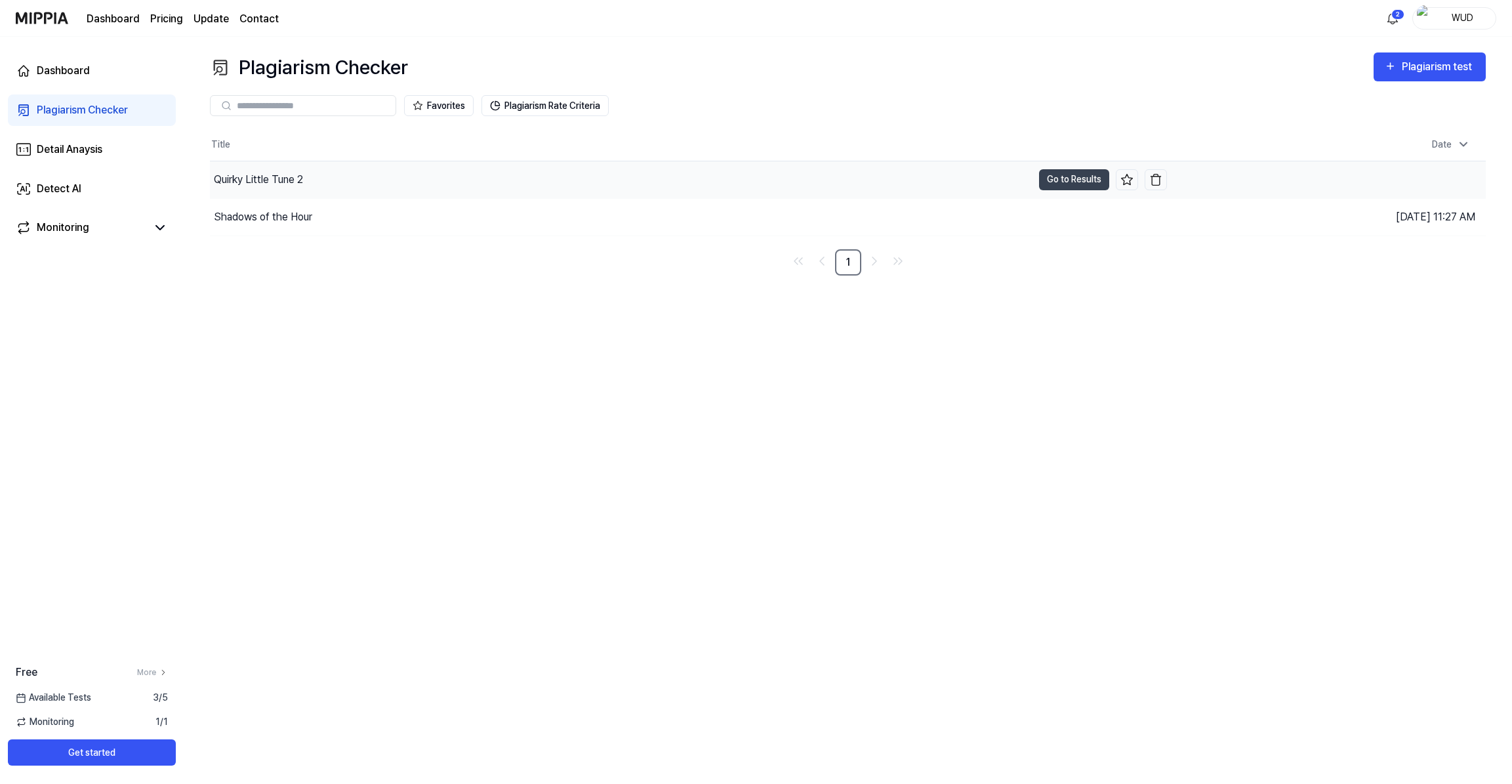
click at [283, 183] on div "Quirky Little Tune 2" at bounding box center [259, 180] width 89 height 16
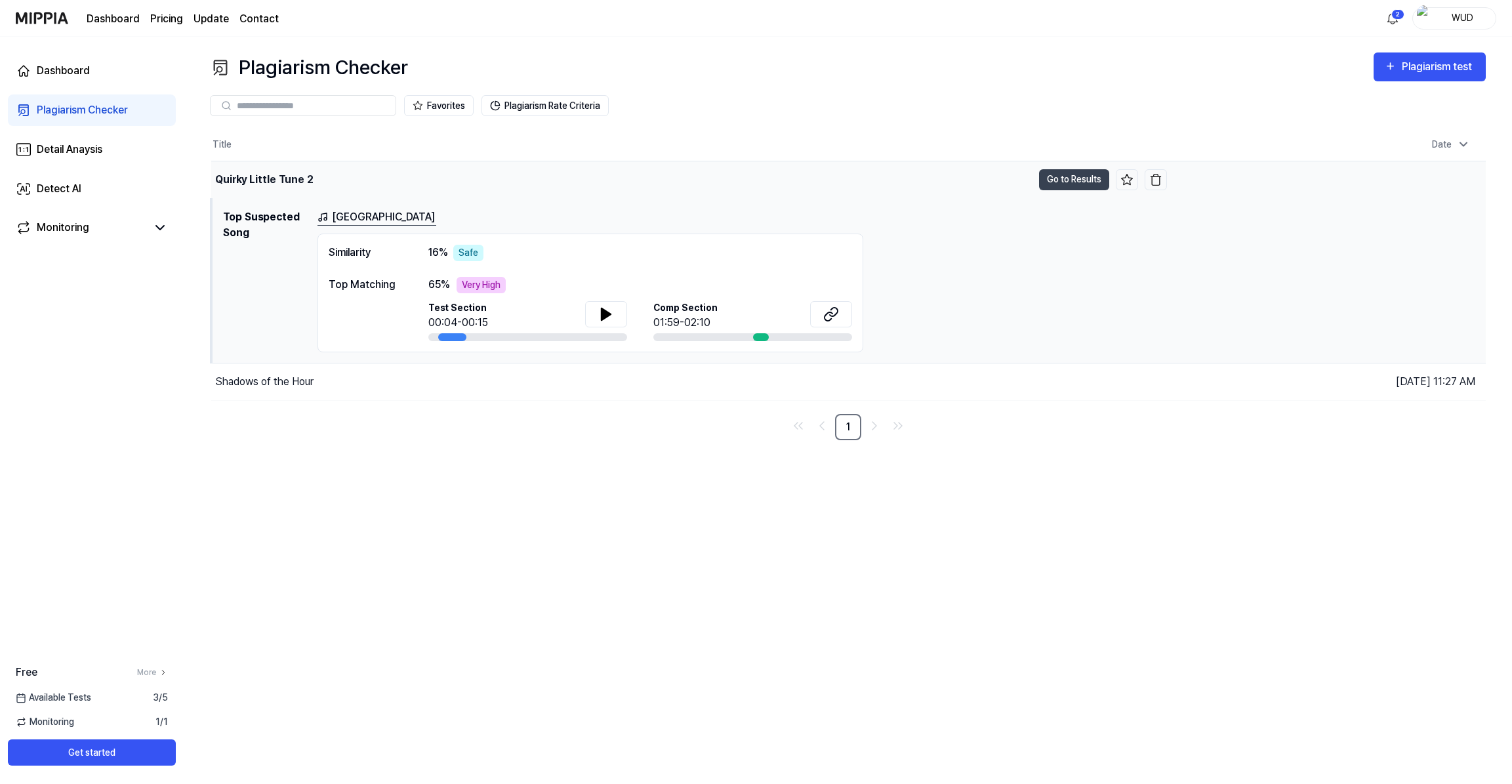
click at [285, 181] on div "Quirky Little Tune 2" at bounding box center [264, 180] width 98 height 16
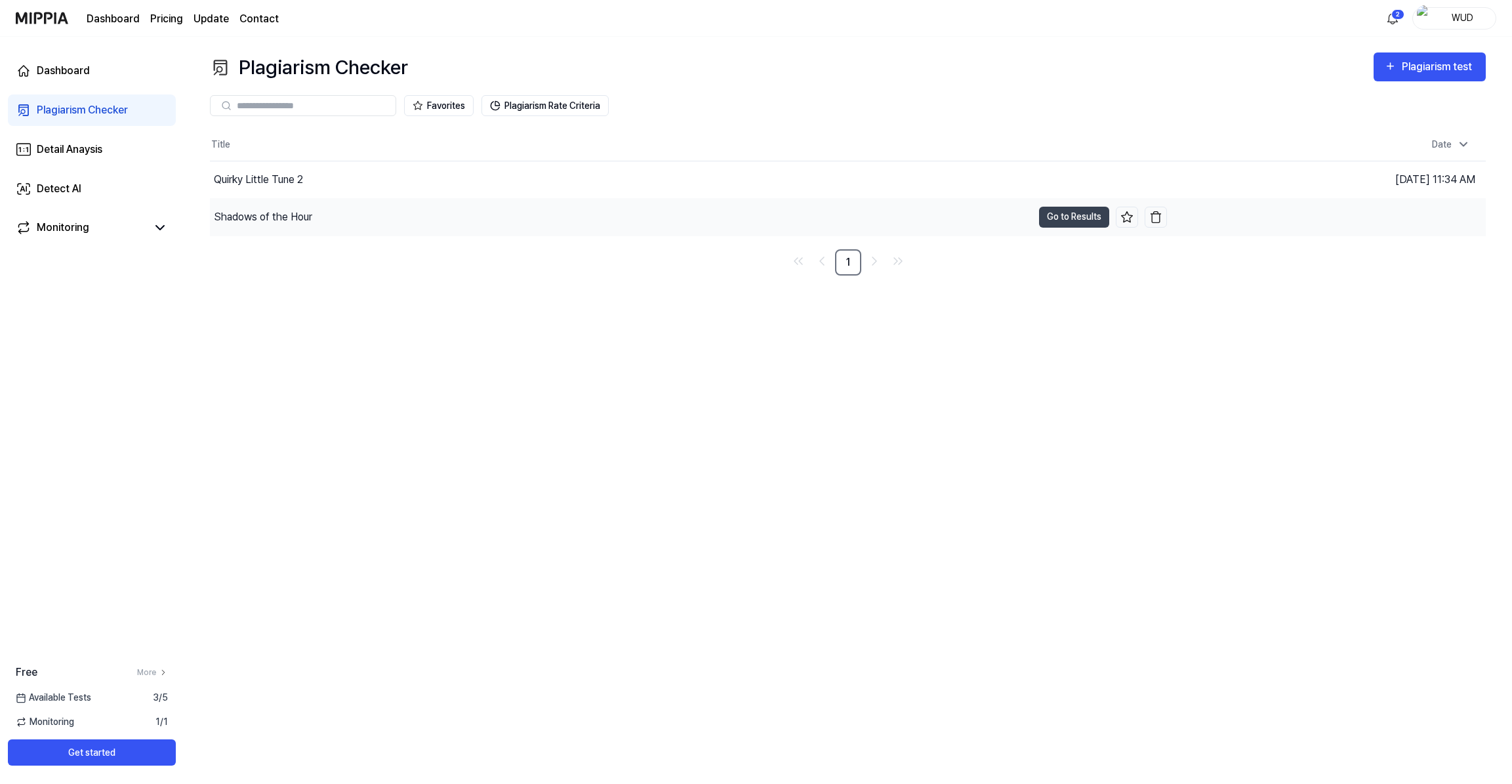
click at [276, 219] on div "Shadows of the Hour" at bounding box center [263, 217] width 98 height 16
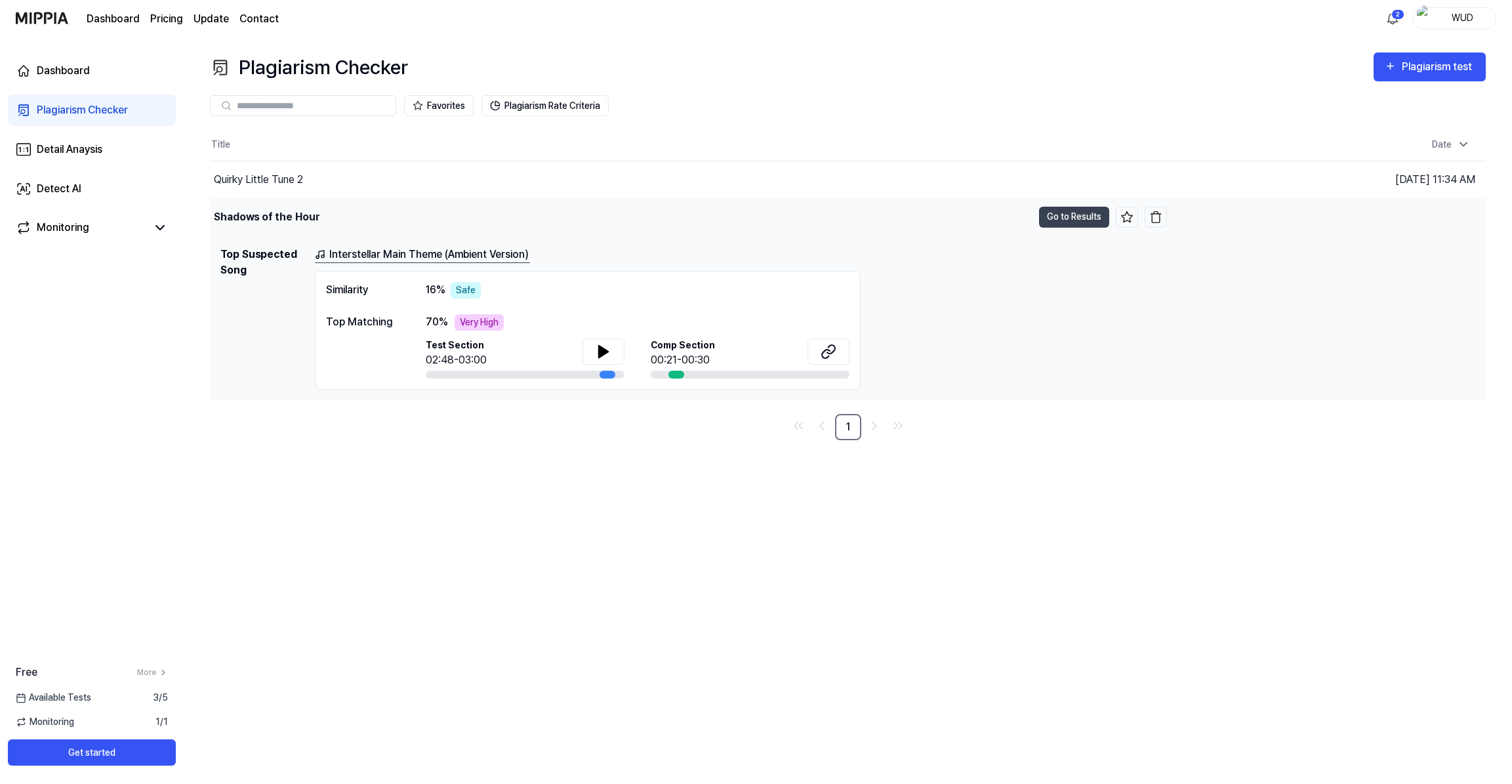
click at [255, 219] on div "Shadows of the Hour" at bounding box center [267, 217] width 106 height 16
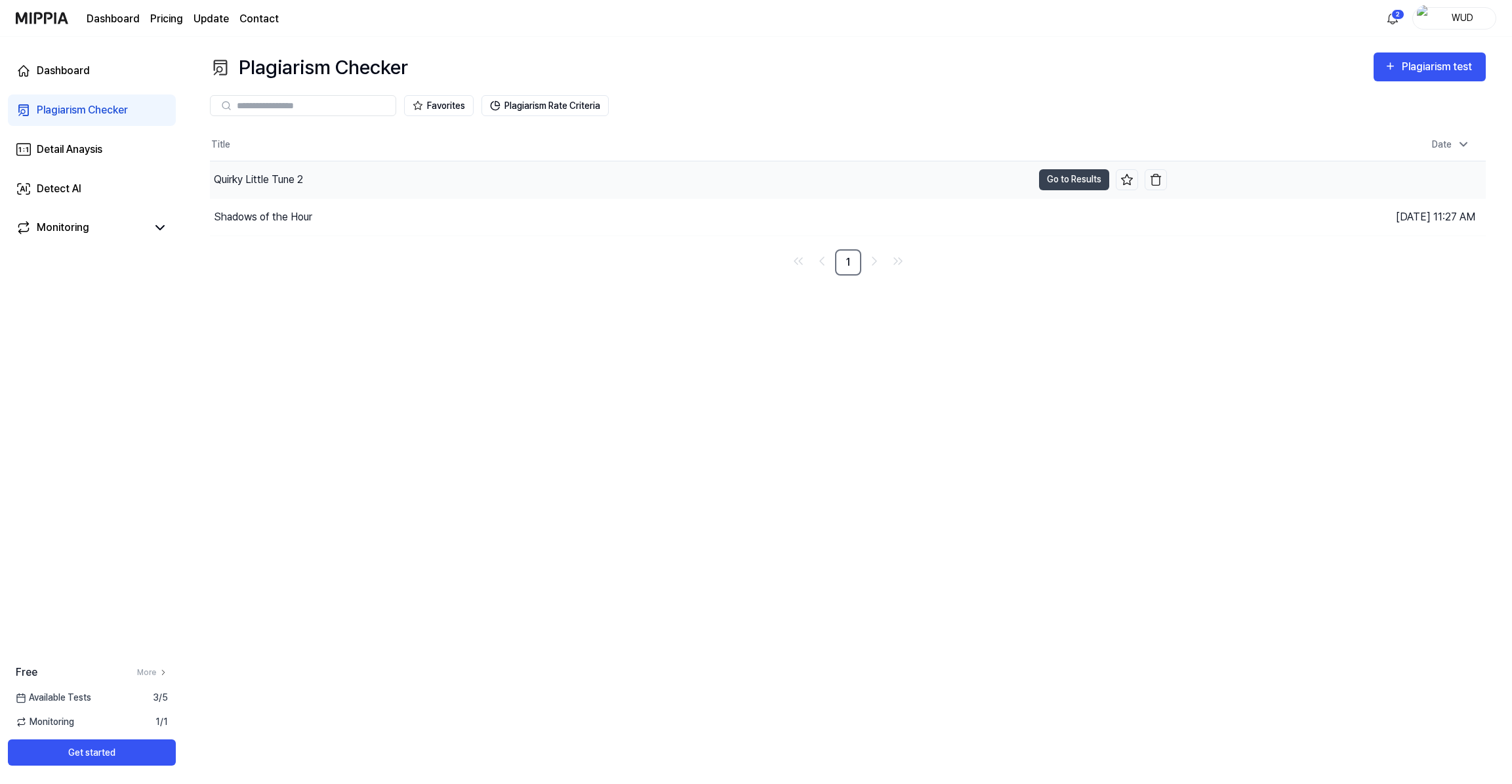
click at [262, 183] on div "Quirky Little Tune 2" at bounding box center [259, 180] width 89 height 16
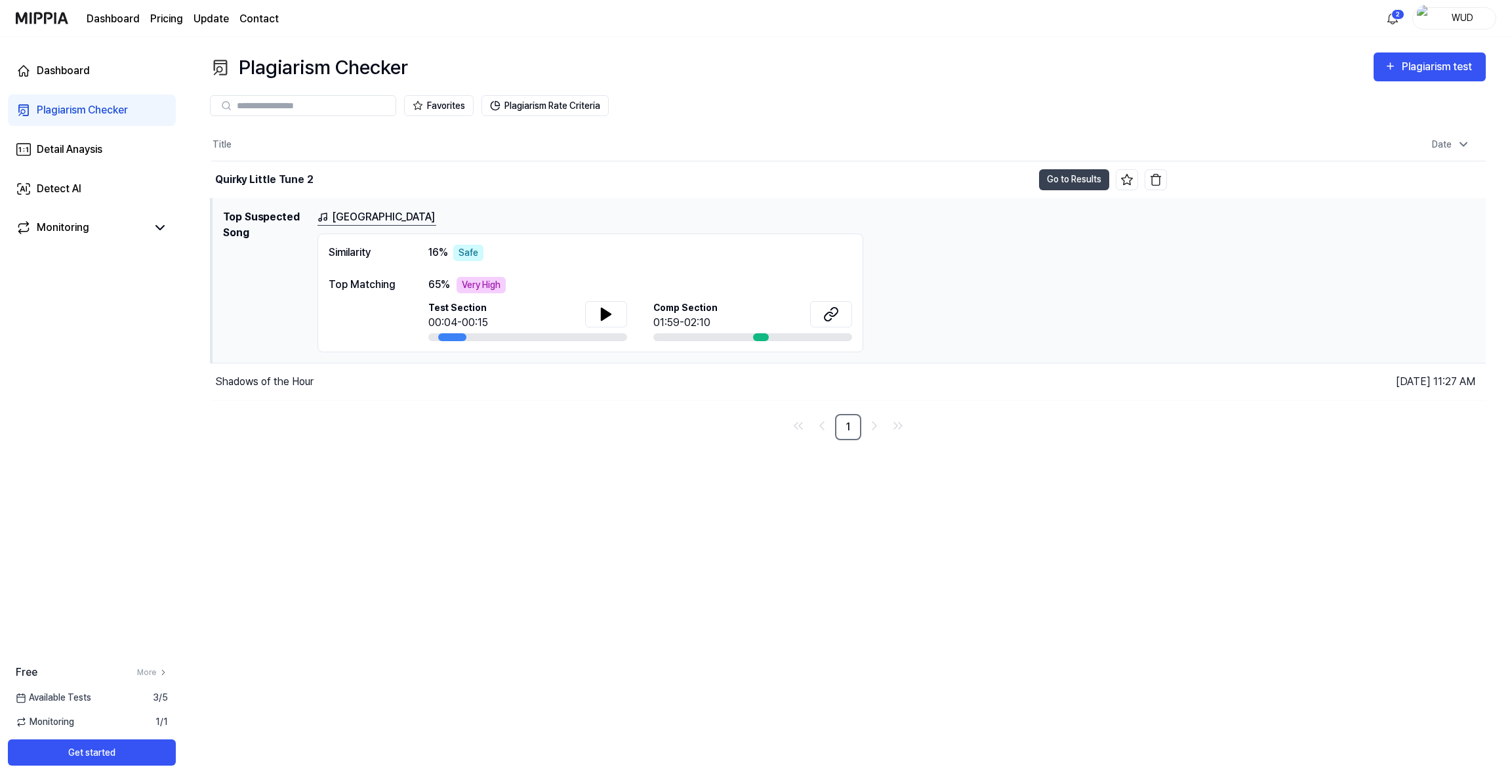
click at [425, 254] on div "Similarity 16 % Safe" at bounding box center [591, 252] width 524 height 16
click at [171, 230] on div "Monitoring" at bounding box center [92, 228] width 168 height 31
click at [107, 72] on link "Dashboard" at bounding box center [92, 71] width 168 height 31
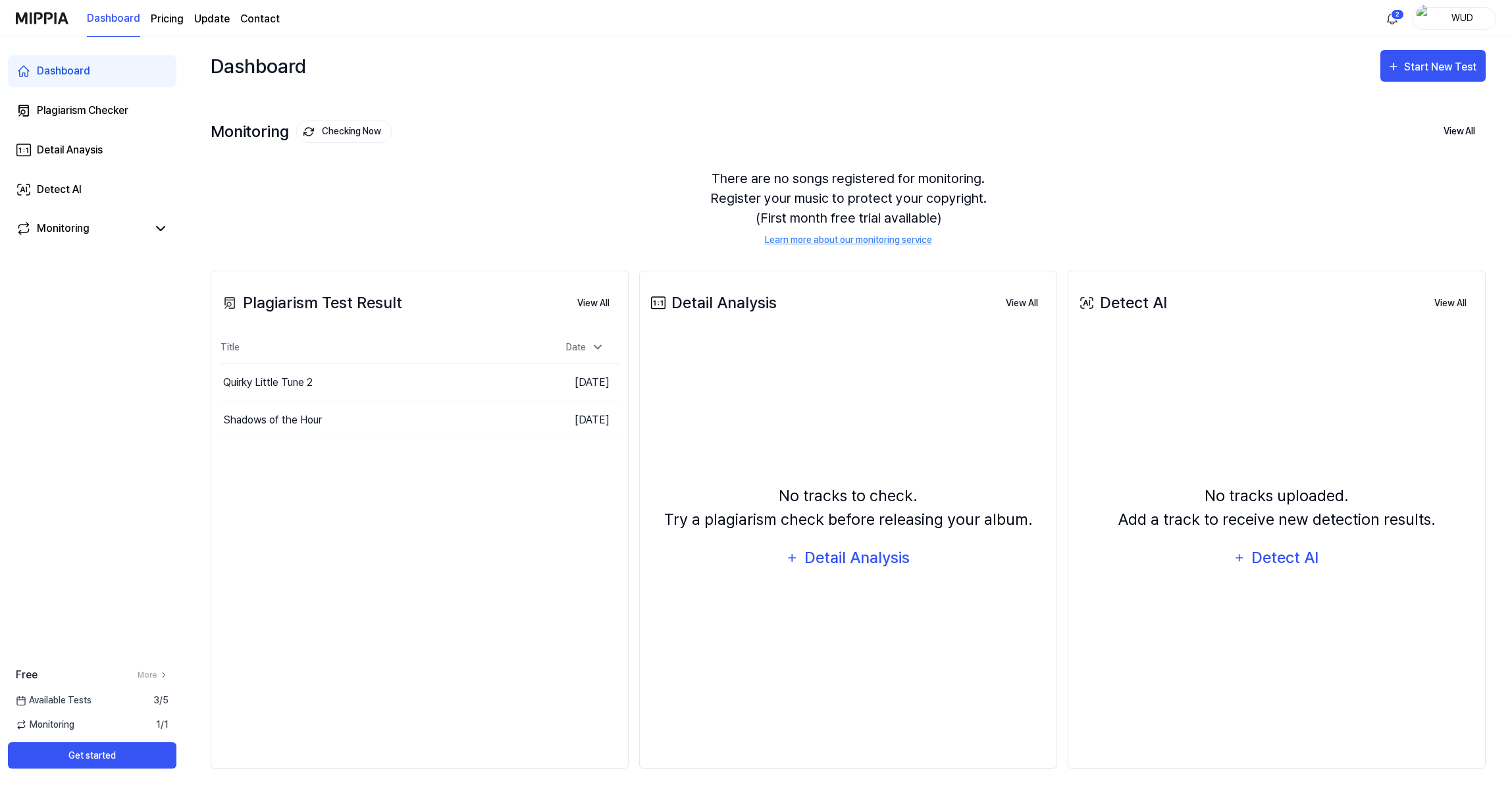
click at [209, 19] on link "Update" at bounding box center [212, 19] width 35 height 16
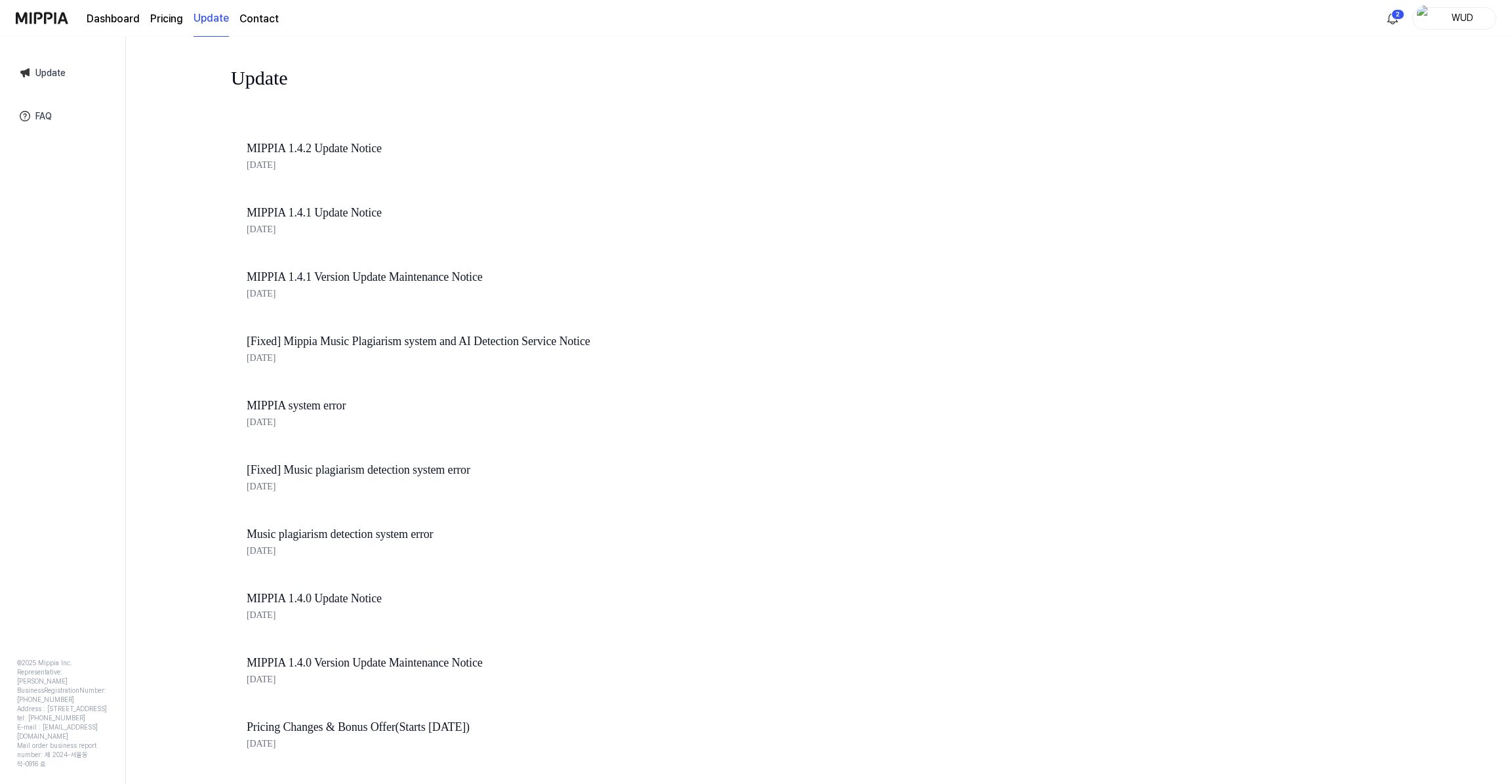
click at [111, 20] on link "Dashboard" at bounding box center [113, 19] width 53 height 16
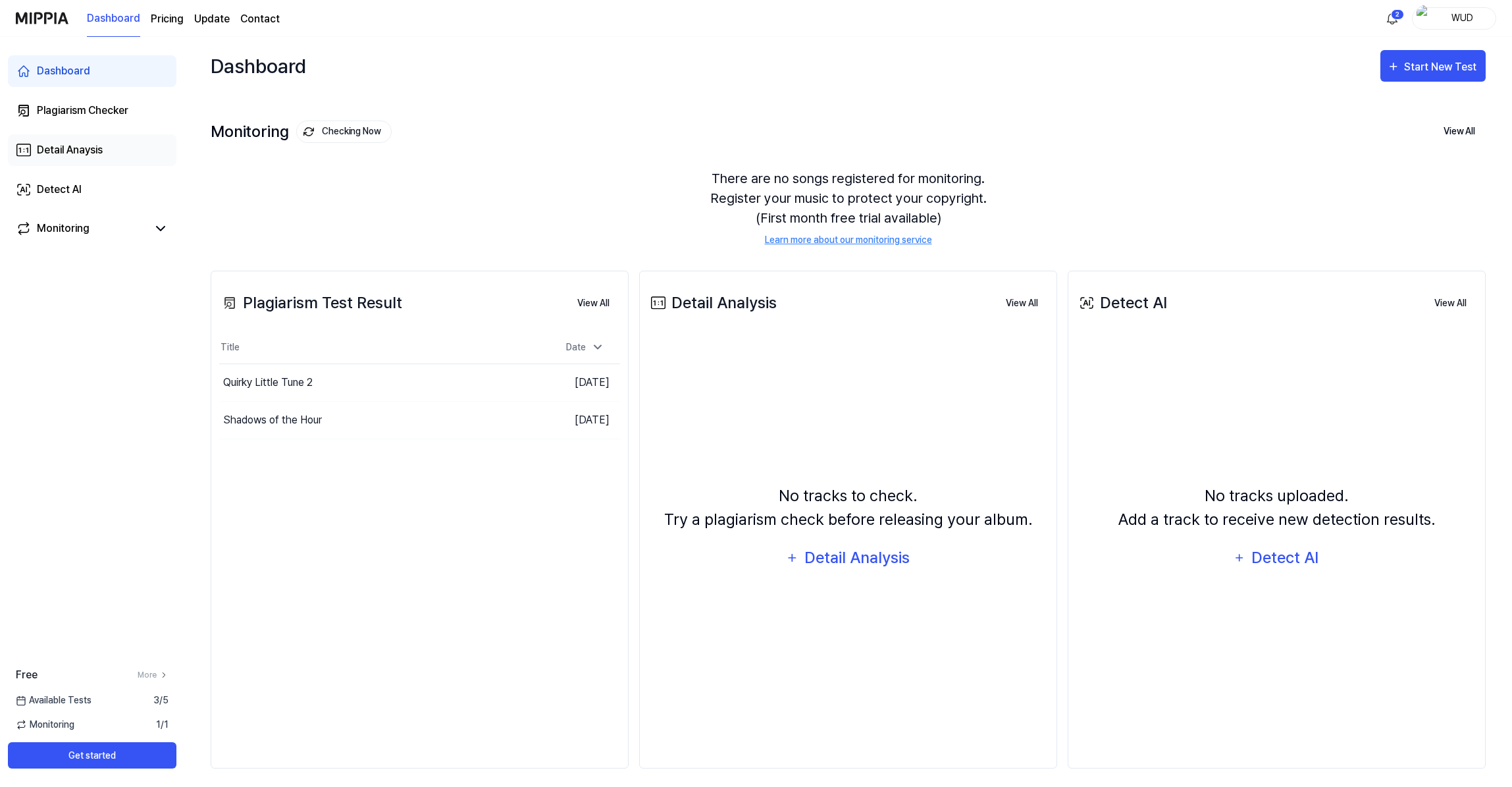
click at [94, 140] on link "Detail Anaysis" at bounding box center [92, 150] width 168 height 31
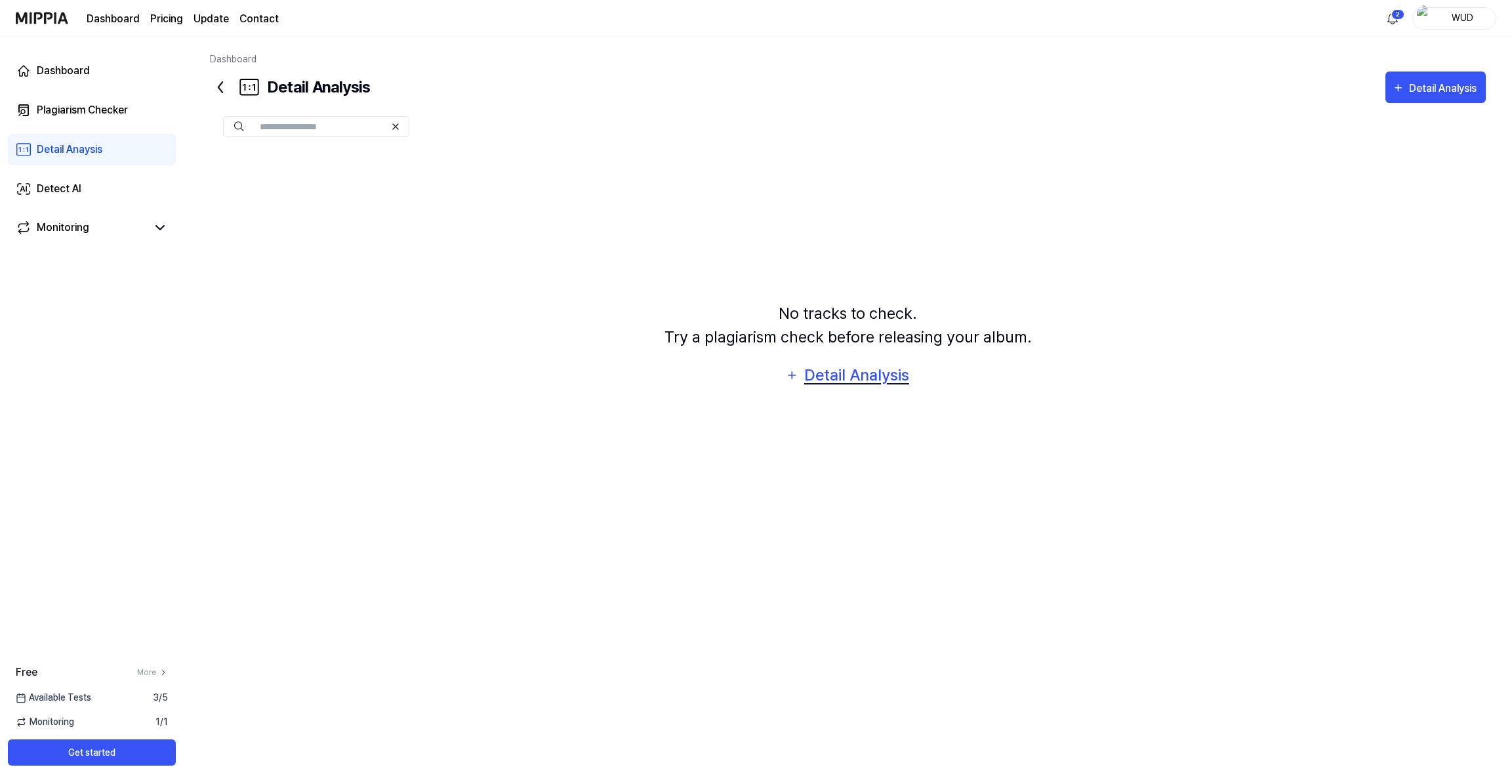
click at [825, 373] on div "Detail Analysis" at bounding box center [856, 376] width 107 height 25
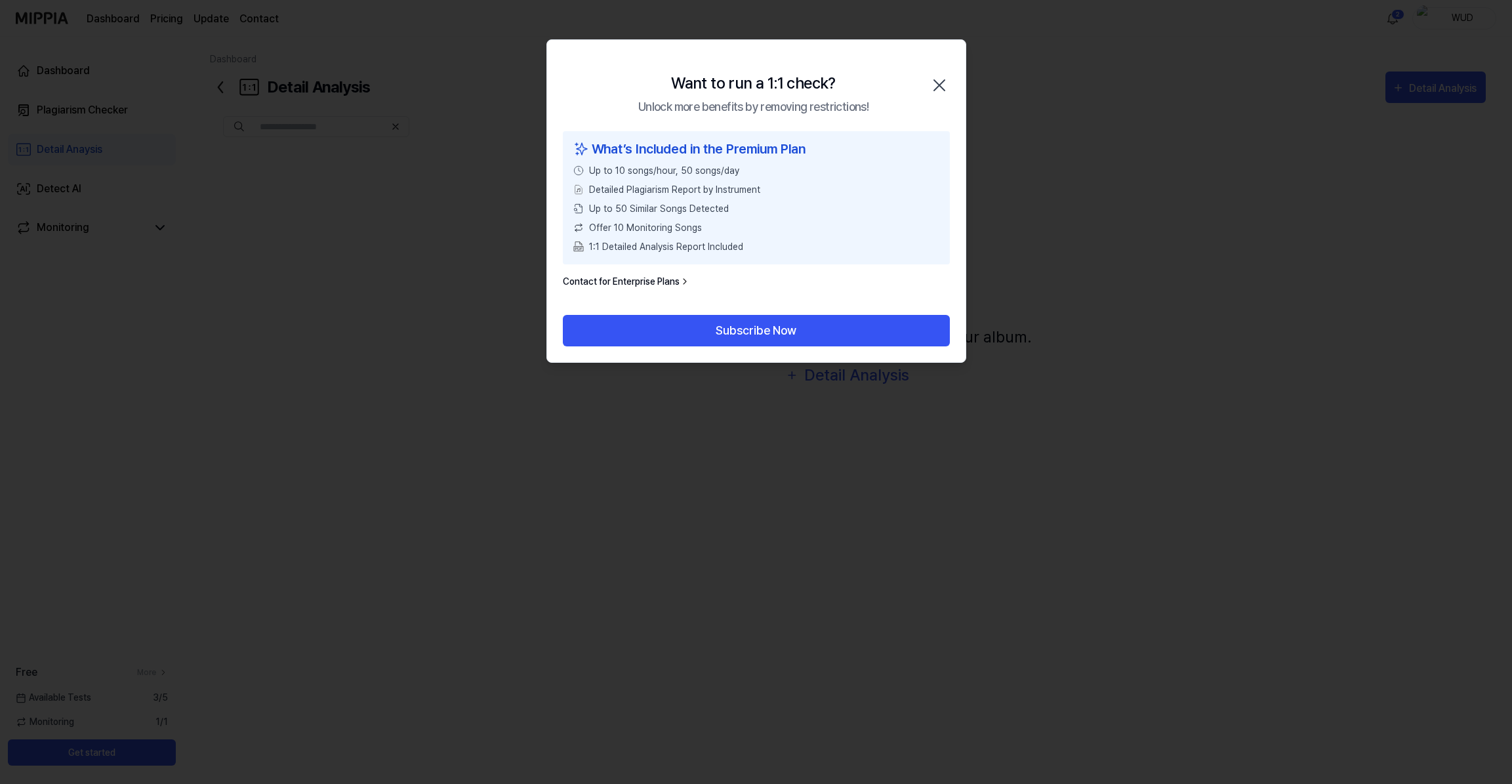
click at [937, 90] on icon "button" at bounding box center [940, 85] width 21 height 21
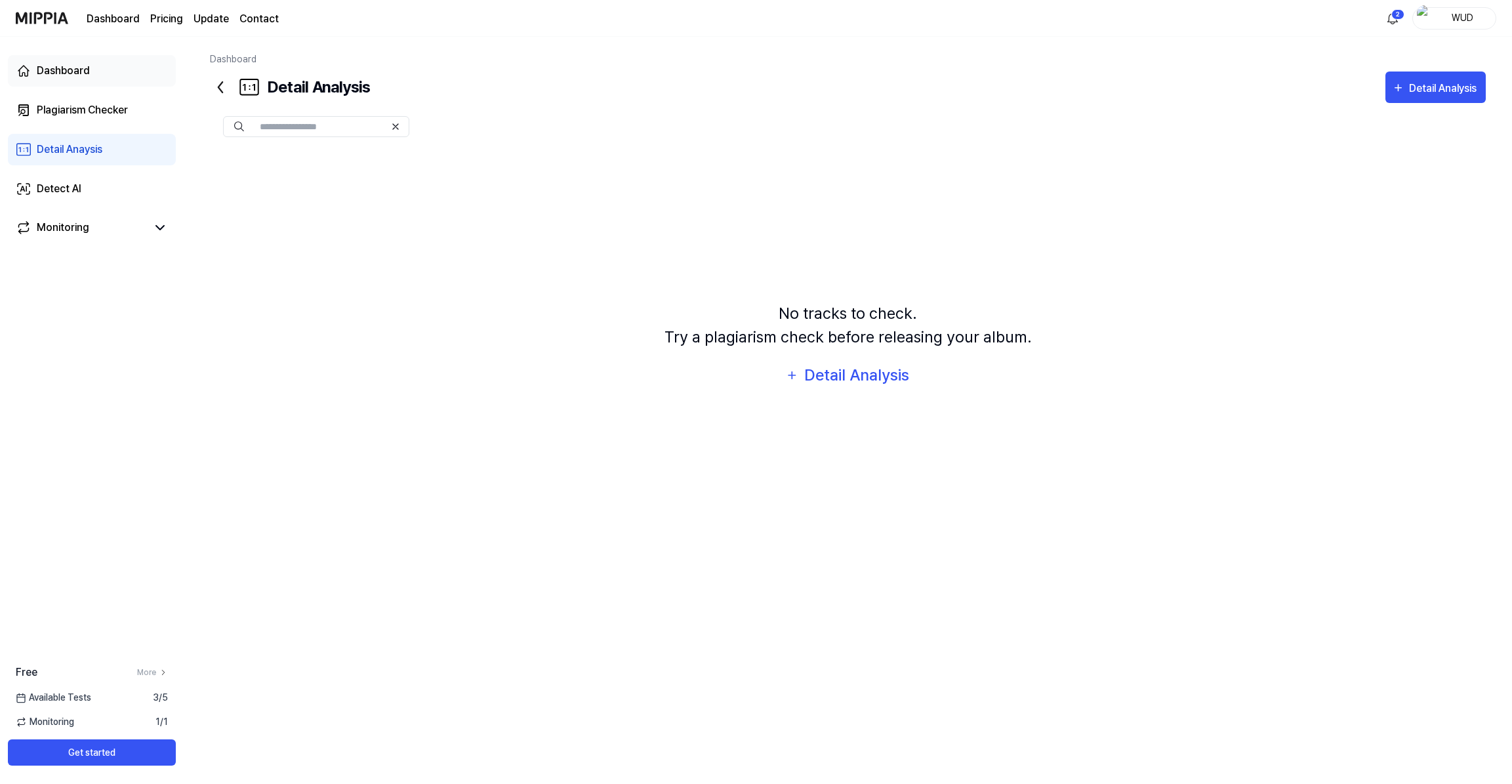
click at [96, 73] on link "Dashboard" at bounding box center [92, 71] width 168 height 31
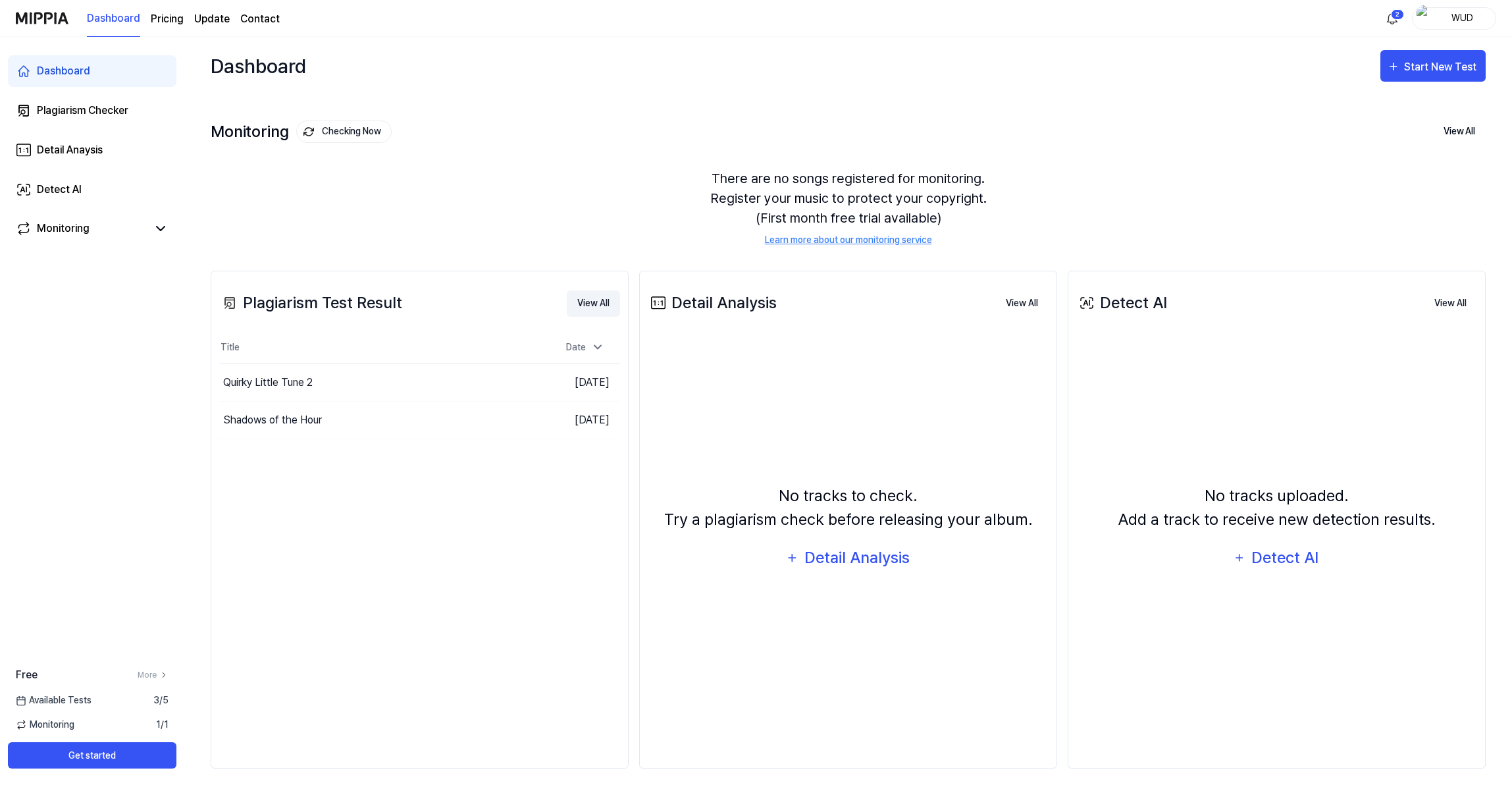
click at [589, 306] on button "View All" at bounding box center [593, 303] width 53 height 26
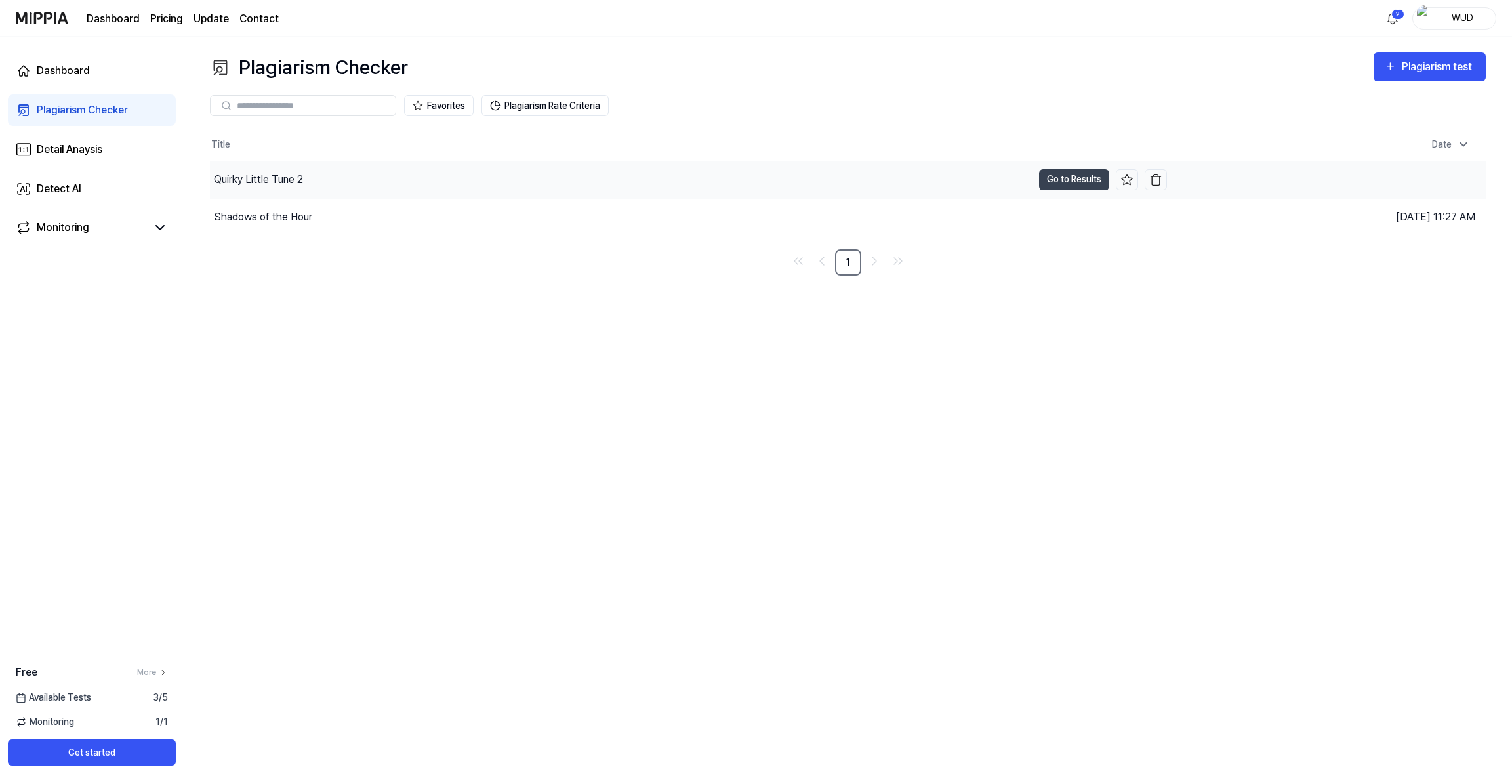
click at [371, 182] on div "Quirky Little Tune 2" at bounding box center [621, 180] width 823 height 37
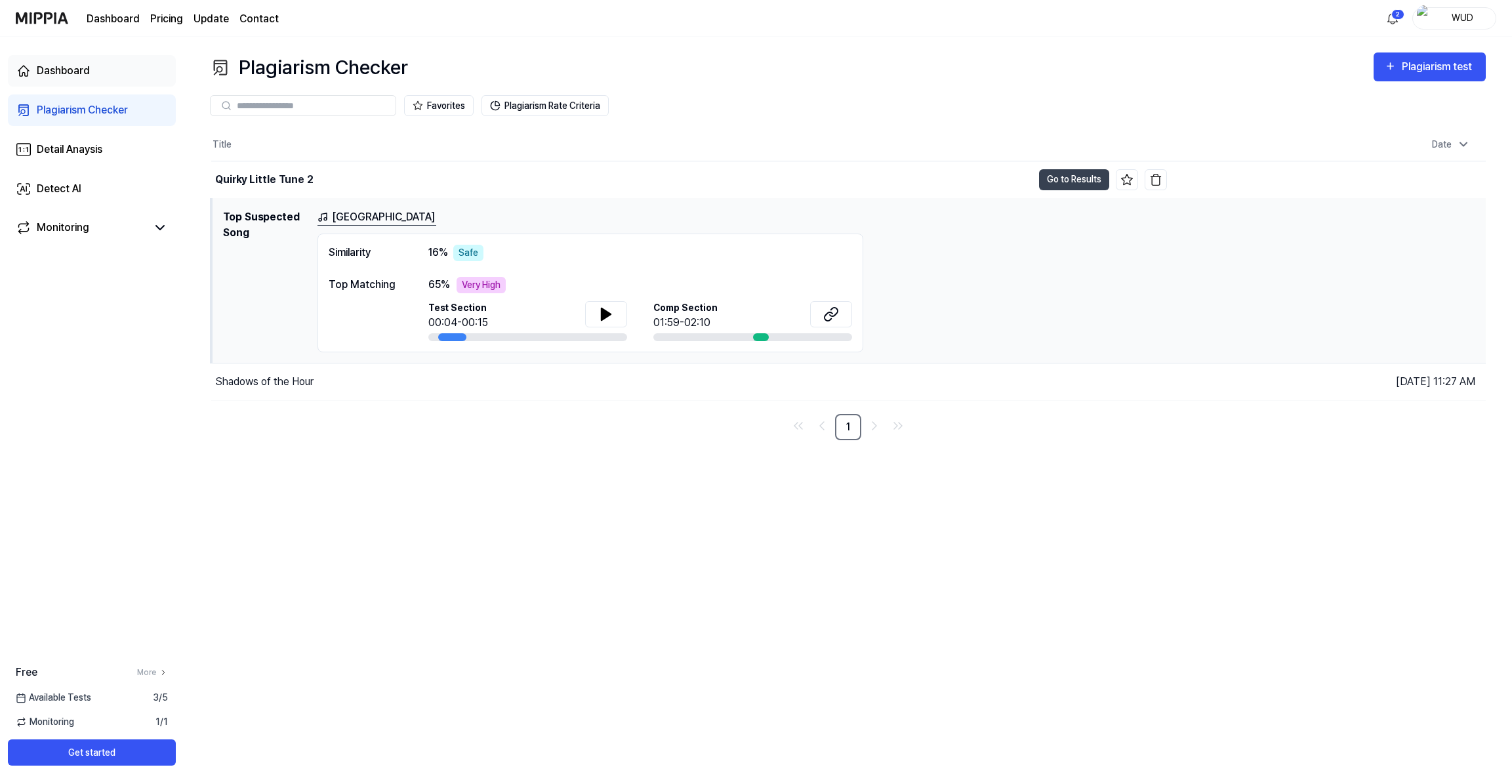
click at [86, 68] on div "Dashboard" at bounding box center [64, 71] width 53 height 16
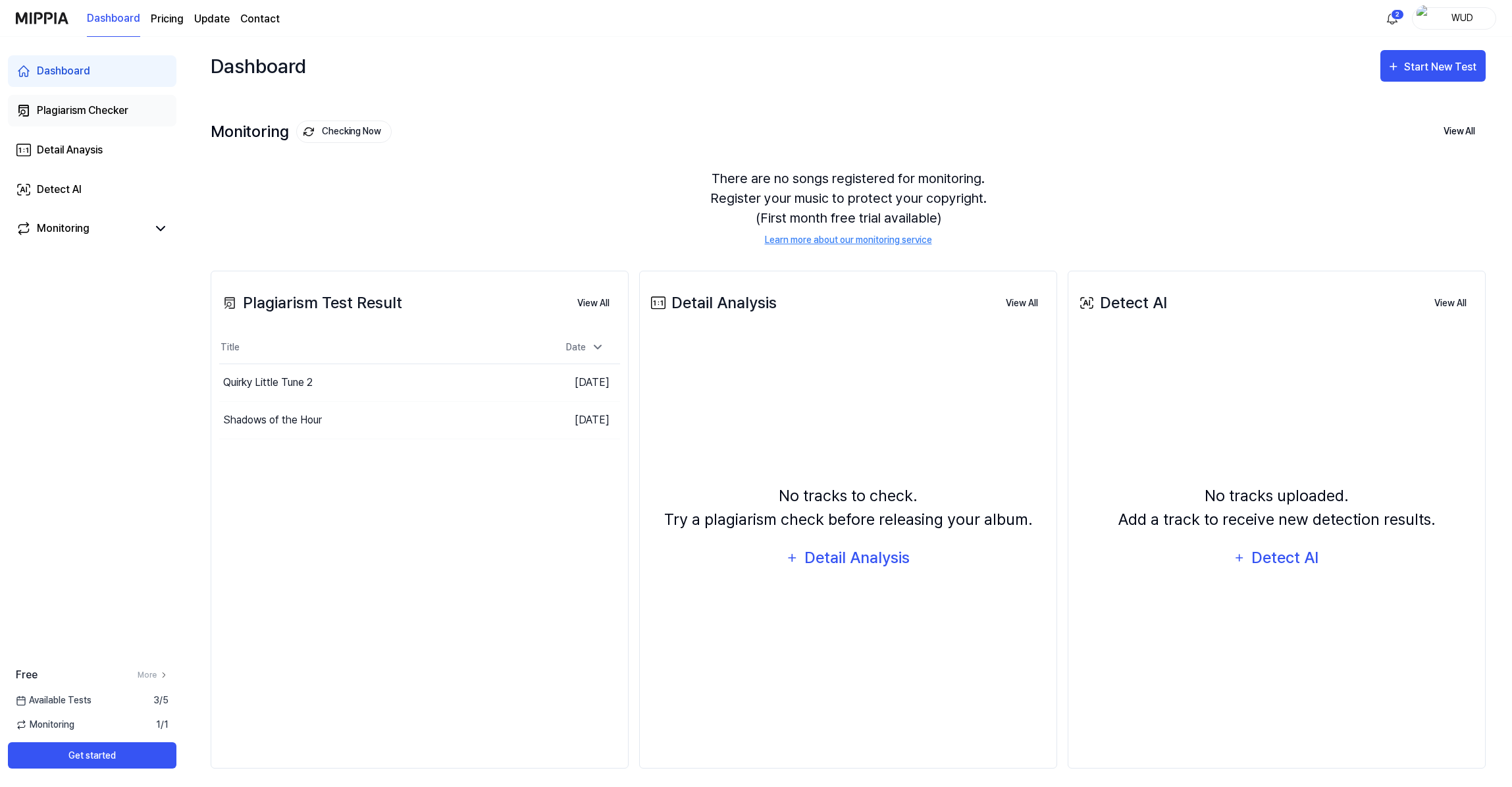
click at [76, 122] on link "Plagiarism Checker" at bounding box center [92, 110] width 168 height 31
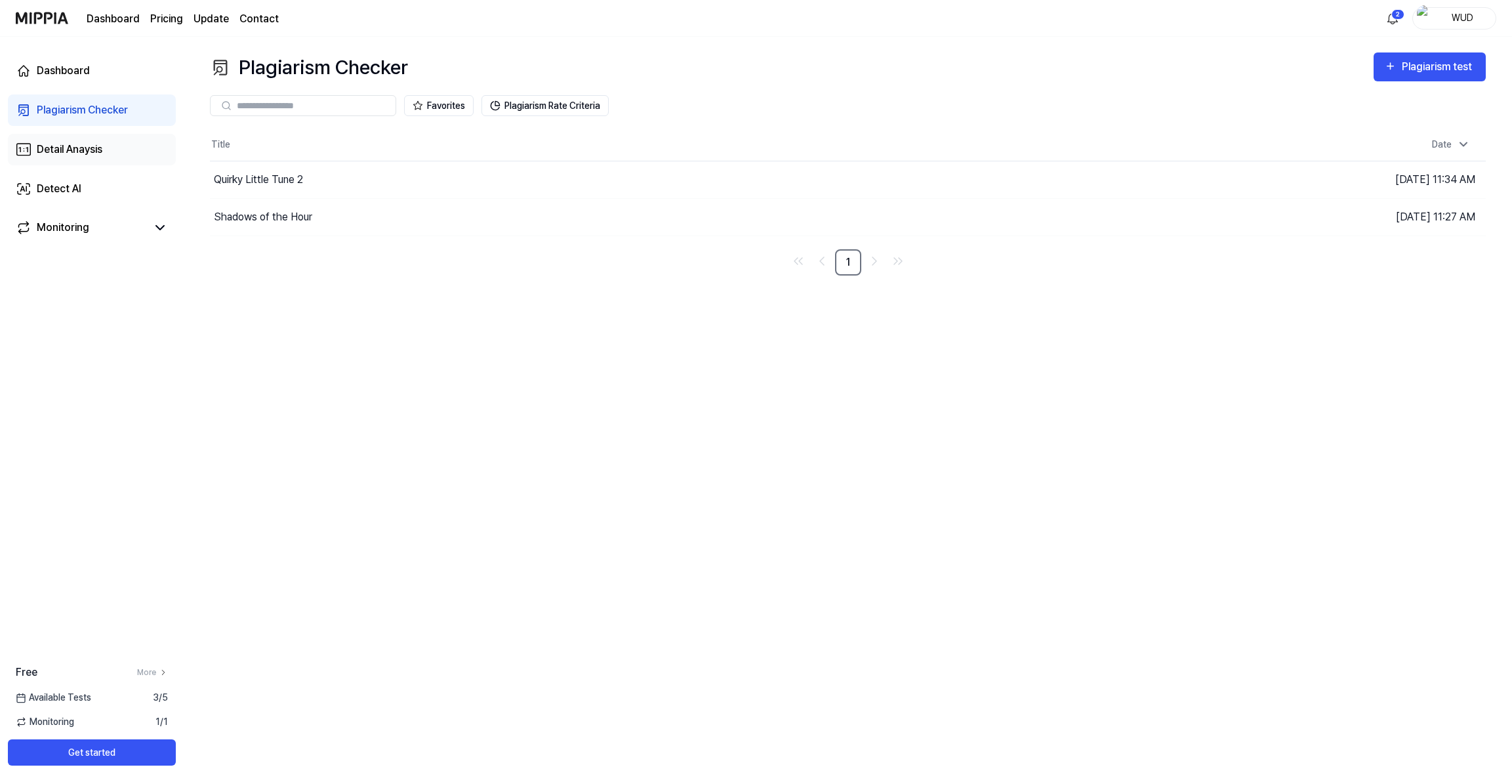
click at [112, 158] on link "Detail Anaysis" at bounding box center [92, 150] width 168 height 31
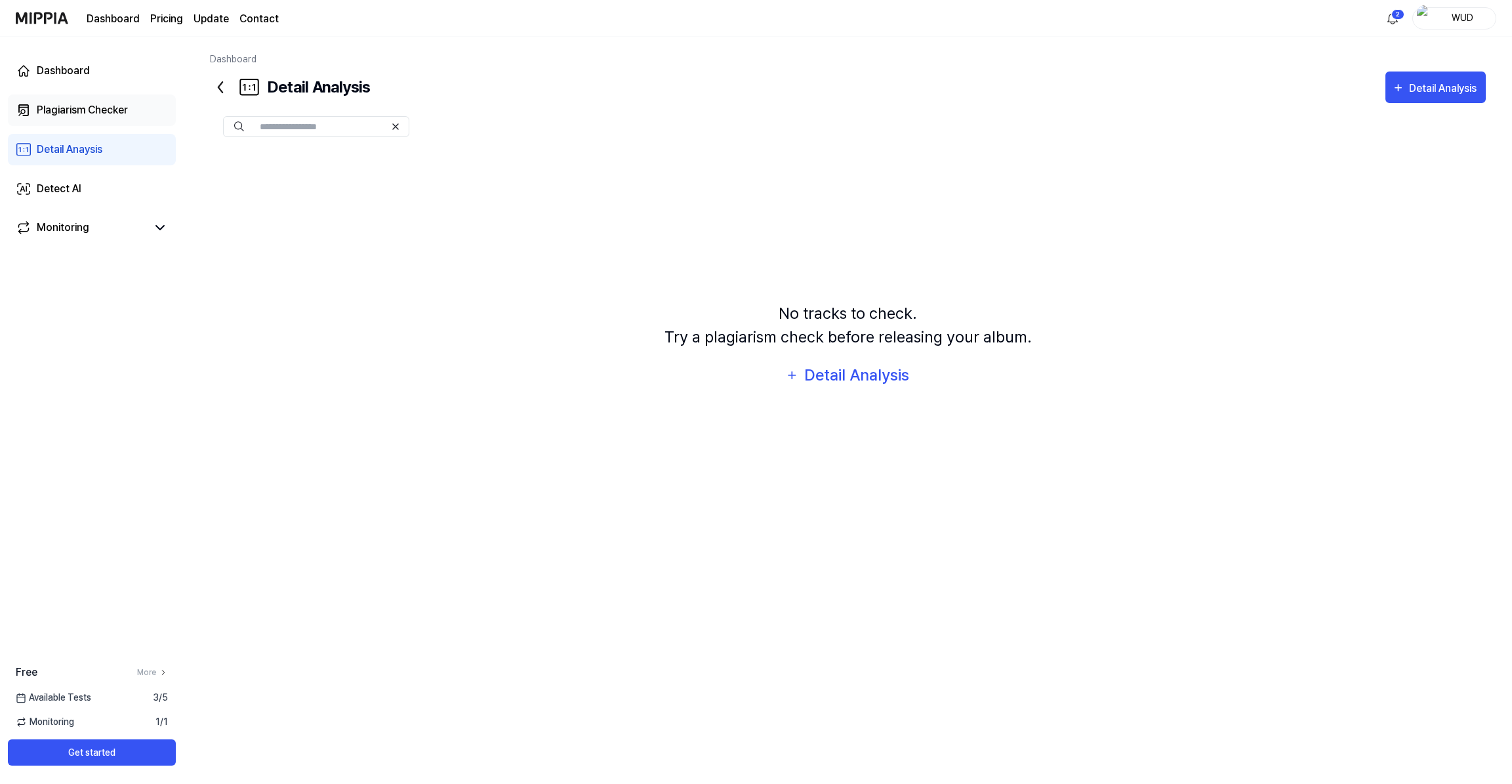
click at [93, 107] on div "Plagiarism Checker" at bounding box center [82, 111] width 91 height 16
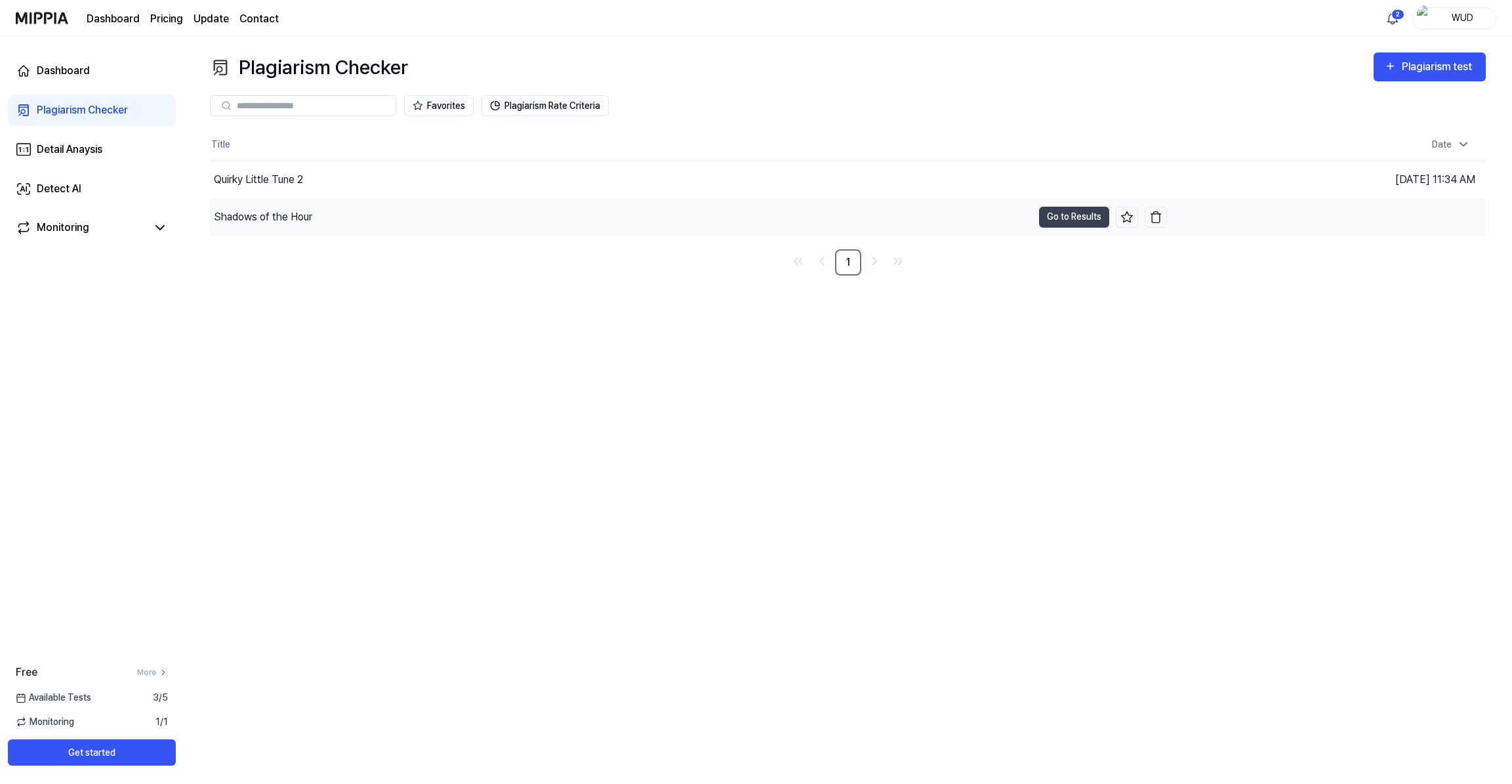
click at [307, 216] on div "Shadows of the Hour" at bounding box center [263, 217] width 98 height 16
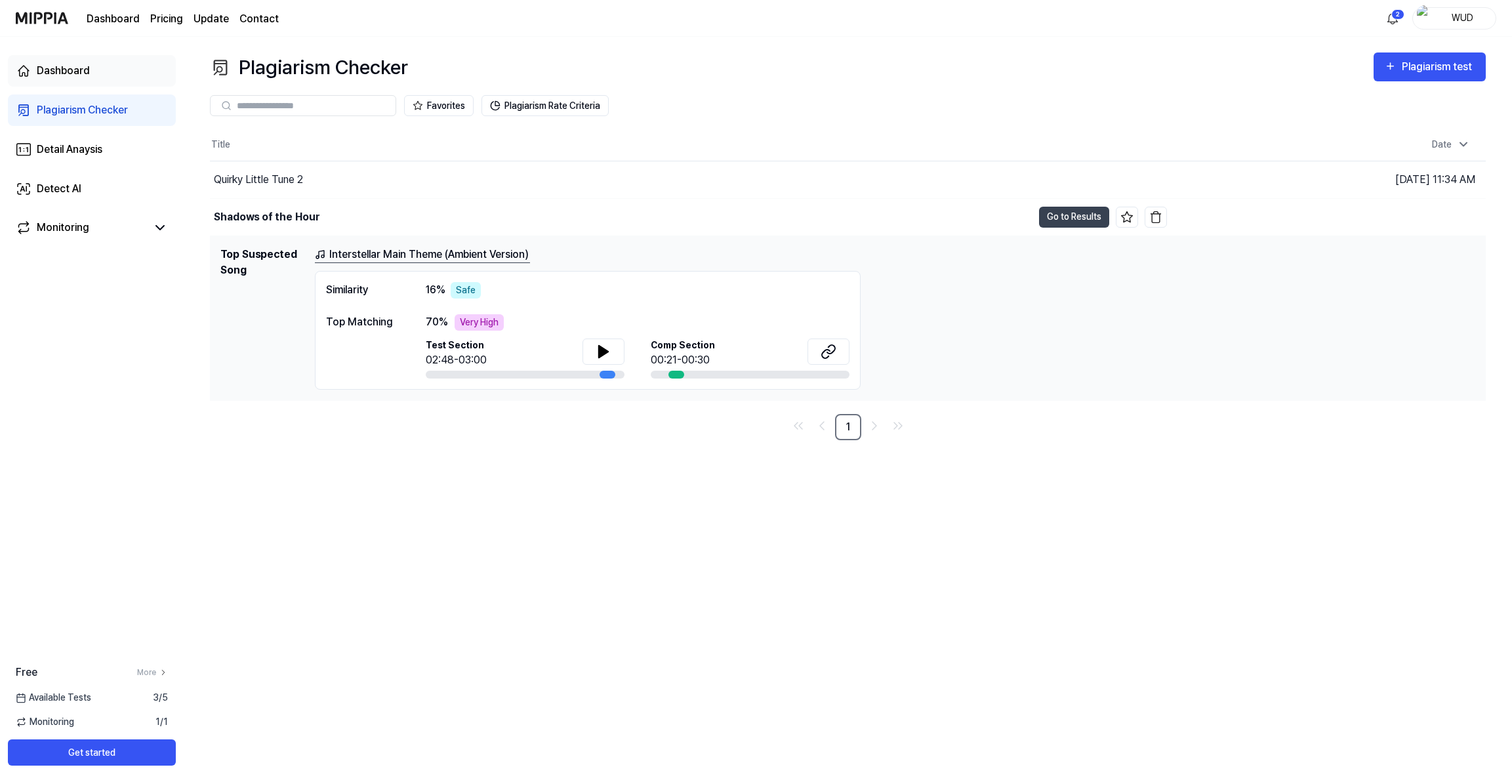
click at [82, 80] on link "Dashboard" at bounding box center [92, 71] width 168 height 31
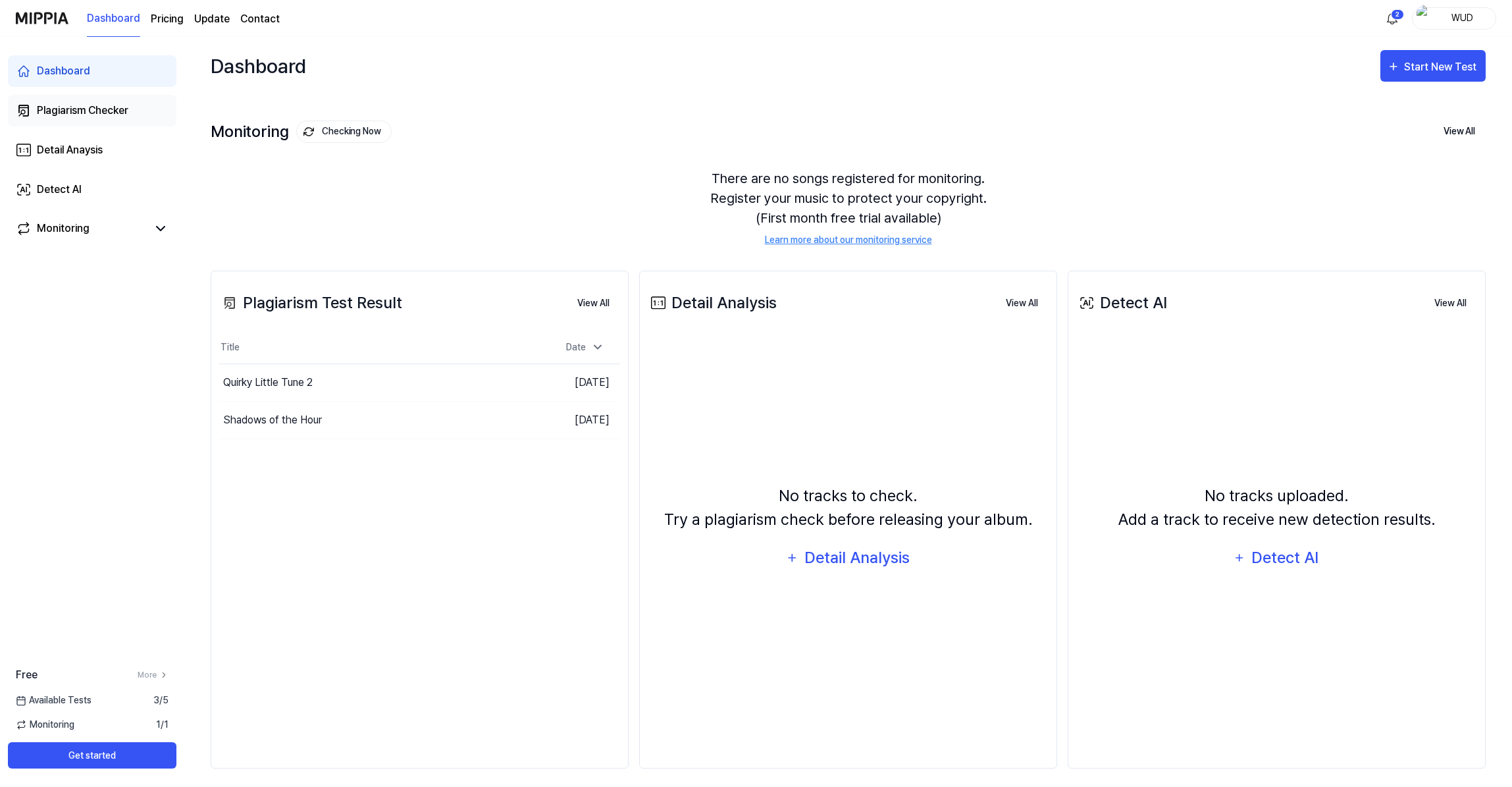
click at [90, 103] on div "Plagiarism Checker" at bounding box center [83, 111] width 91 height 16
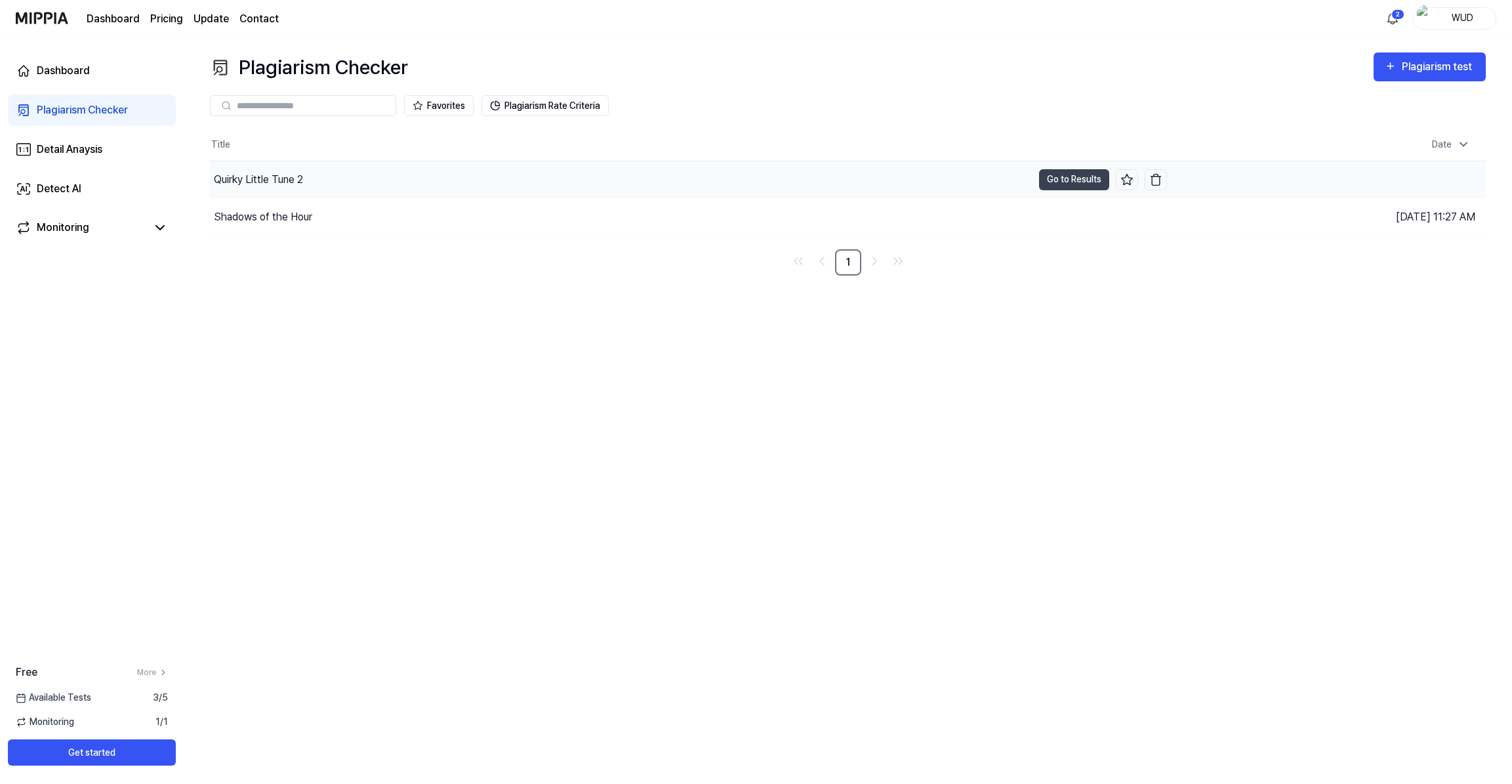
click at [453, 194] on div "Quirky Little Tune 2" at bounding box center [621, 180] width 823 height 37
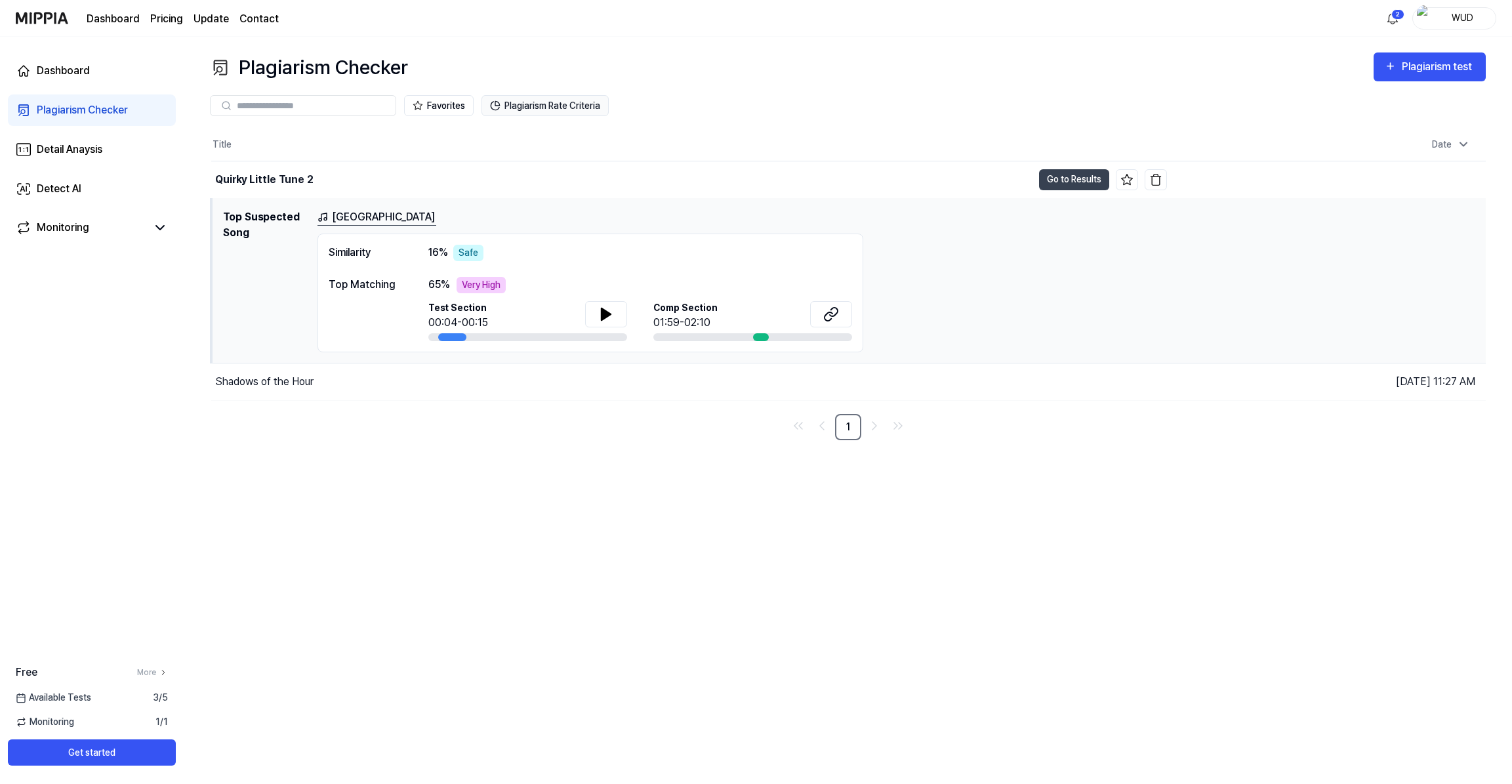
click at [562, 104] on button "Plagiarism Rate Criteria" at bounding box center [545, 105] width 127 height 21
click at [525, 103] on button "Plagiarism Rate Criteria" at bounding box center [545, 105] width 127 height 21
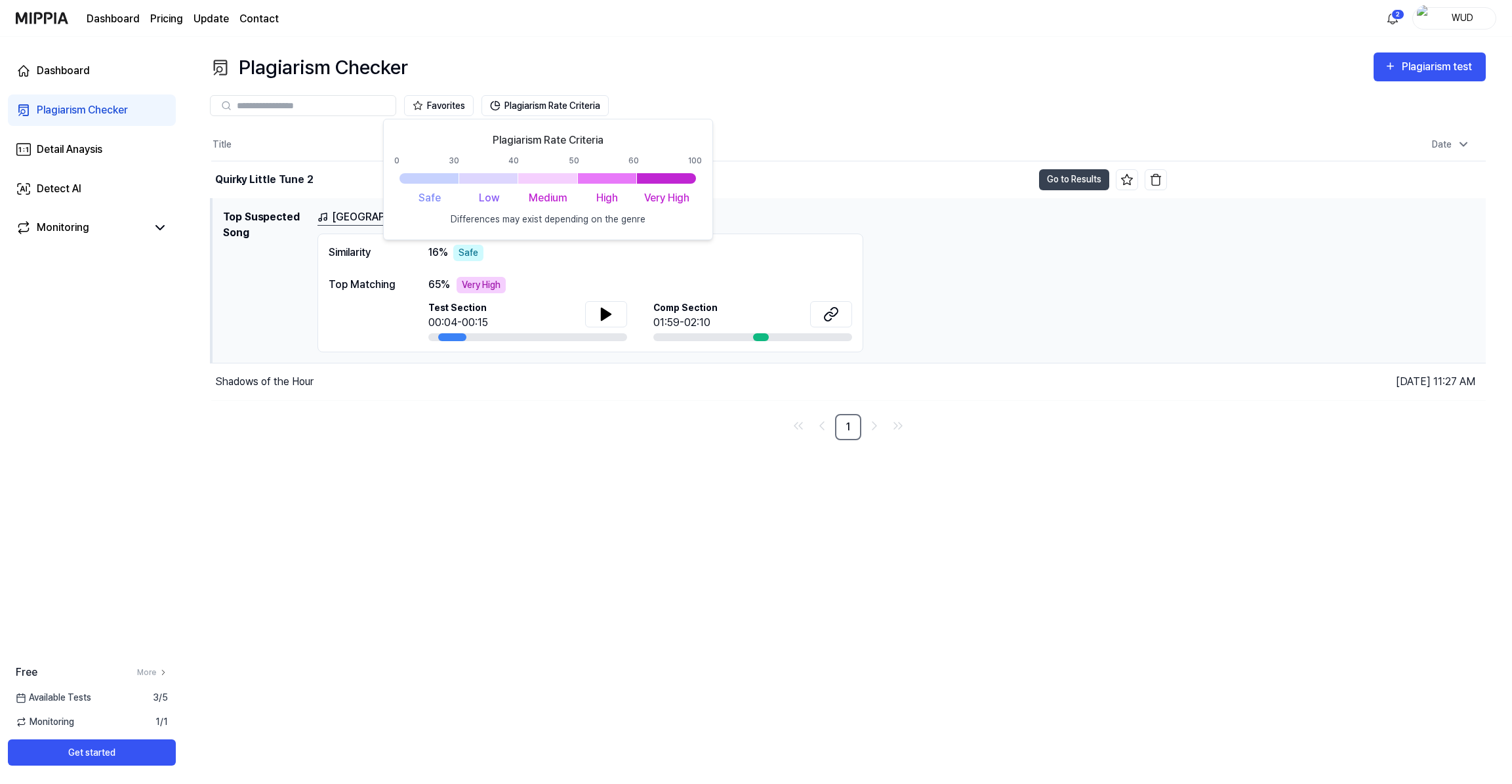
click at [1030, 299] on div "Rain Street Similarity 16 % Safe Top Matching 65 % Very High Test Section 00:04…" at bounding box center [896, 281] width 1158 height 143
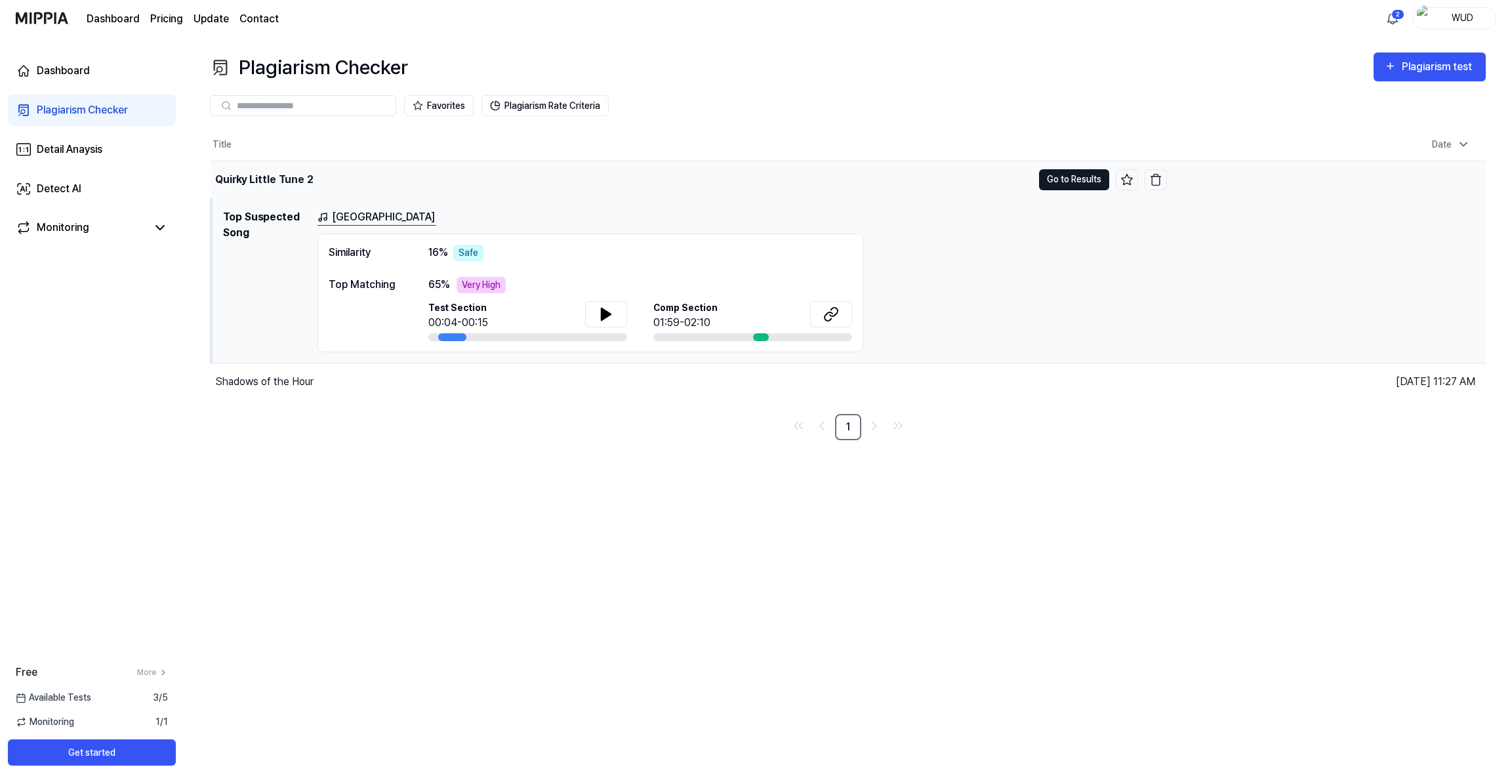
click at [1062, 188] on button "Go to Results" at bounding box center [1074, 180] width 71 height 21
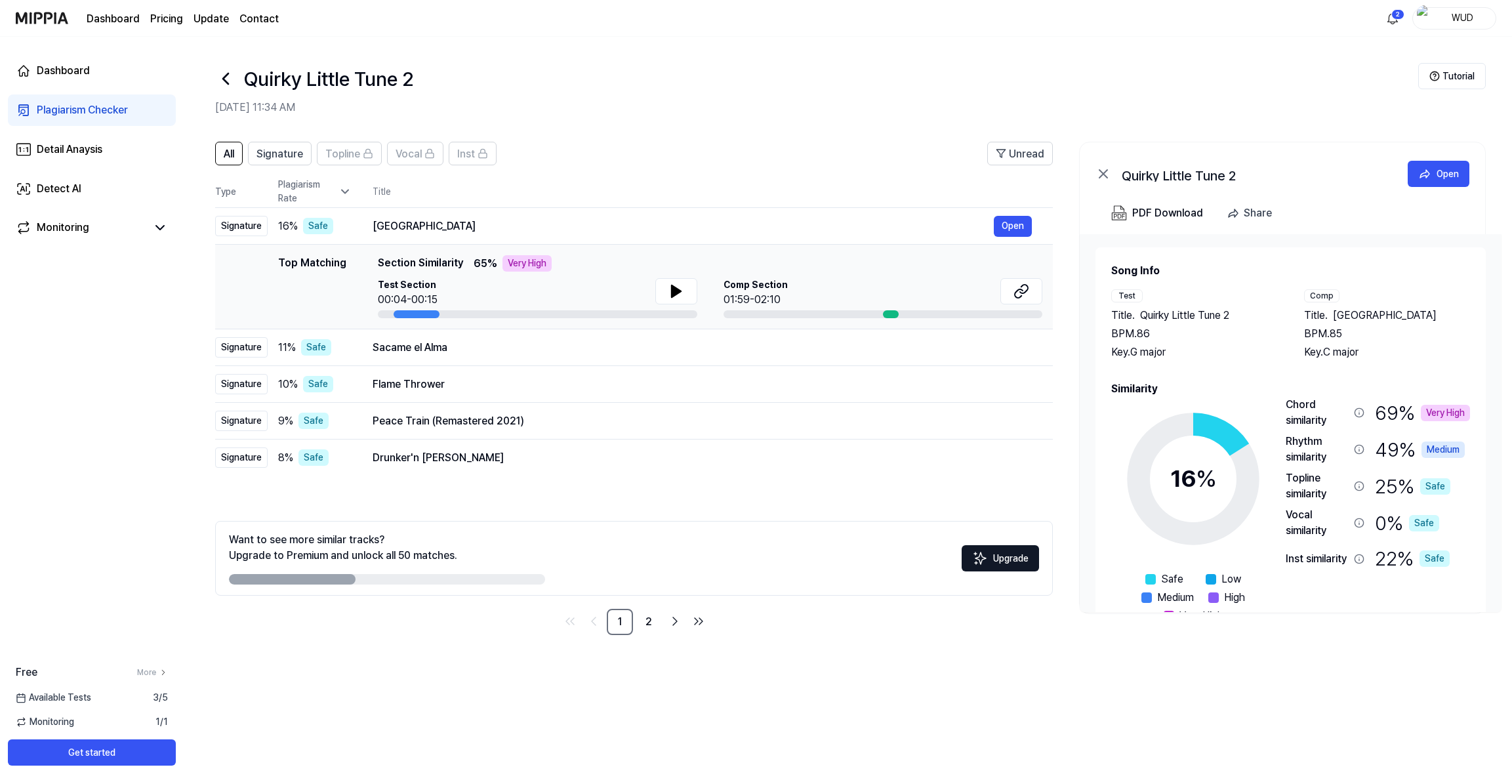
click at [86, 86] on div "Dashboard Plagiarism Checker Detail Anaysis Detect AI Monitoring" at bounding box center [92, 150] width 184 height 226
click at [93, 75] on link "Dashboard" at bounding box center [92, 71] width 168 height 31
